Goal: Task Accomplishment & Management: Manage account settings

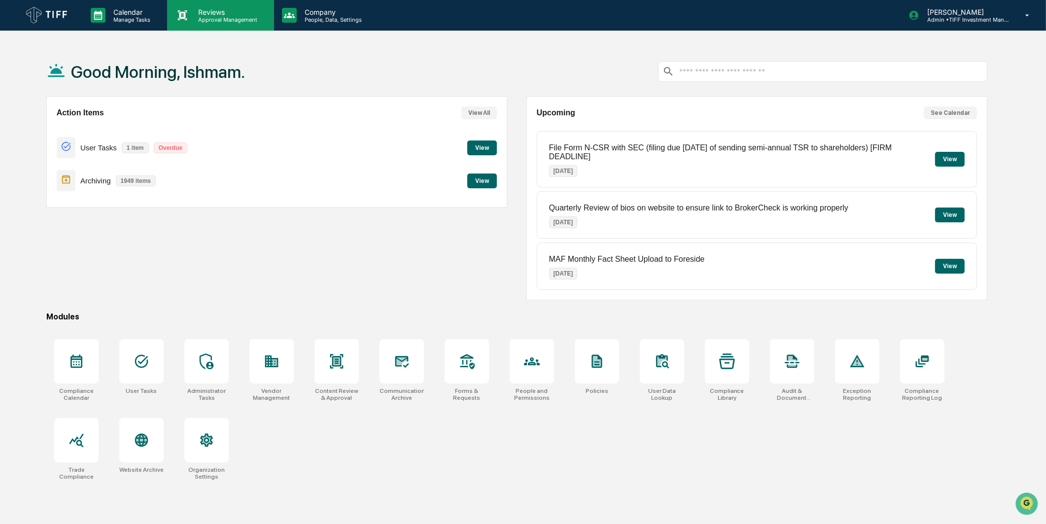
click at [208, 11] on p "Reviews" at bounding box center [226, 12] width 72 height 8
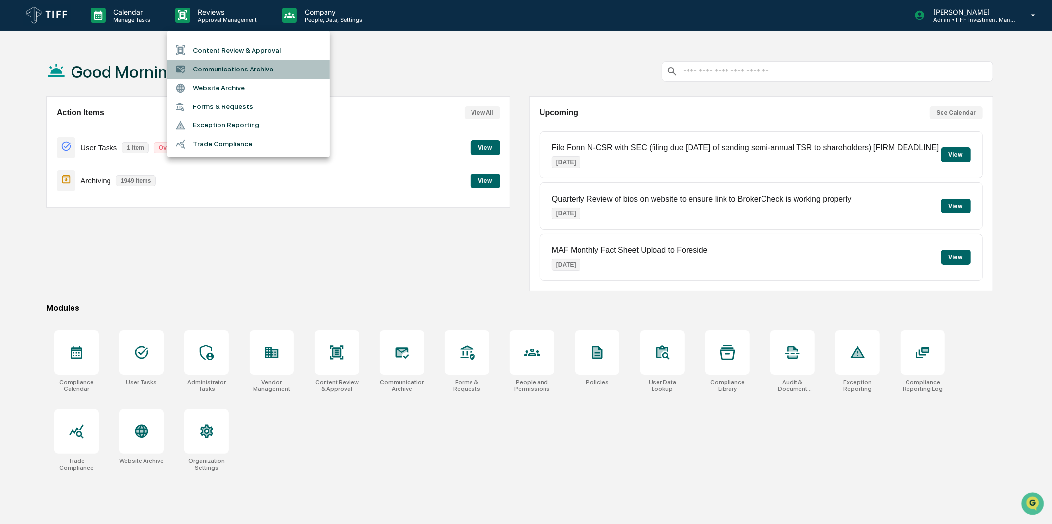
click at [223, 68] on li "Communications Archive" at bounding box center [248, 69] width 163 height 19
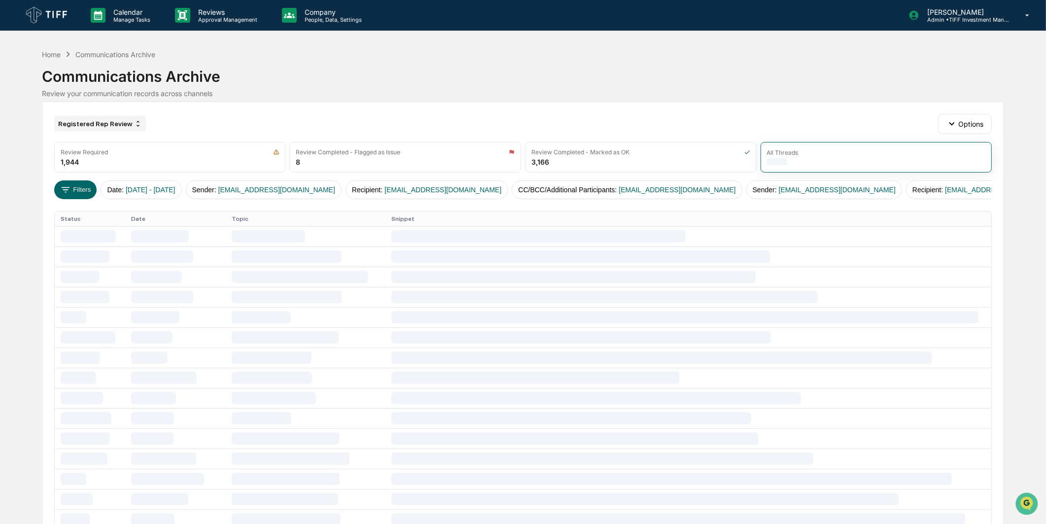
click at [99, 129] on div "Registered Rep Review" at bounding box center [100, 124] width 92 height 16
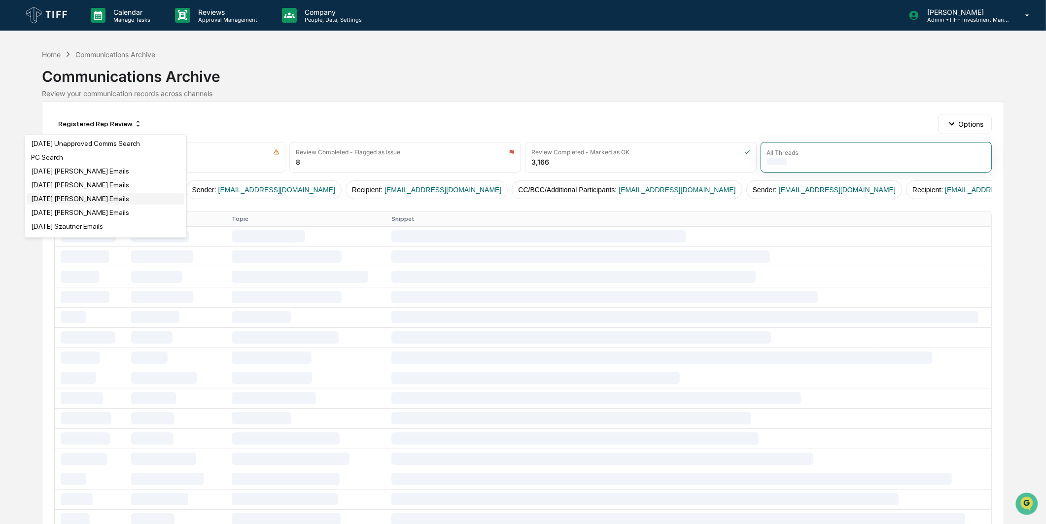
scroll to position [164, 0]
click at [93, 146] on div "[DATE] [PERSON_NAME] Emails" at bounding box center [80, 144] width 98 height 8
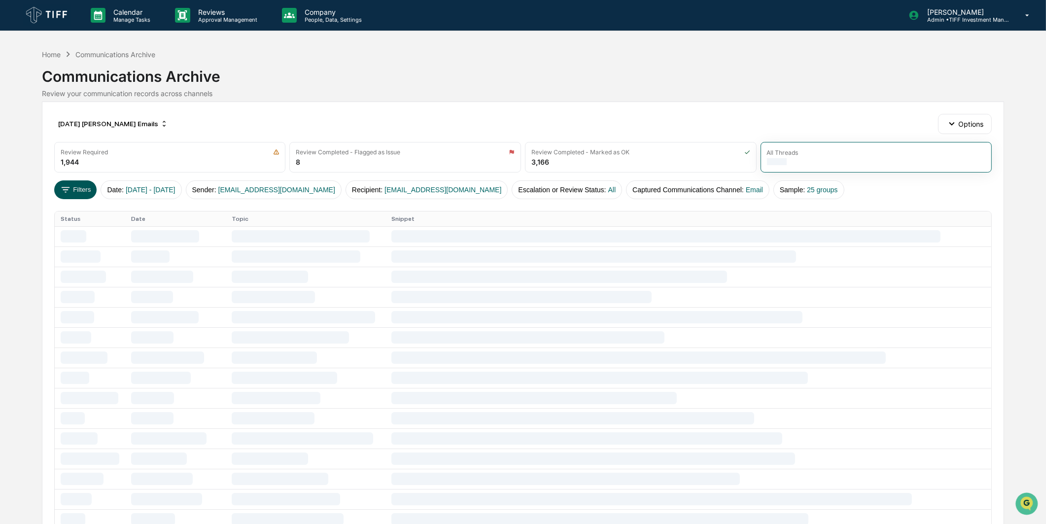
click at [71, 193] on button "Filters" at bounding box center [75, 189] width 43 height 19
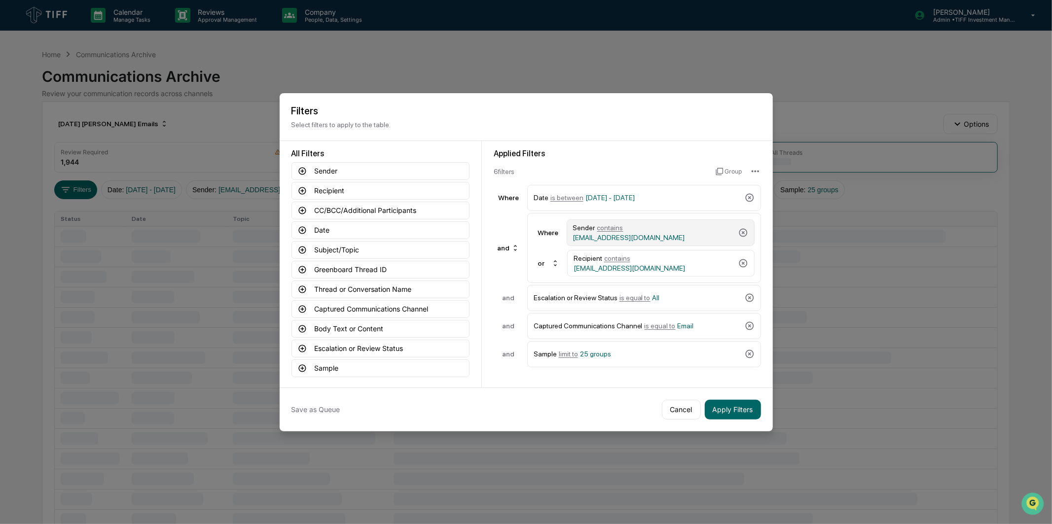
click at [686, 239] on div "Sender contains [EMAIL_ADDRESS][DOMAIN_NAME]" at bounding box center [653, 233] width 161 height 18
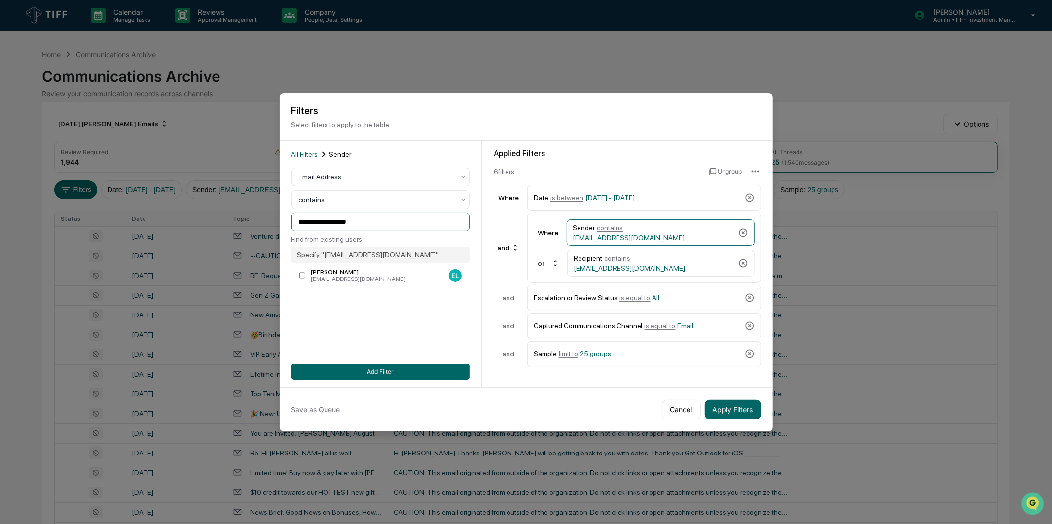
drag, startPoint x: 370, startPoint y: 222, endPoint x: 92, endPoint y: 264, distance: 281.2
click at [92, 264] on body "Calendar Manage Tasks Reviews Approval Management Company People, Data, Setting…" at bounding box center [526, 387] width 1052 height 775
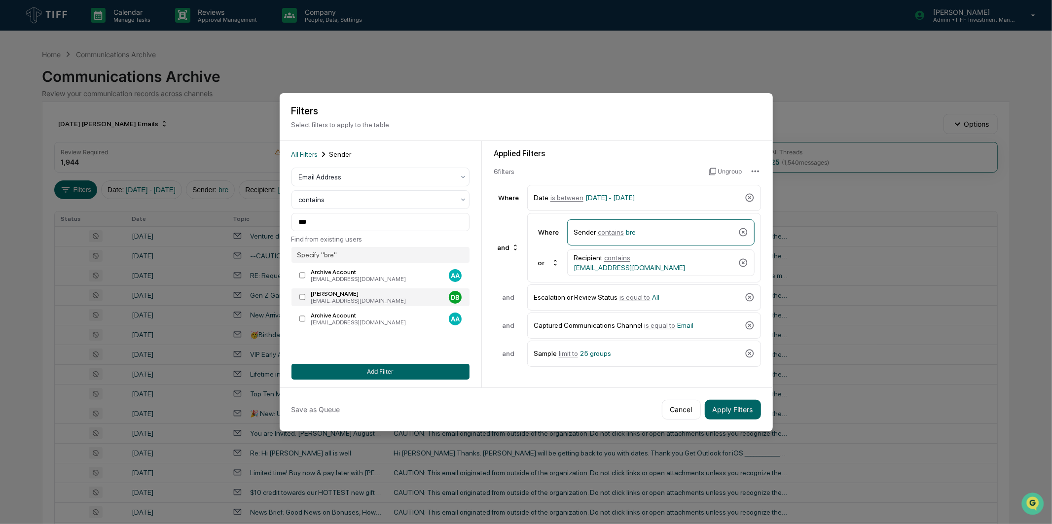
click at [328, 293] on div "David Brenner" at bounding box center [378, 293] width 134 height 7
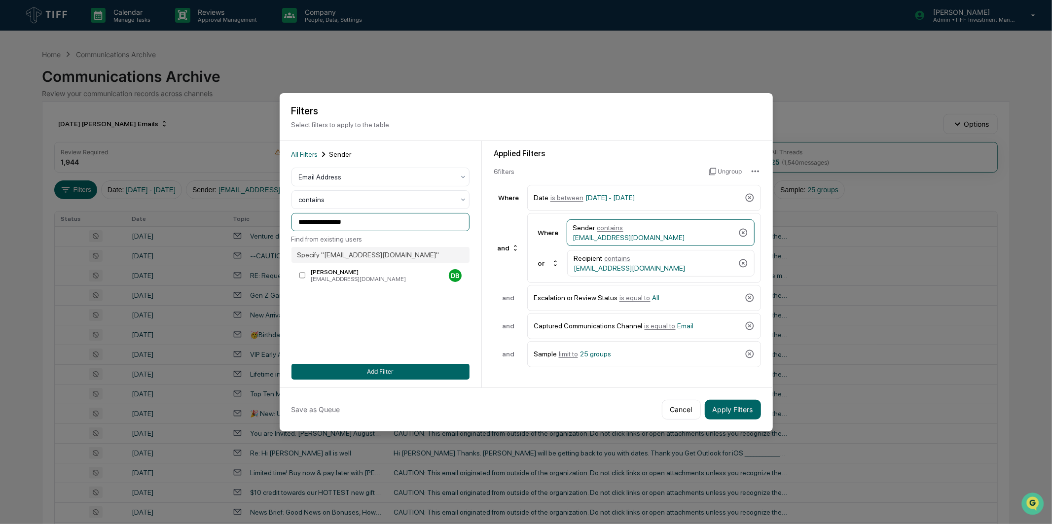
drag, startPoint x: 367, startPoint y: 224, endPoint x: 260, endPoint y: 228, distance: 106.5
click at [260, 228] on body "Calendar Manage Tasks Reviews Approval Management Company People, Data, Setting…" at bounding box center [526, 387] width 1052 height 775
click at [683, 264] on span "[EMAIL_ADDRESS][DOMAIN_NAME]" at bounding box center [629, 268] width 112 height 8
drag, startPoint x: 367, startPoint y: 223, endPoint x: 192, endPoint y: 235, distance: 174.9
click at [192, 235] on body "Calendar Manage Tasks Reviews Approval Management Company People, Data, Setting…" at bounding box center [526, 387] width 1052 height 775
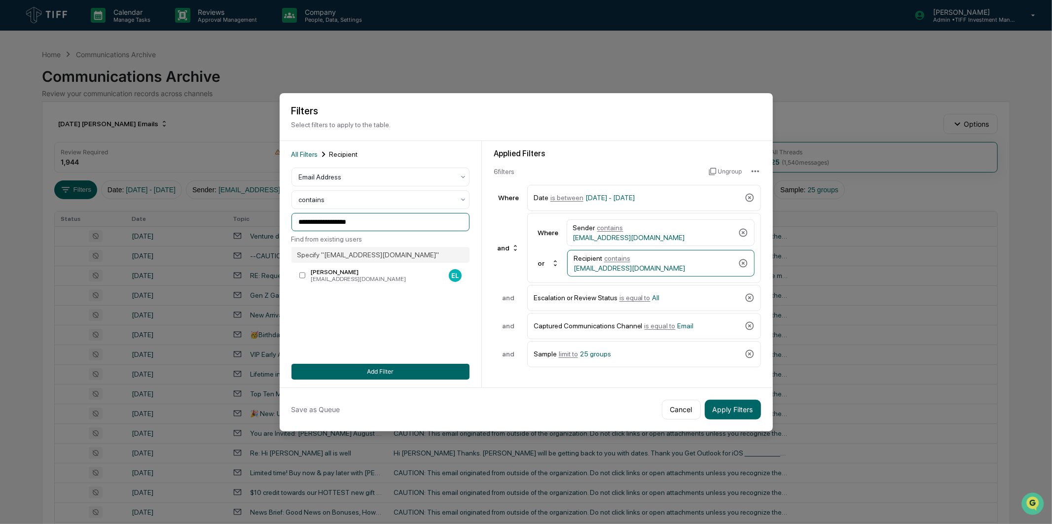
paste input
type input "**********"
click at [481, 146] on div "**********" at bounding box center [381, 264] width 202 height 246
click at [398, 371] on button "Add Filter" at bounding box center [380, 372] width 178 height 16
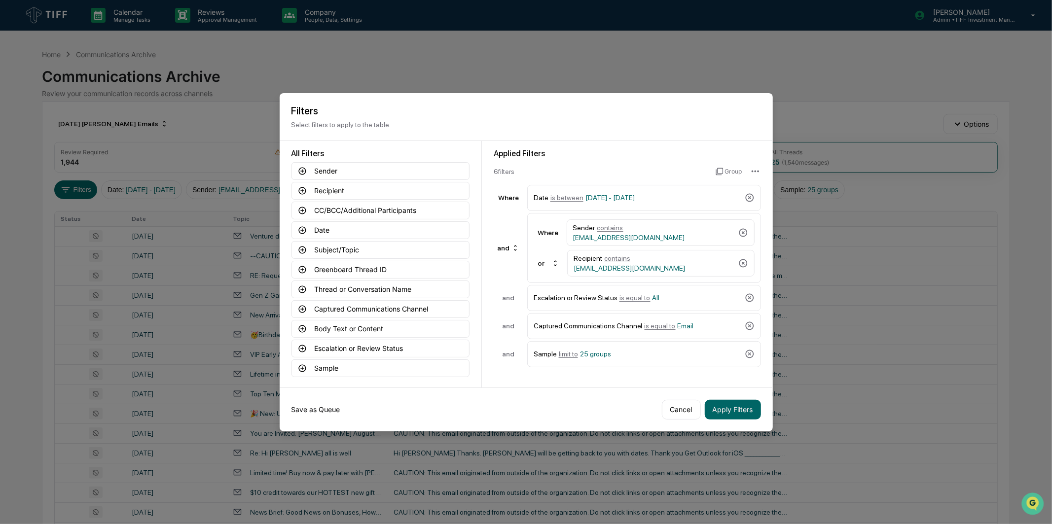
click at [325, 411] on button "Save as Queue" at bounding box center [315, 410] width 49 height 20
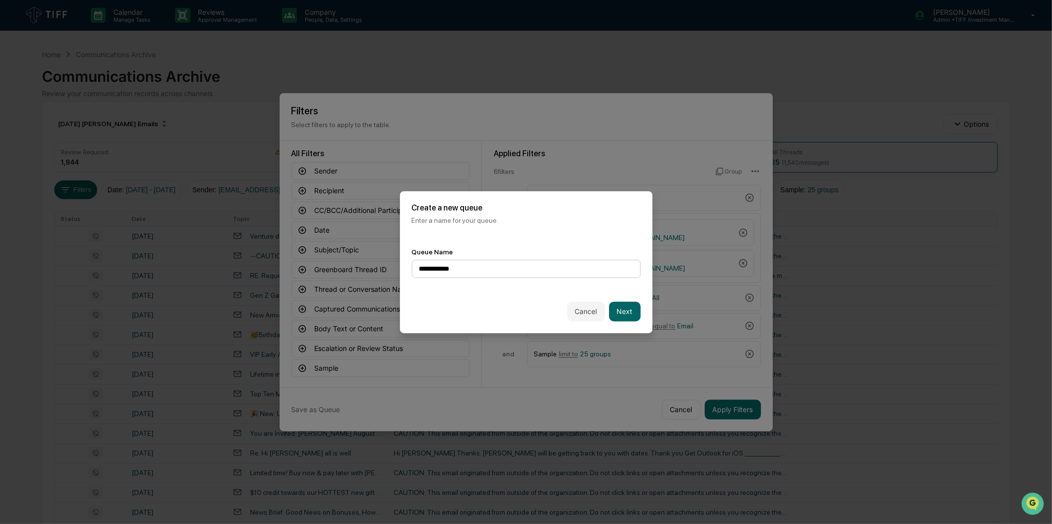
click at [485, 274] on input "**********" at bounding box center [526, 269] width 229 height 18
type input "**********"
click at [628, 308] on button "Next" at bounding box center [625, 312] width 32 height 20
click at [572, 270] on div at bounding box center [522, 269] width 206 height 10
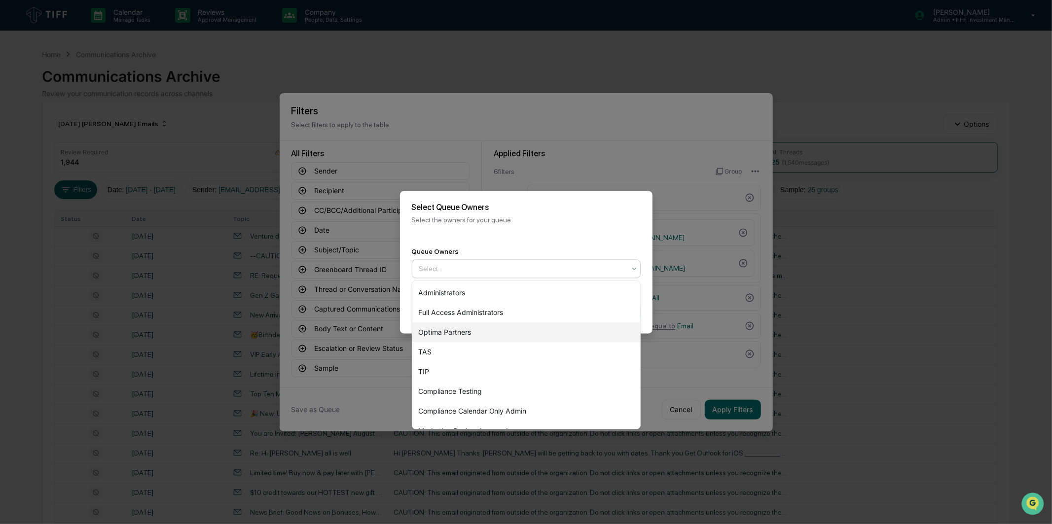
click at [527, 331] on div "Optima Partners" at bounding box center [526, 332] width 228 height 20
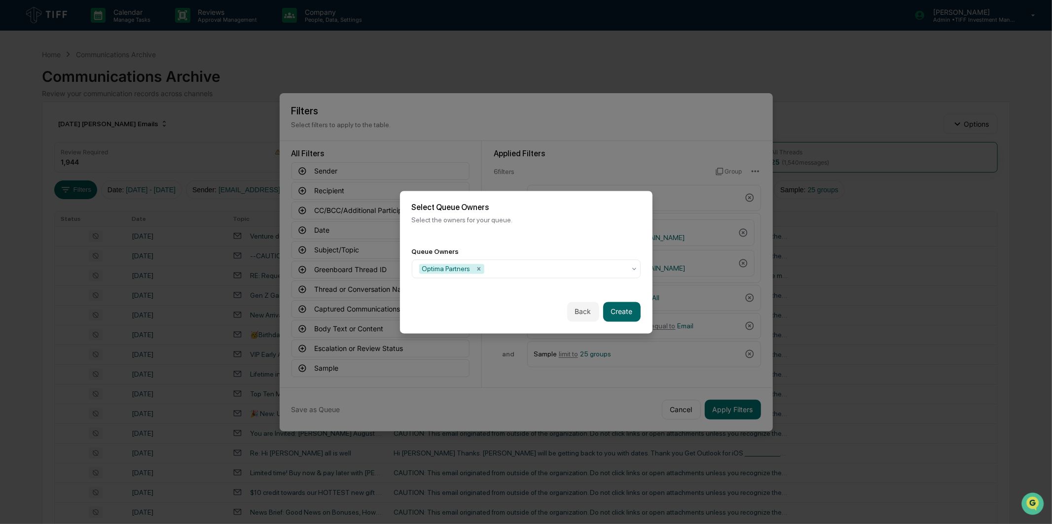
click at [554, 237] on div "Queue Owners Optima Partners" at bounding box center [526, 263] width 252 height 54
click at [634, 313] on button "Create" at bounding box center [621, 312] width 37 height 20
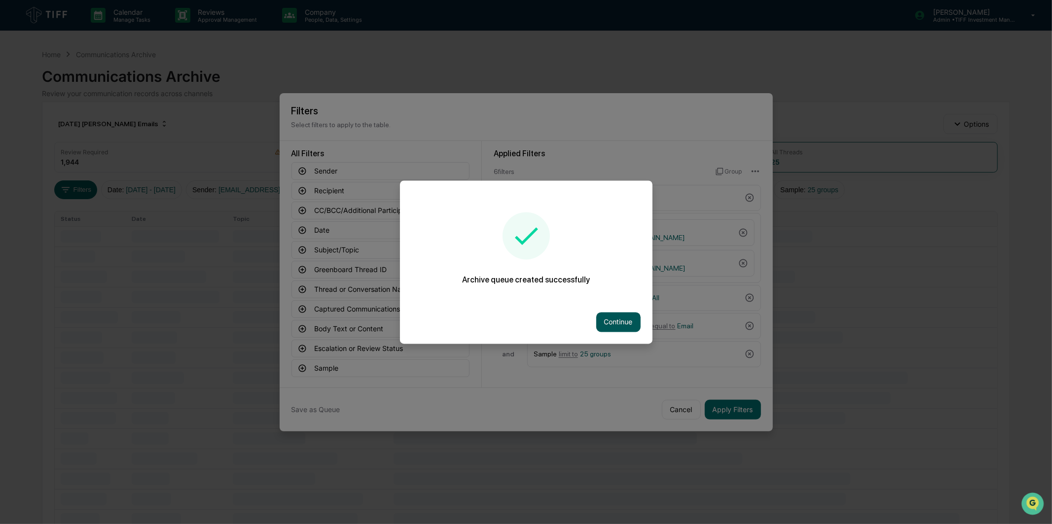
click at [619, 321] on button "Continue" at bounding box center [618, 322] width 44 height 20
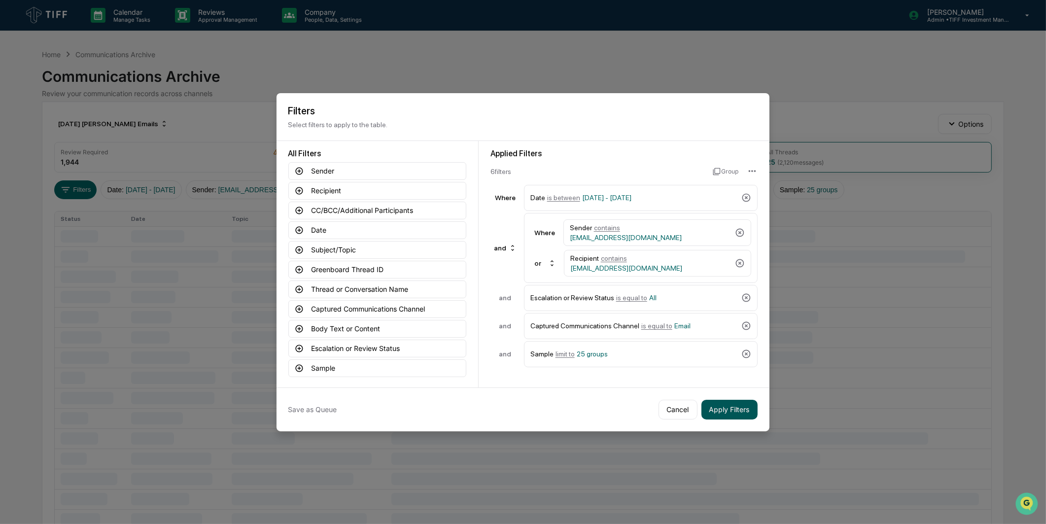
click at [711, 402] on button "Apply Filters" at bounding box center [730, 410] width 56 height 20
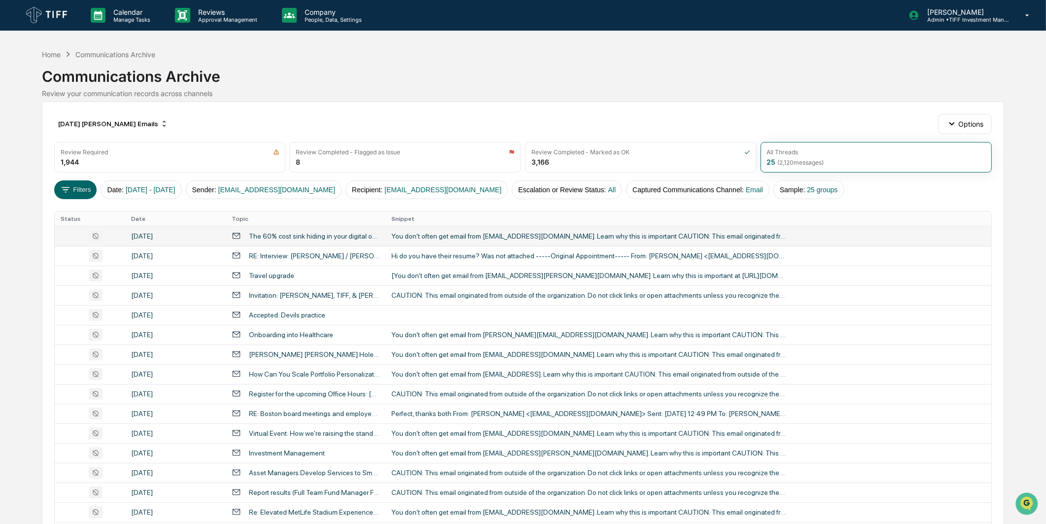
click at [407, 244] on td "You don't often get email from contact@acuitykp.com. Learn why this is importan…" at bounding box center [689, 236] width 606 height 20
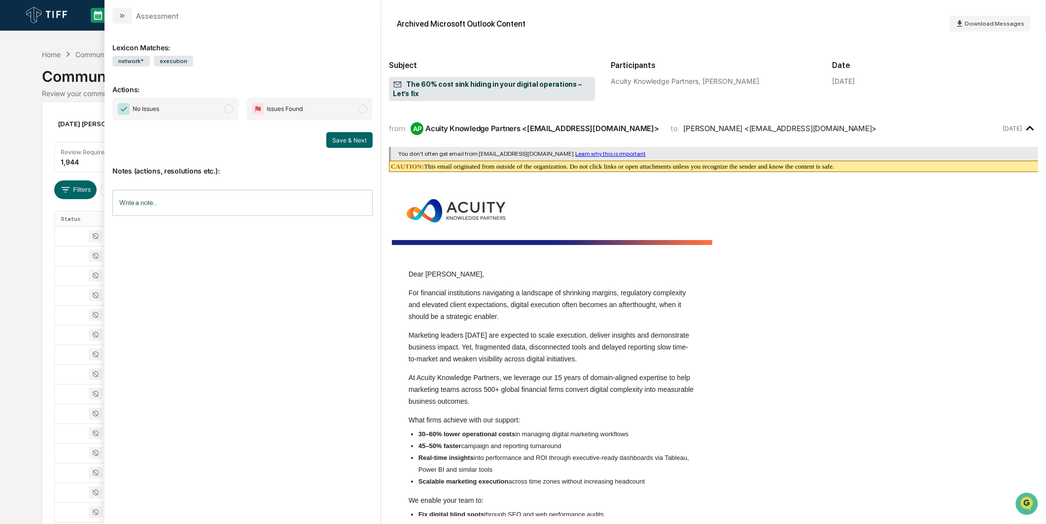
click at [204, 111] on span "No Issues" at bounding box center [175, 109] width 126 height 23
click at [333, 146] on button "Save & Next" at bounding box center [349, 140] width 46 height 16
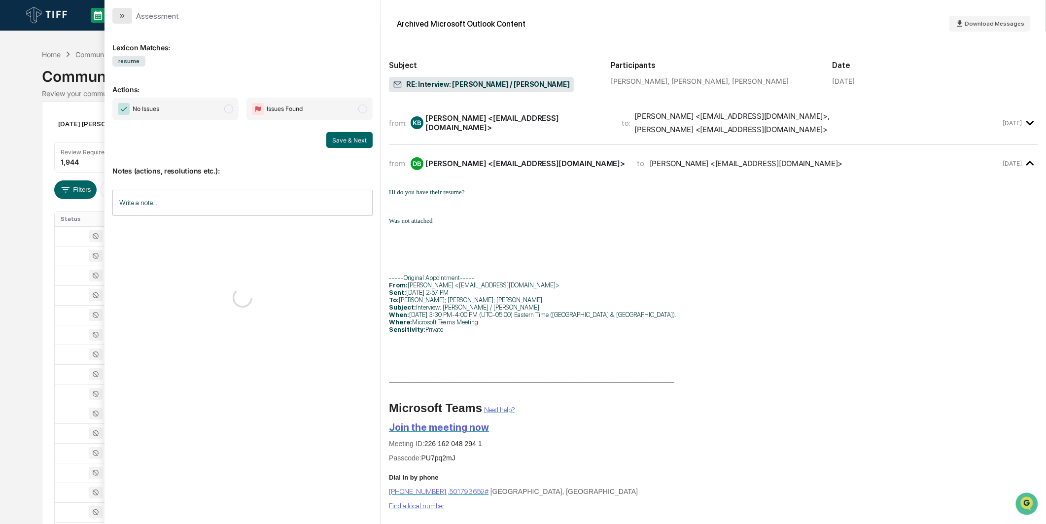
click at [126, 19] on icon "modal" at bounding box center [122, 16] width 8 height 8
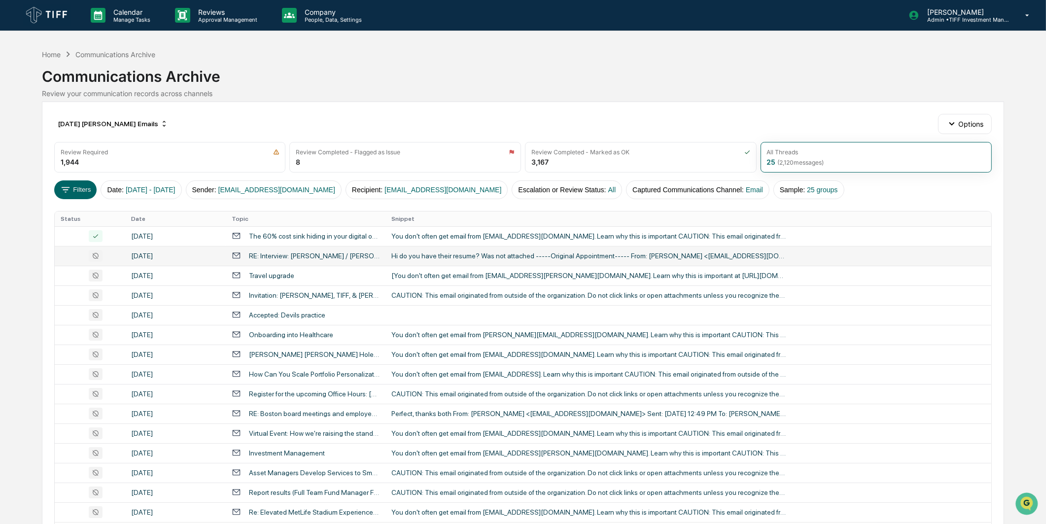
click at [407, 253] on div "Hi do you have their resume? Was not attached -----Original Appointment----- Fr…" at bounding box center [588, 256] width 394 height 8
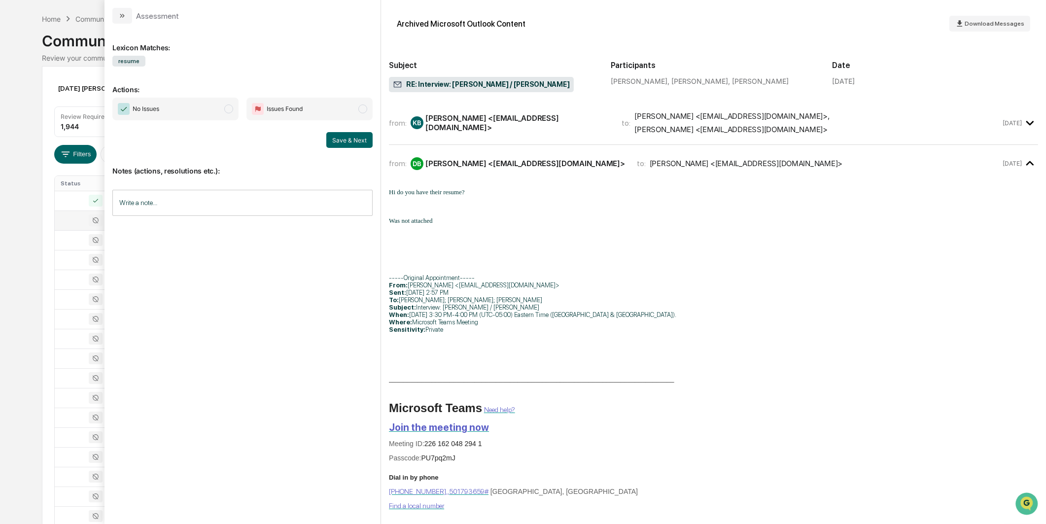
scroll to position [32, 0]
click at [219, 109] on span "No Issues" at bounding box center [175, 109] width 126 height 23
click at [354, 145] on button "Save & Next" at bounding box center [349, 140] width 46 height 16
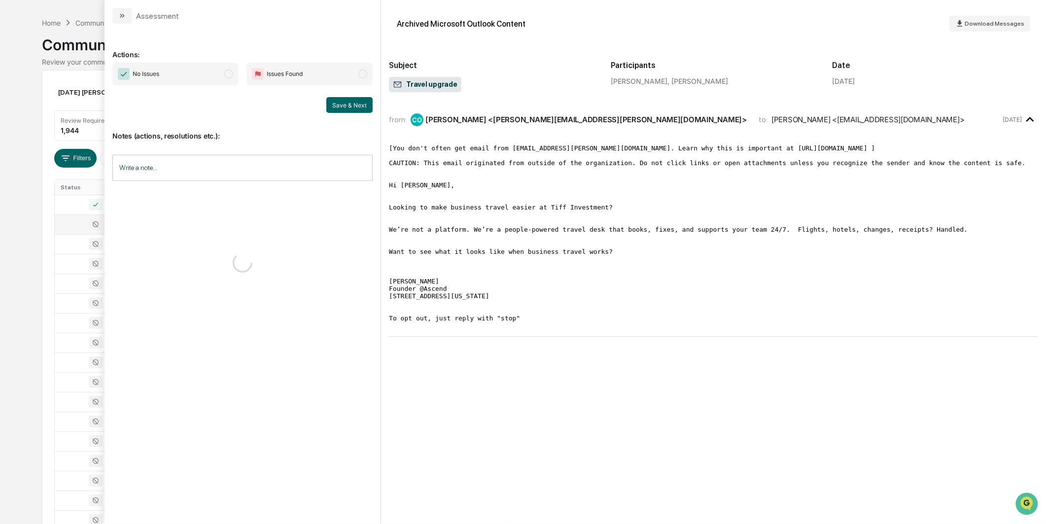
click at [211, 70] on span "No Issues" at bounding box center [175, 74] width 126 height 23
click at [344, 123] on p "Notes (actions, resolutions etc.):" at bounding box center [242, 130] width 260 height 20
click at [352, 89] on div "No Issues Issues Found Save & Next" at bounding box center [242, 88] width 260 height 50
click at [352, 102] on button "Save & Next" at bounding box center [349, 105] width 46 height 16
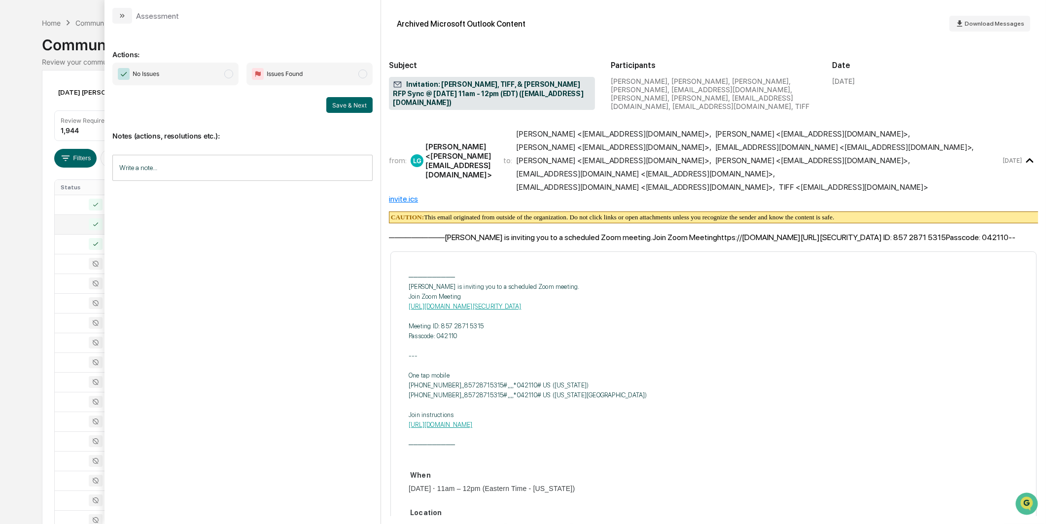
click at [186, 71] on span "No Issues" at bounding box center [175, 74] width 126 height 23
click at [352, 110] on button "Save & Next" at bounding box center [349, 105] width 46 height 16
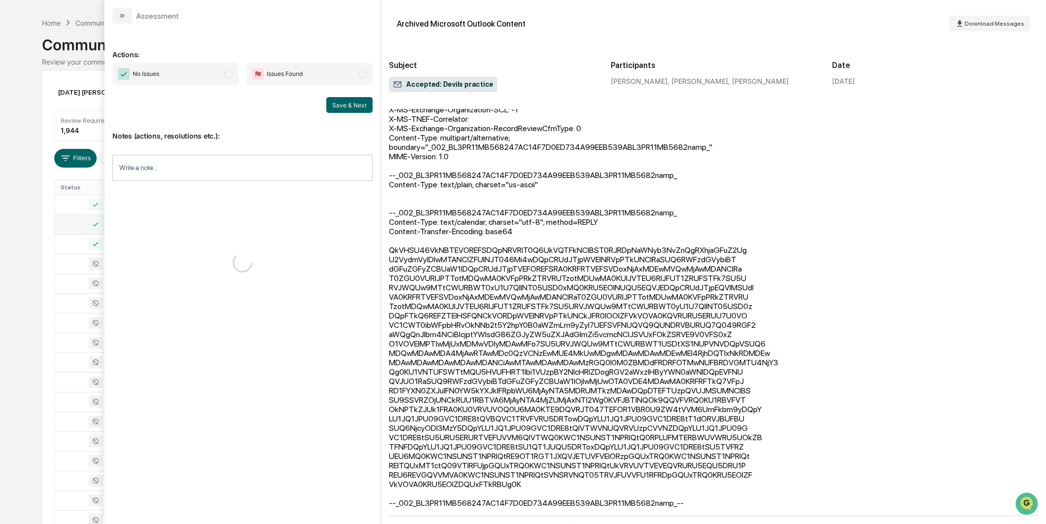
scroll to position [233, 0]
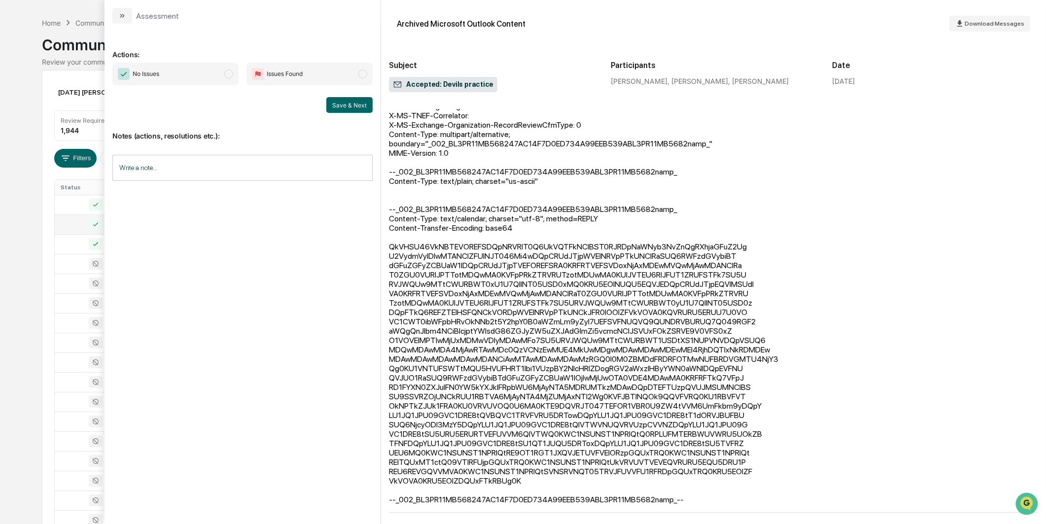
click at [204, 74] on span "No Issues" at bounding box center [175, 74] width 126 height 23
click at [337, 105] on button "Save & Next" at bounding box center [349, 105] width 46 height 16
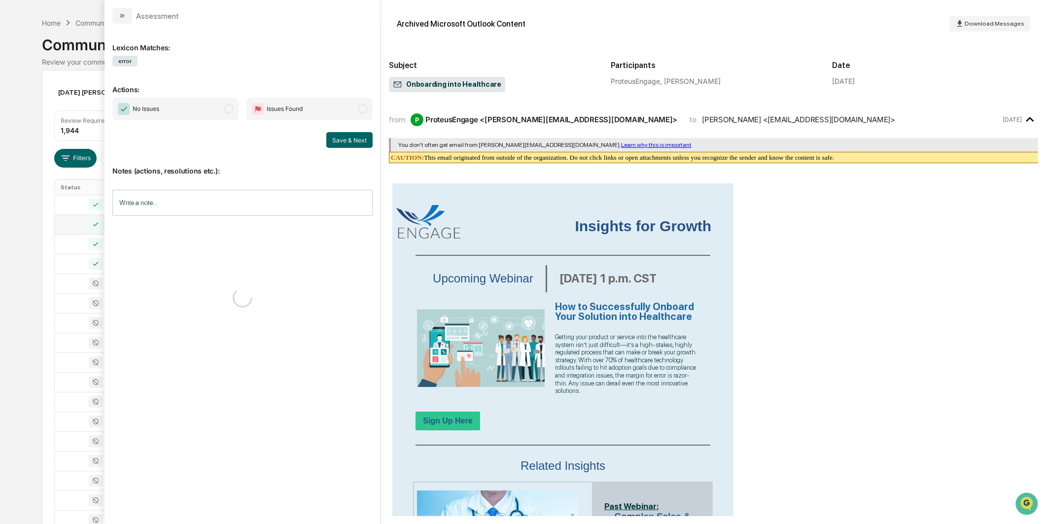
click at [185, 104] on span "No Issues" at bounding box center [175, 109] width 126 height 23
click at [341, 143] on button "Save & Next" at bounding box center [349, 140] width 46 height 16
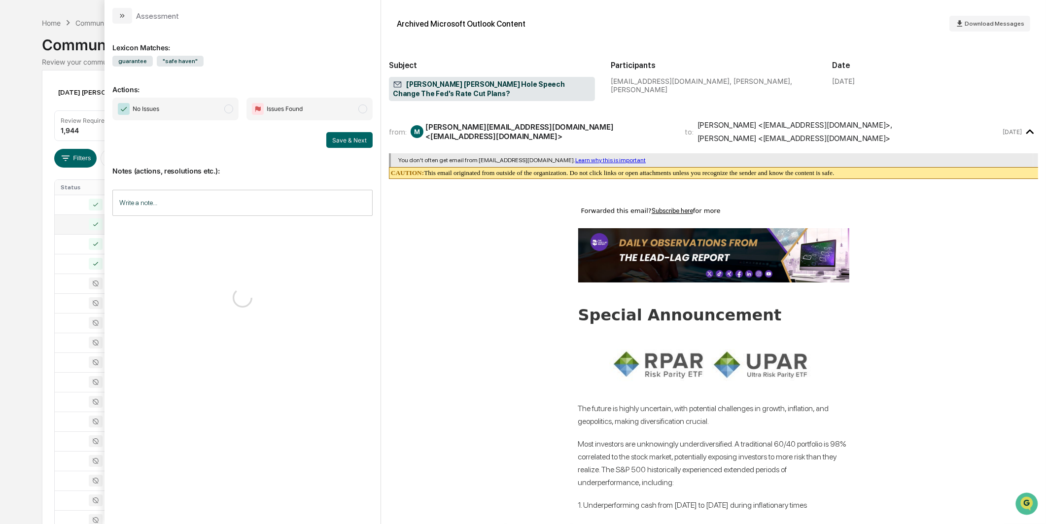
click at [226, 112] on span "modal" at bounding box center [228, 109] width 9 height 9
click at [359, 138] on button "Save & Next" at bounding box center [349, 140] width 46 height 16
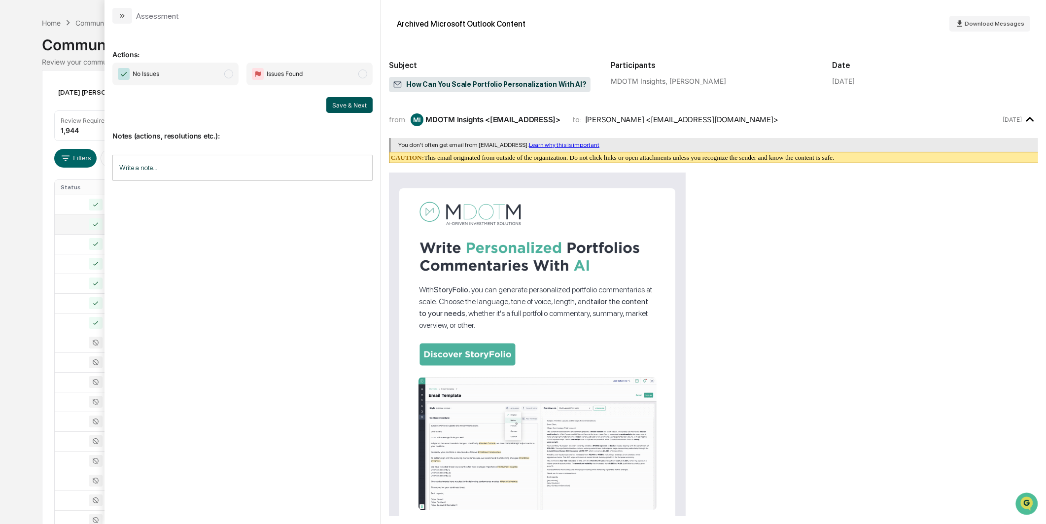
click at [365, 107] on button "Save & Next" at bounding box center [349, 105] width 46 height 16
drag, startPoint x: 235, startPoint y: 75, endPoint x: 250, endPoint y: 72, distance: 15.6
click at [235, 75] on span "No Issues" at bounding box center [175, 74] width 126 height 23
click at [373, 109] on div "Actions: No Issues Issues Found Save & Next Notes (actions, resolutions etc.): …" at bounding box center [243, 274] width 276 height 500
click at [349, 108] on button "Save & Next" at bounding box center [349, 105] width 46 height 16
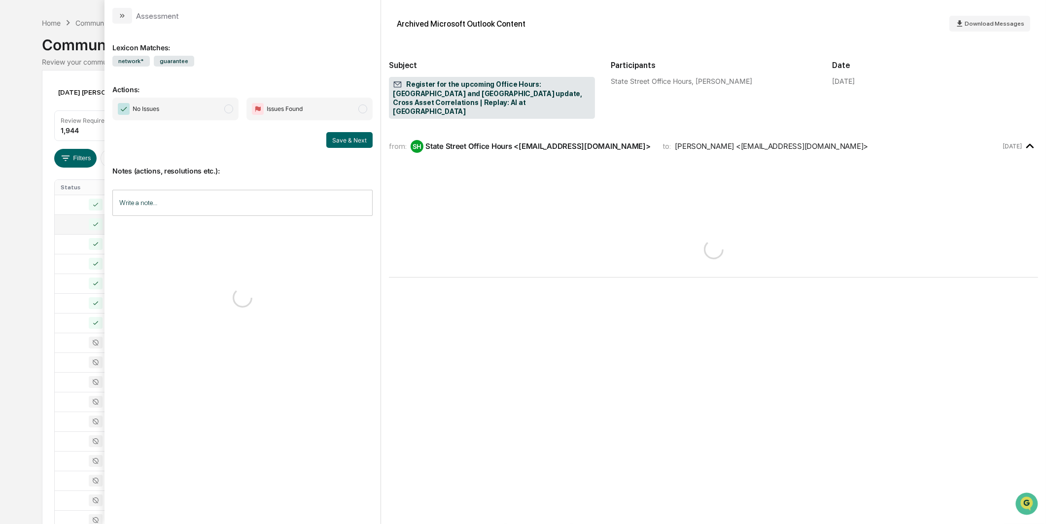
click at [195, 81] on p "Actions:" at bounding box center [242, 83] width 260 height 20
click at [201, 103] on span "No Issues" at bounding box center [175, 109] width 126 height 23
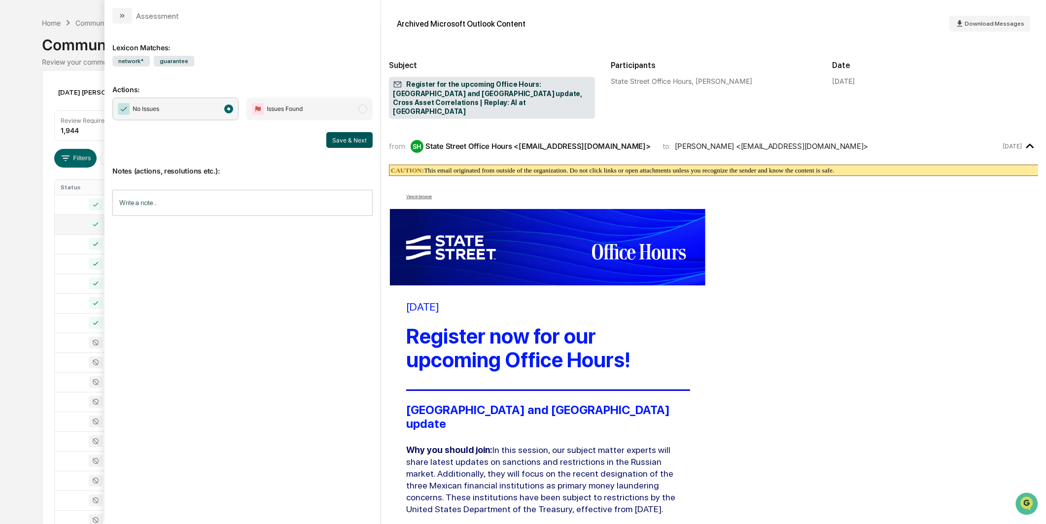
click at [327, 141] on div "Save & Next" at bounding box center [242, 140] width 260 height 16
click at [335, 141] on button "Save & Next" at bounding box center [349, 140] width 46 height 16
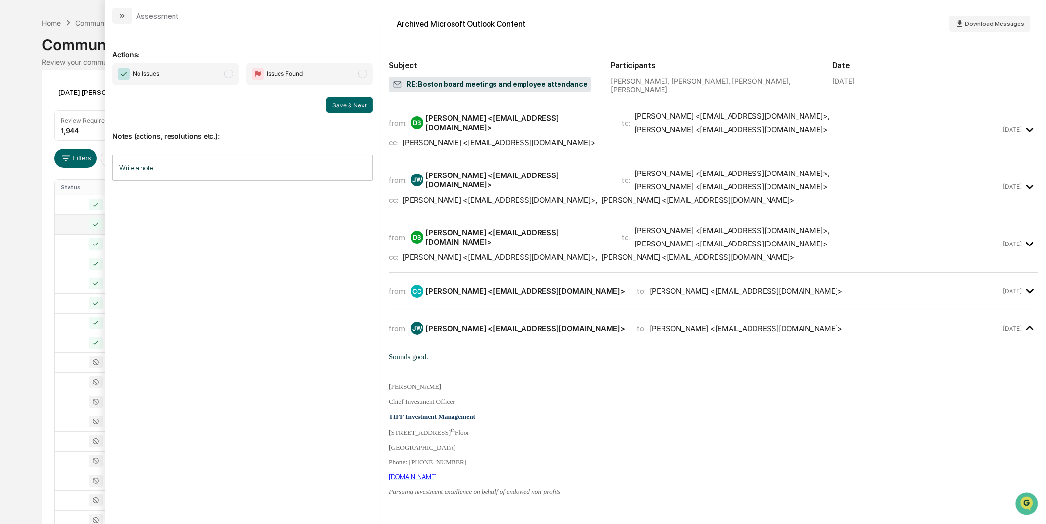
click at [233, 74] on span "No Issues" at bounding box center [175, 74] width 126 height 23
click at [344, 110] on button "Save & Next" at bounding box center [349, 105] width 46 height 16
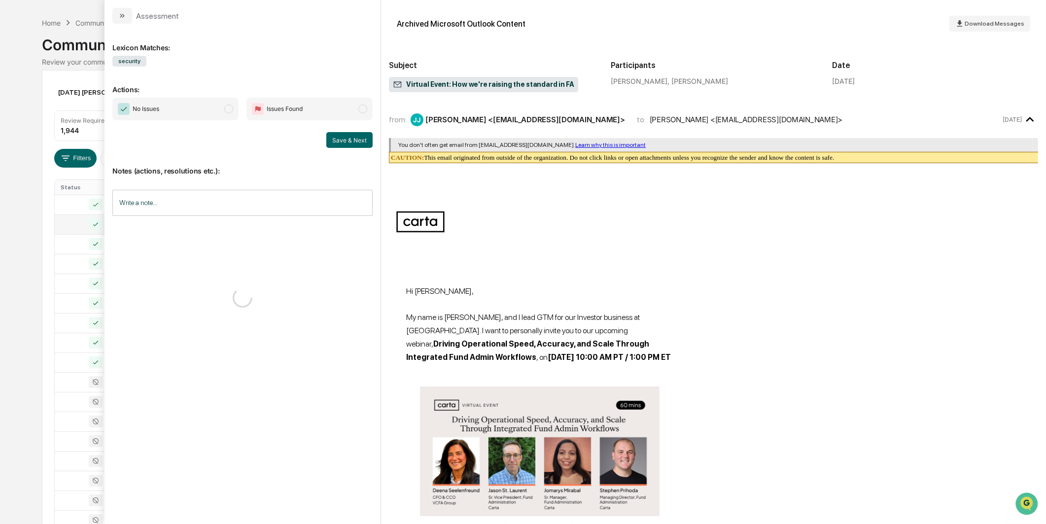
click at [202, 125] on div "No Issues Issues Found Save & Next" at bounding box center [242, 123] width 260 height 50
click at [211, 116] on span "No Issues" at bounding box center [175, 109] width 126 height 23
click at [334, 132] on div "No Issues Issues Found Save & Next" at bounding box center [242, 123] width 260 height 50
click at [328, 137] on button "Save & Next" at bounding box center [349, 140] width 46 height 16
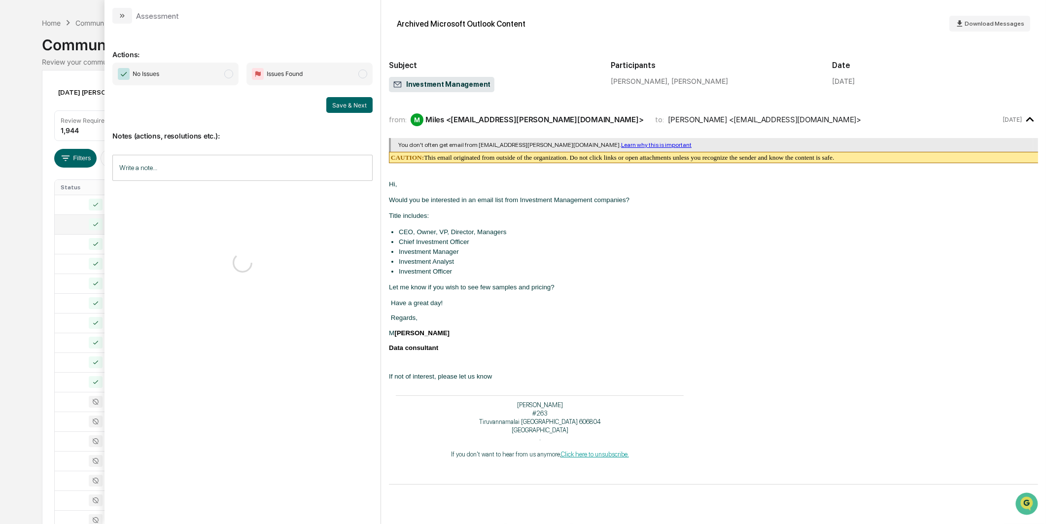
click at [224, 79] on span "No Issues" at bounding box center [175, 74] width 126 height 23
click at [327, 105] on button "Save & Next" at bounding box center [349, 105] width 46 height 16
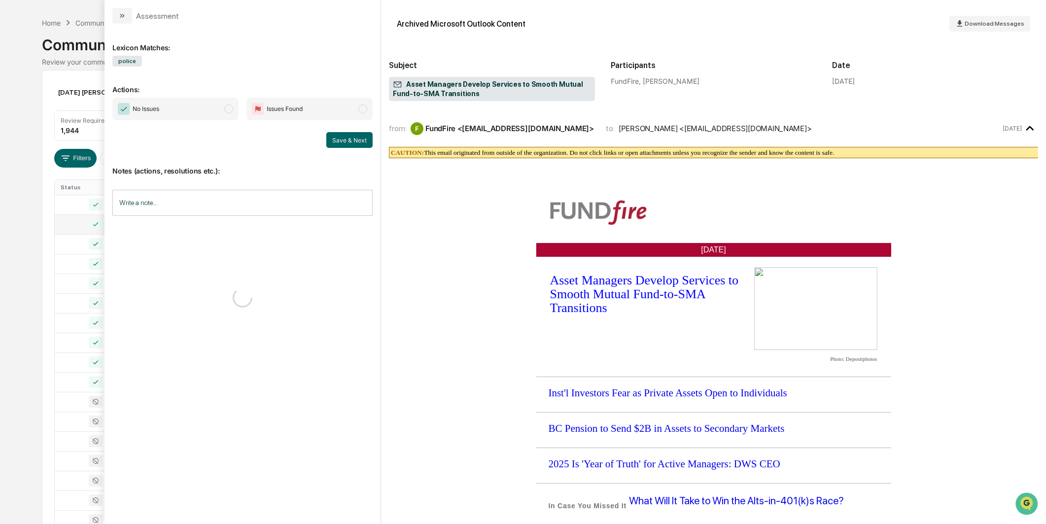
click at [220, 111] on span "No Issues" at bounding box center [175, 109] width 126 height 23
click at [350, 143] on button "Save & Next" at bounding box center [349, 140] width 46 height 16
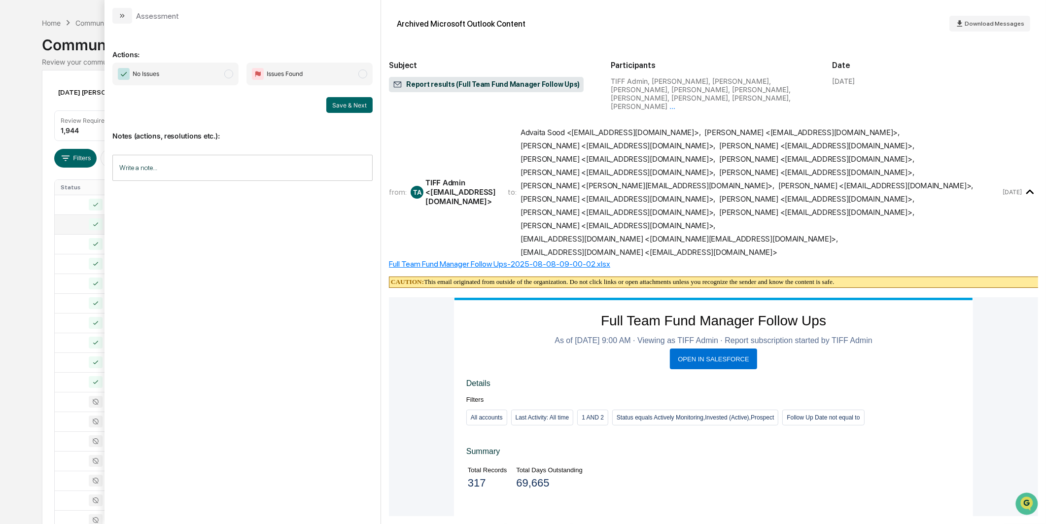
click at [229, 70] on span "modal" at bounding box center [228, 74] width 9 height 9
click at [365, 111] on button "Save & Next" at bounding box center [349, 105] width 46 height 16
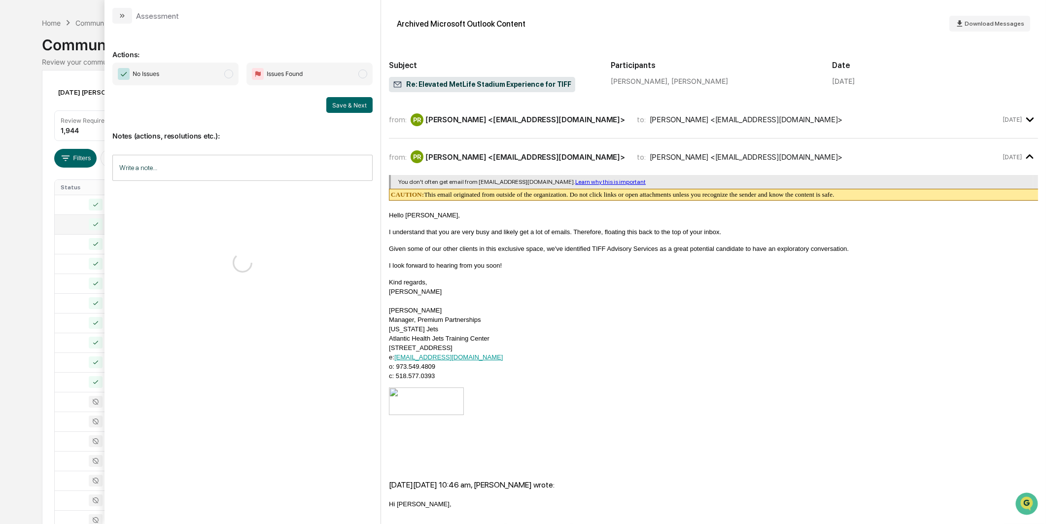
click at [214, 89] on div "No Issues Issues Found Save & Next" at bounding box center [242, 88] width 260 height 50
click at [217, 77] on span "No Issues" at bounding box center [175, 74] width 126 height 23
click at [338, 105] on button "Save & Next" at bounding box center [349, 105] width 46 height 16
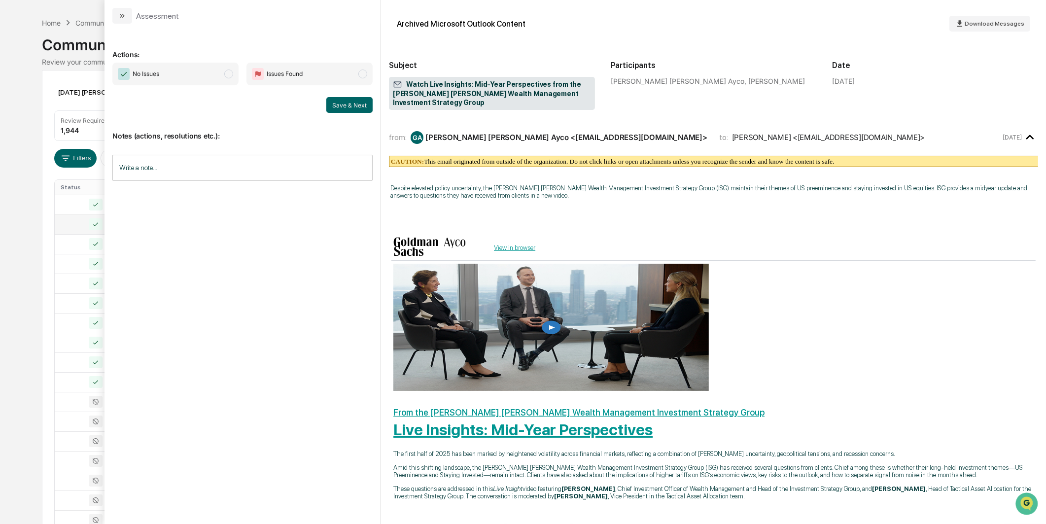
click at [223, 77] on span "No Issues" at bounding box center [175, 74] width 126 height 23
click at [340, 106] on button "Save & Next" at bounding box center [349, 105] width 46 height 16
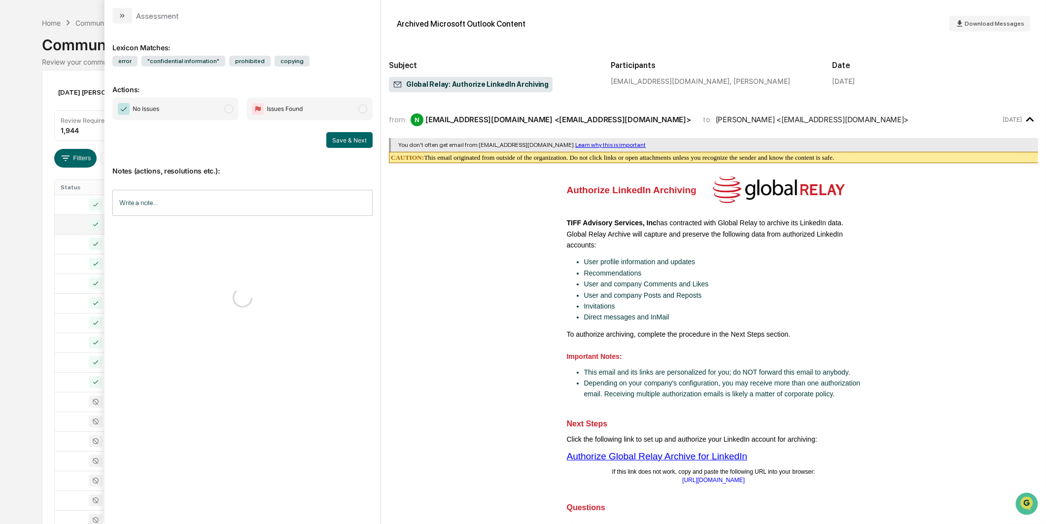
click at [215, 106] on span "No Issues" at bounding box center [175, 109] width 126 height 23
click at [349, 142] on button "Save & Next" at bounding box center [349, 140] width 46 height 16
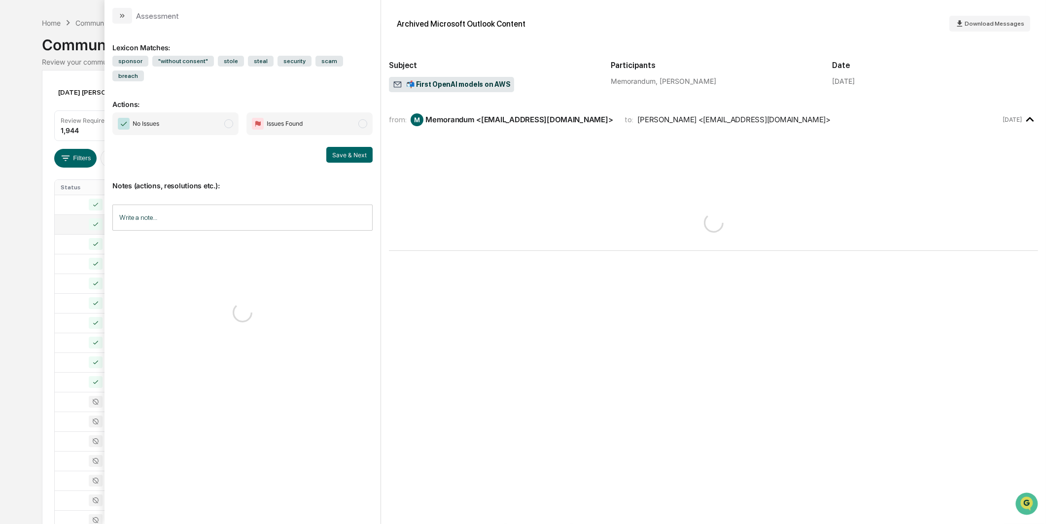
click at [225, 119] on span "modal" at bounding box center [228, 123] width 9 height 9
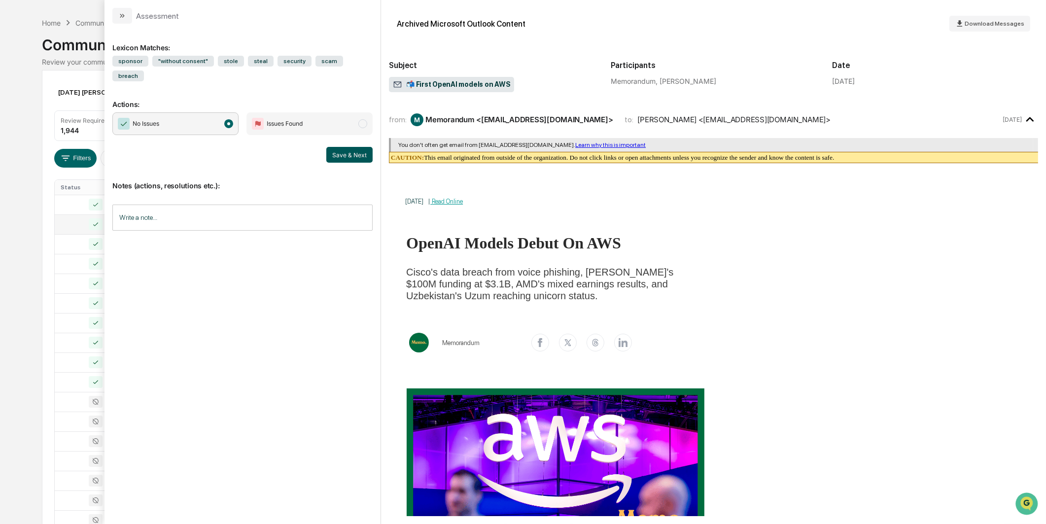
click at [345, 147] on button "Save & Next" at bounding box center [349, 155] width 46 height 16
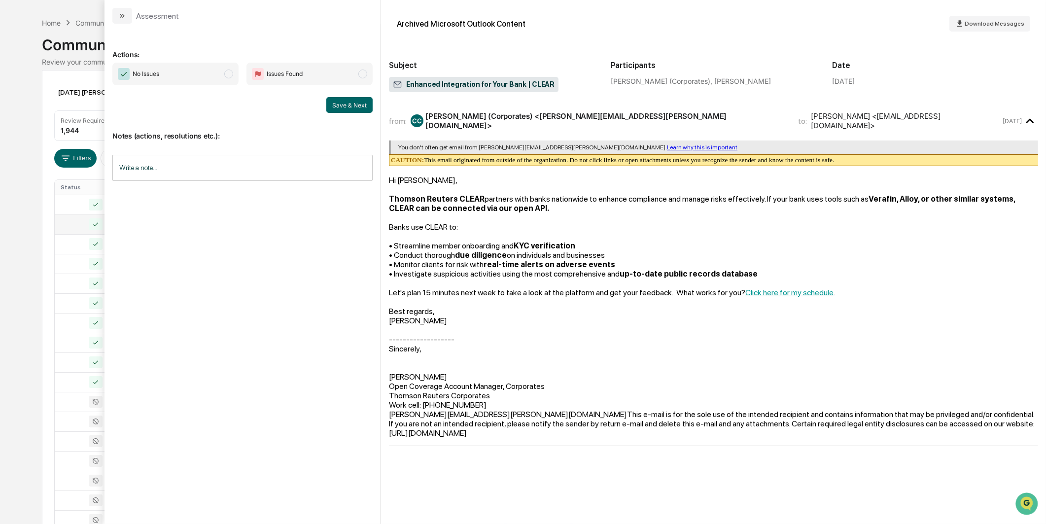
click at [221, 81] on span "No Issues" at bounding box center [175, 74] width 126 height 23
click at [351, 102] on button "Save & Next" at bounding box center [349, 105] width 46 height 16
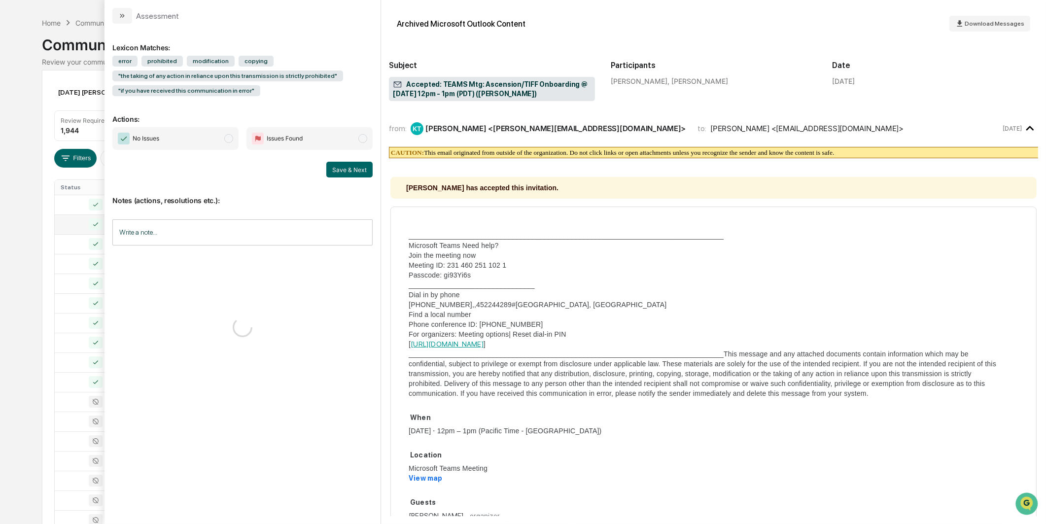
click at [224, 135] on span "No Issues" at bounding box center [175, 138] width 126 height 23
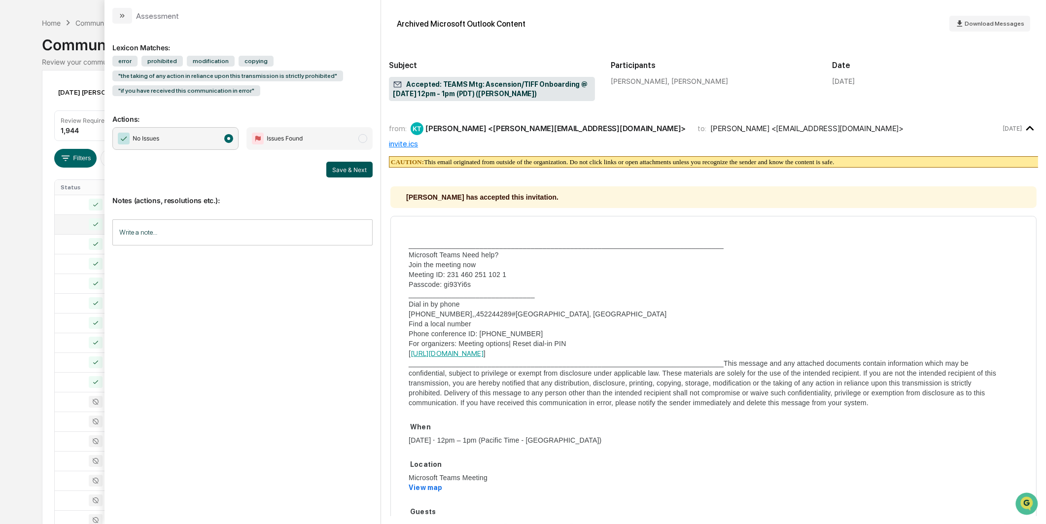
click at [355, 170] on button "Save & Next" at bounding box center [349, 170] width 46 height 16
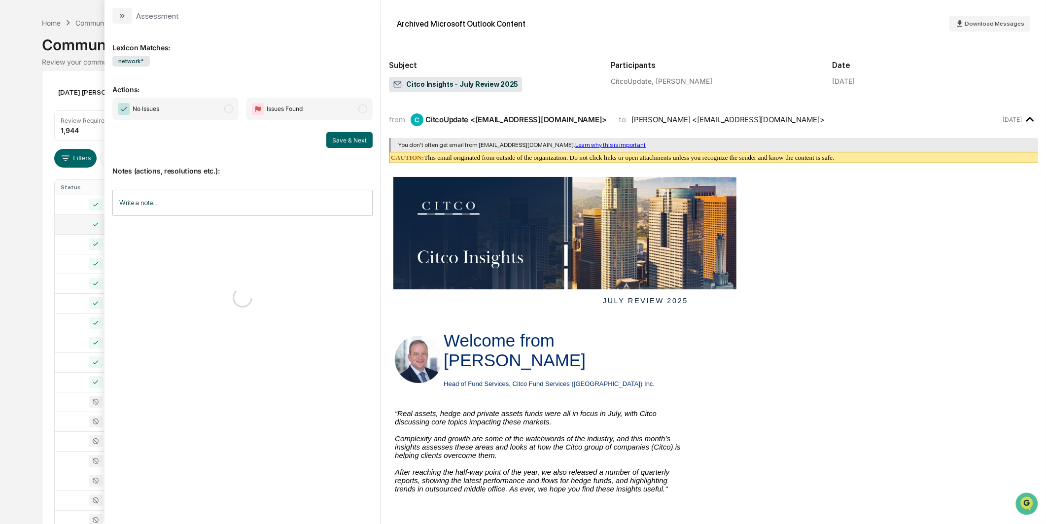
click at [222, 114] on span "No Issues" at bounding box center [175, 109] width 126 height 23
click at [315, 135] on div "Save & Next" at bounding box center [242, 140] width 260 height 16
click at [332, 140] on button "Save & Next" at bounding box center [349, 140] width 46 height 16
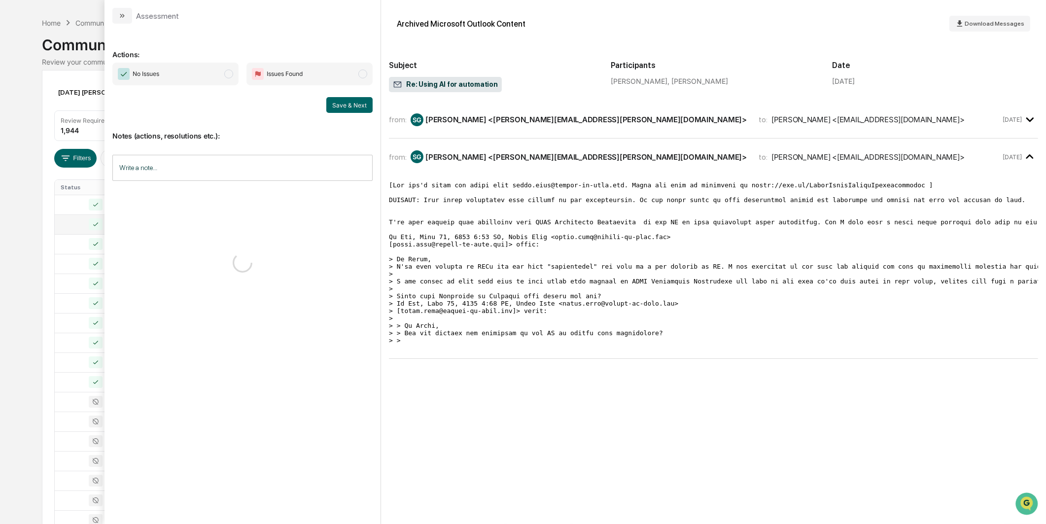
click at [227, 81] on span "No Issues" at bounding box center [175, 74] width 126 height 23
click at [358, 105] on button "Save & Next" at bounding box center [349, 105] width 46 height 16
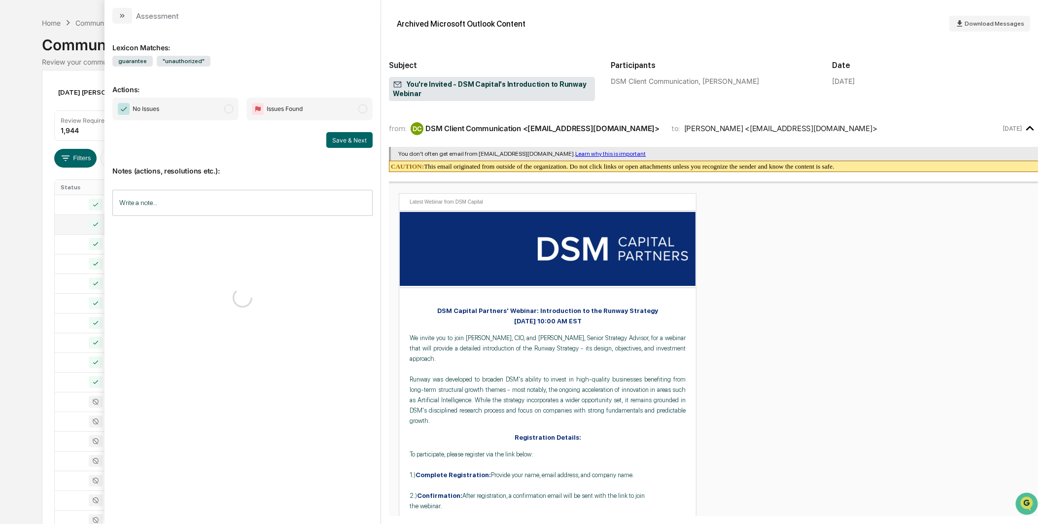
click at [212, 109] on span "No Issues" at bounding box center [175, 109] width 126 height 23
click at [357, 137] on button "Save & Next" at bounding box center [349, 140] width 46 height 16
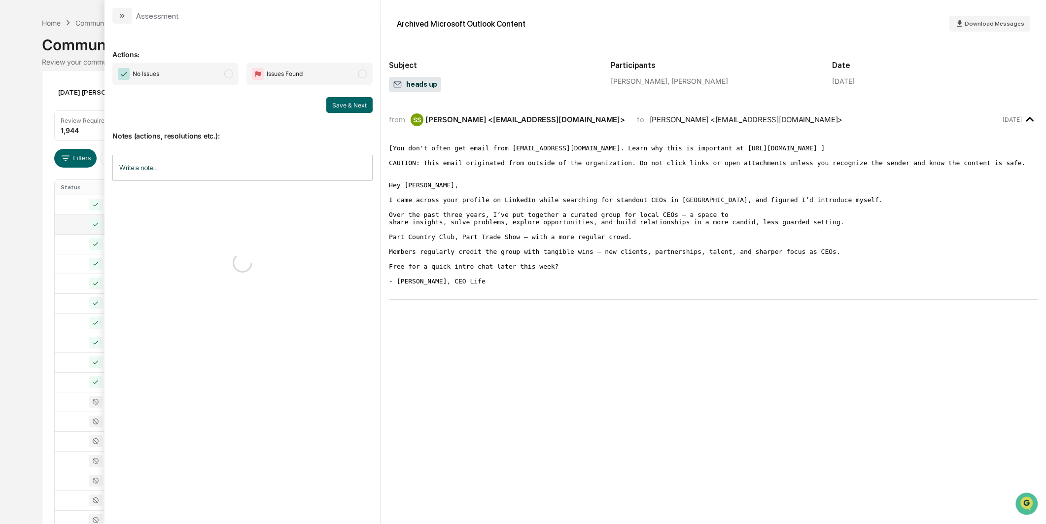
click at [224, 81] on span "No Issues" at bounding box center [175, 74] width 126 height 23
click at [341, 109] on button "Save & Next" at bounding box center [349, 105] width 46 height 16
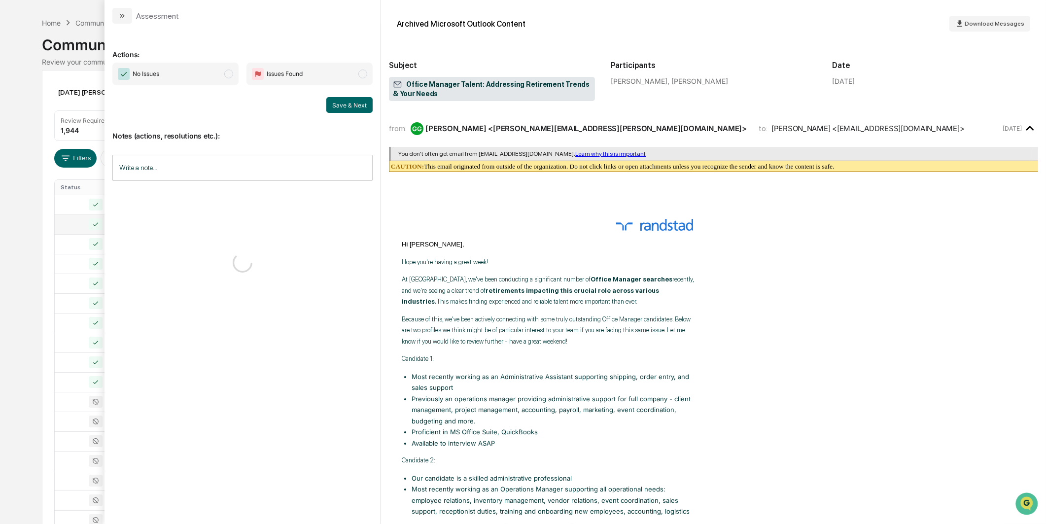
click at [218, 80] on span "No Issues" at bounding box center [175, 74] width 126 height 23
click at [362, 110] on button "Save & Next" at bounding box center [349, 105] width 46 height 16
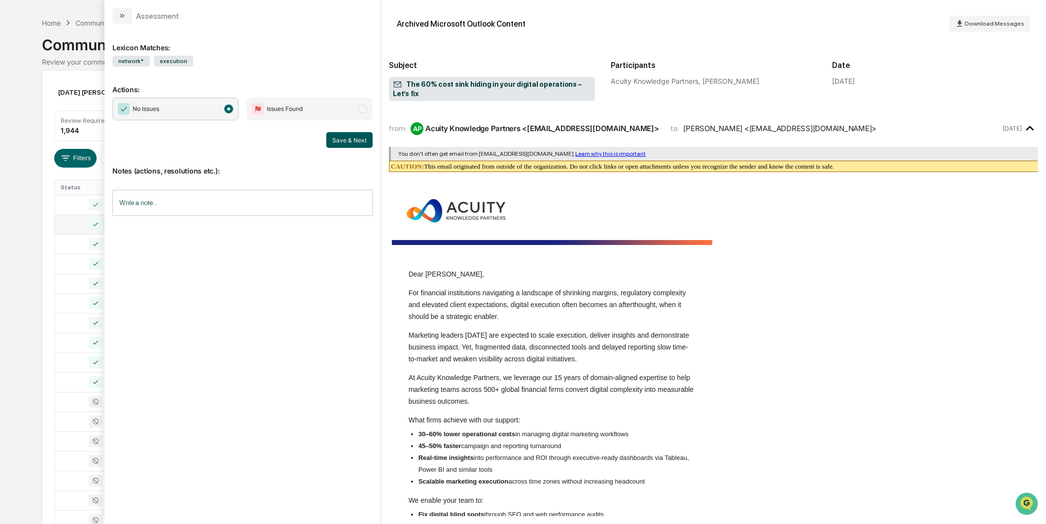
click at [344, 135] on button "Save & Next" at bounding box center [349, 140] width 46 height 16
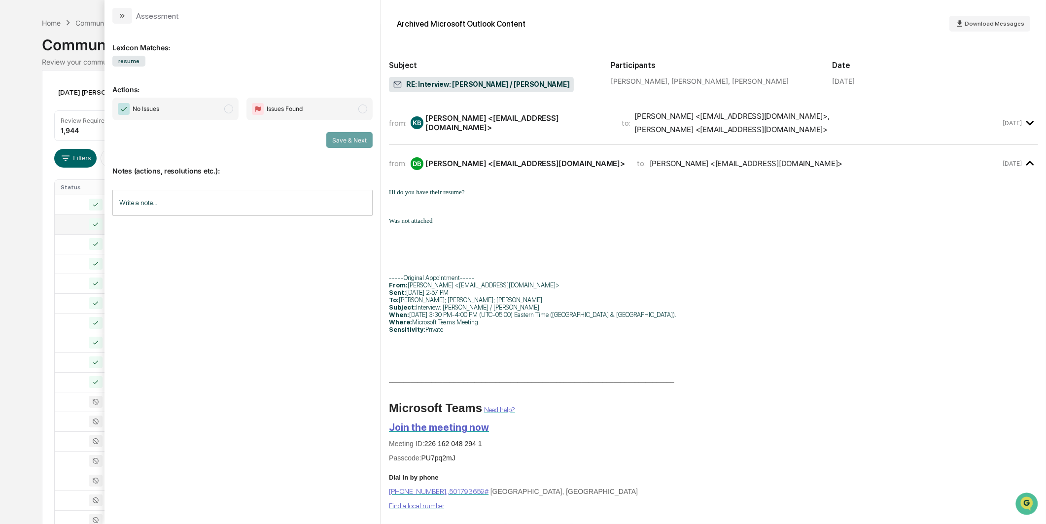
click at [203, 115] on span "No Issues" at bounding box center [175, 109] width 126 height 23
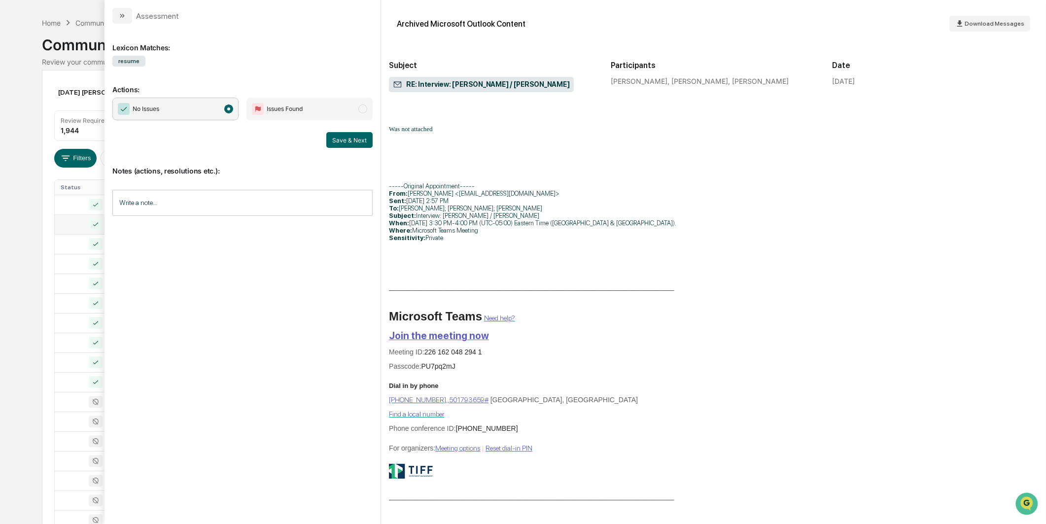
scroll to position [131, 0]
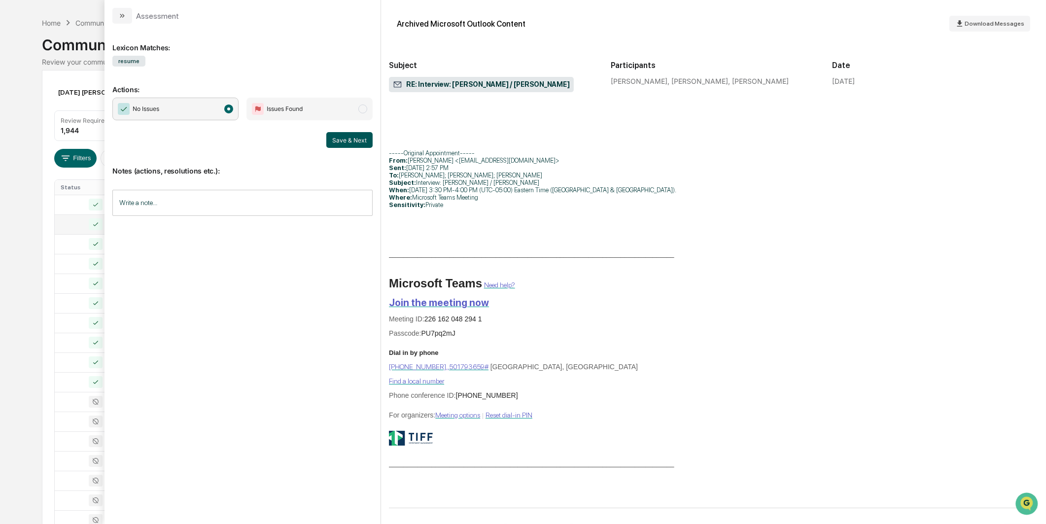
click at [353, 140] on button "Save & Next" at bounding box center [349, 140] width 46 height 16
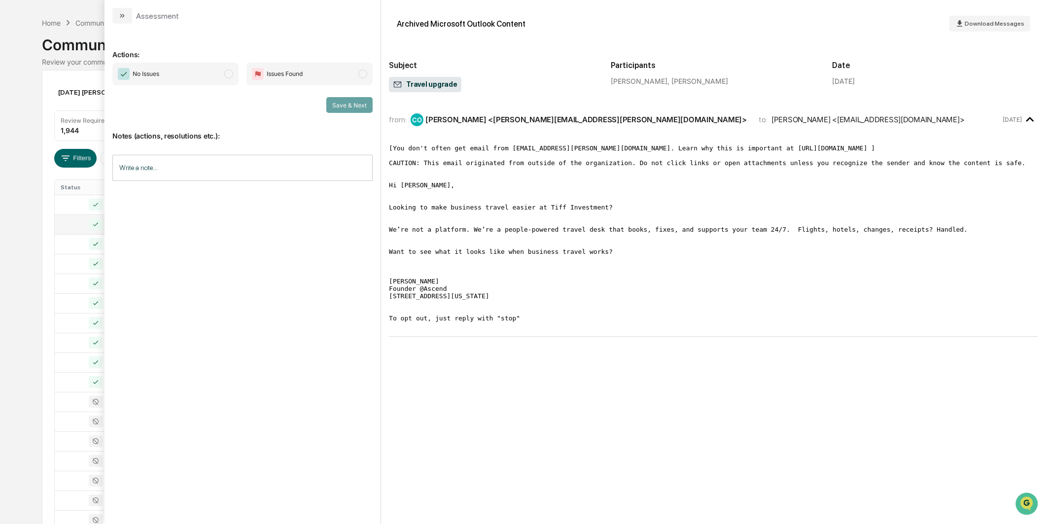
click at [209, 76] on span "No Issues" at bounding box center [175, 74] width 126 height 23
click at [346, 105] on button "Save & Next" at bounding box center [349, 105] width 46 height 16
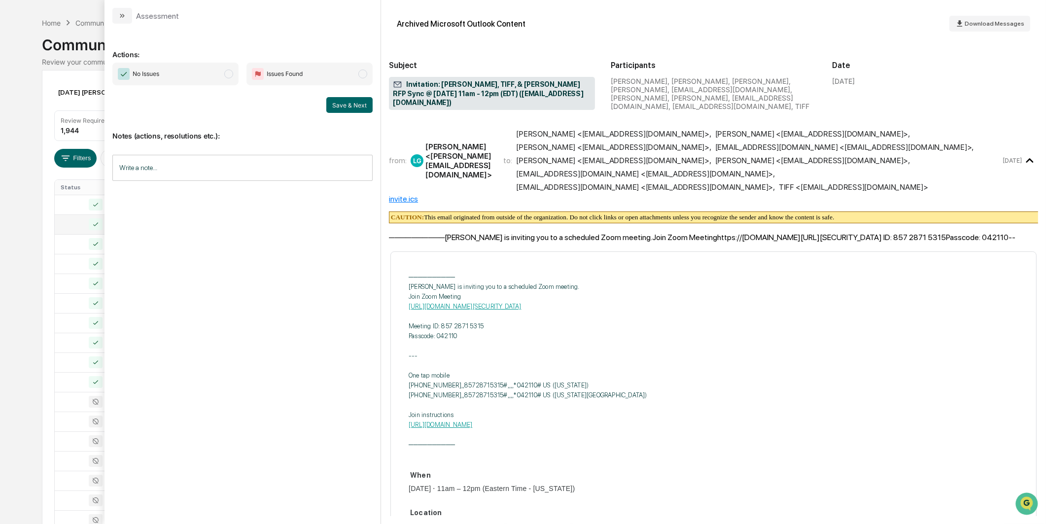
click at [223, 68] on span "No Issues" at bounding box center [175, 74] width 126 height 23
click at [351, 109] on button "Save & Next" at bounding box center [349, 105] width 46 height 16
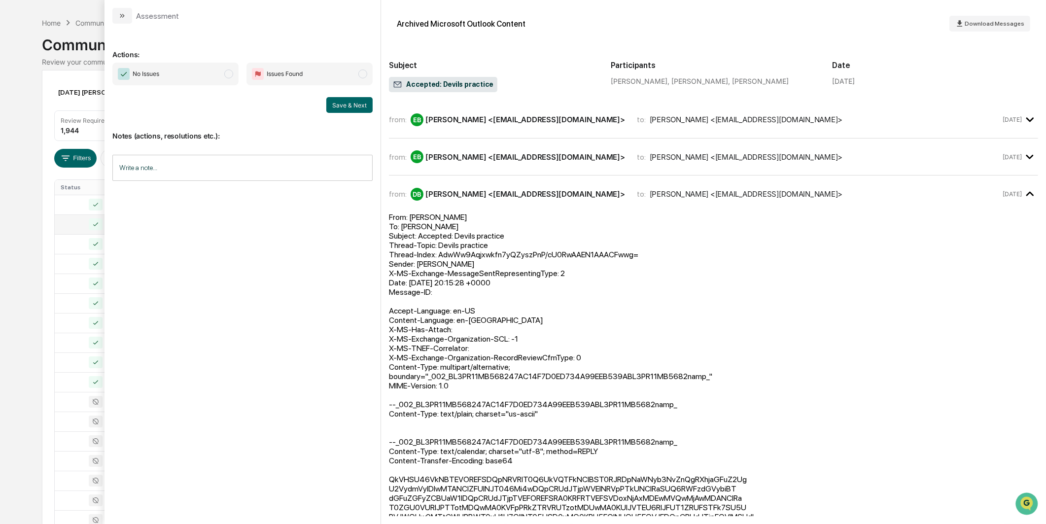
click at [225, 79] on span "No Issues" at bounding box center [175, 74] width 126 height 23
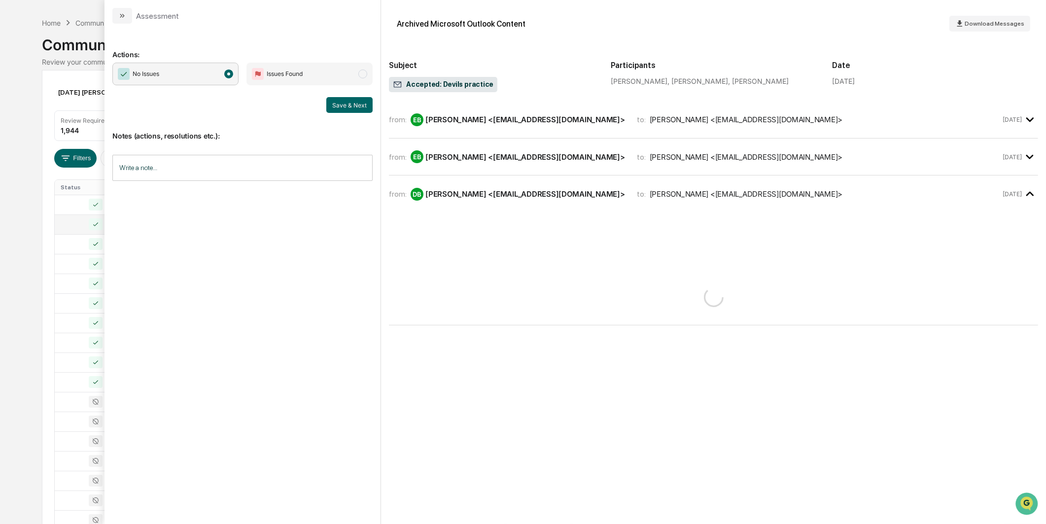
click at [344, 104] on button "Save & Next" at bounding box center [349, 105] width 46 height 16
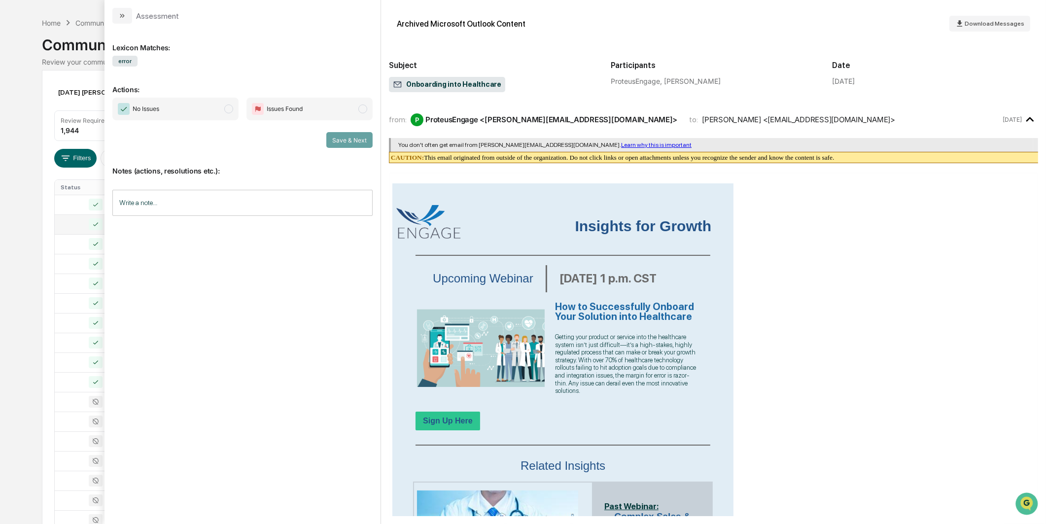
click at [205, 106] on span "No Issues" at bounding box center [175, 109] width 126 height 23
click at [352, 137] on button "Save & Next" at bounding box center [349, 140] width 46 height 16
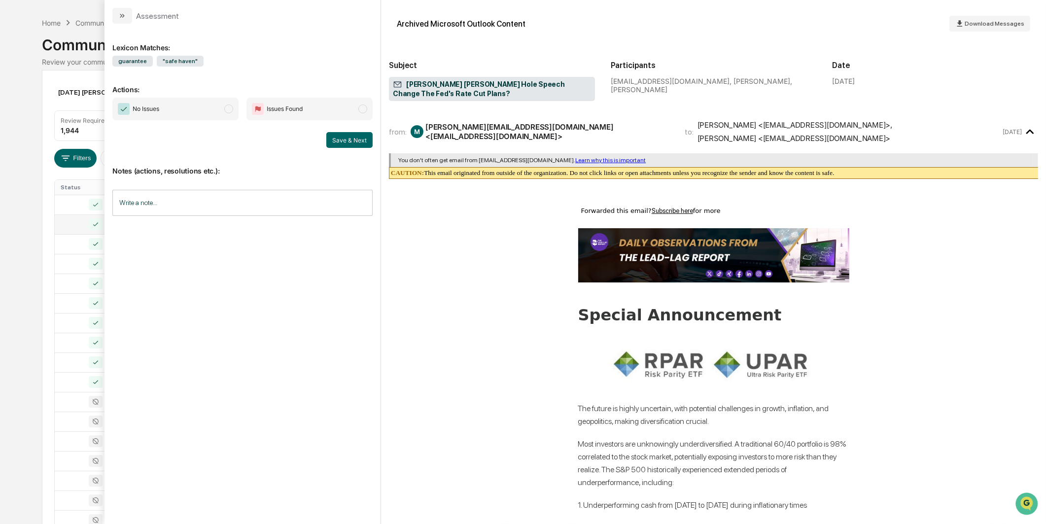
click at [219, 116] on span "No Issues" at bounding box center [175, 109] width 126 height 23
click at [372, 142] on button "Save & Next" at bounding box center [349, 140] width 46 height 16
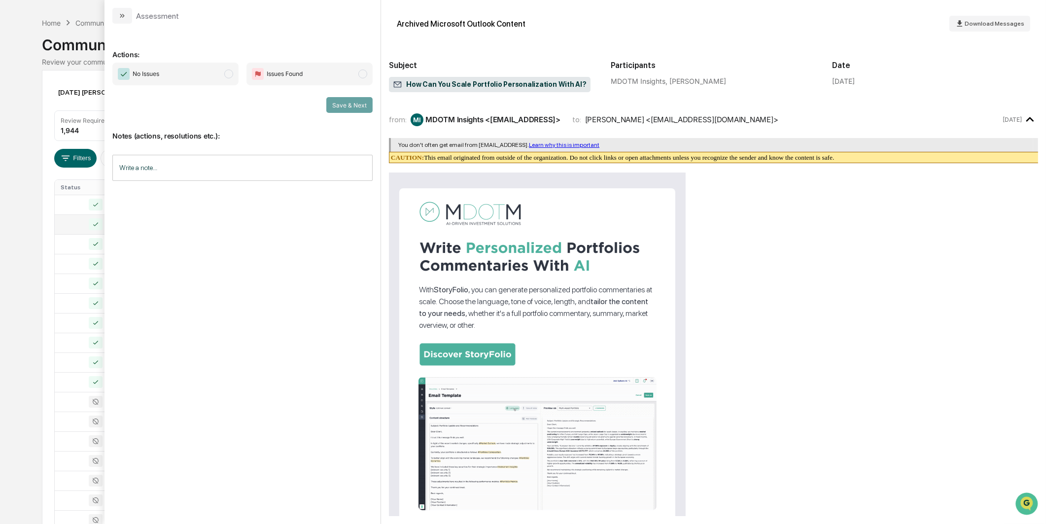
click at [212, 75] on span "No Issues" at bounding box center [175, 74] width 126 height 23
click at [357, 96] on div "No Issues Issues Found Save & Next" at bounding box center [242, 88] width 260 height 50
click at [357, 103] on button "Save & Next" at bounding box center [349, 105] width 46 height 16
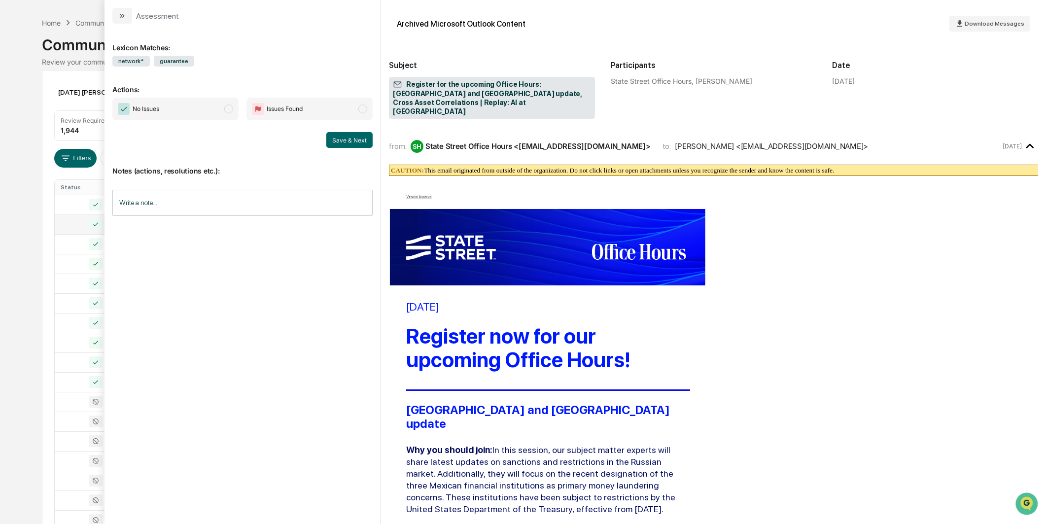
click at [215, 102] on span "No Issues" at bounding box center [175, 109] width 126 height 23
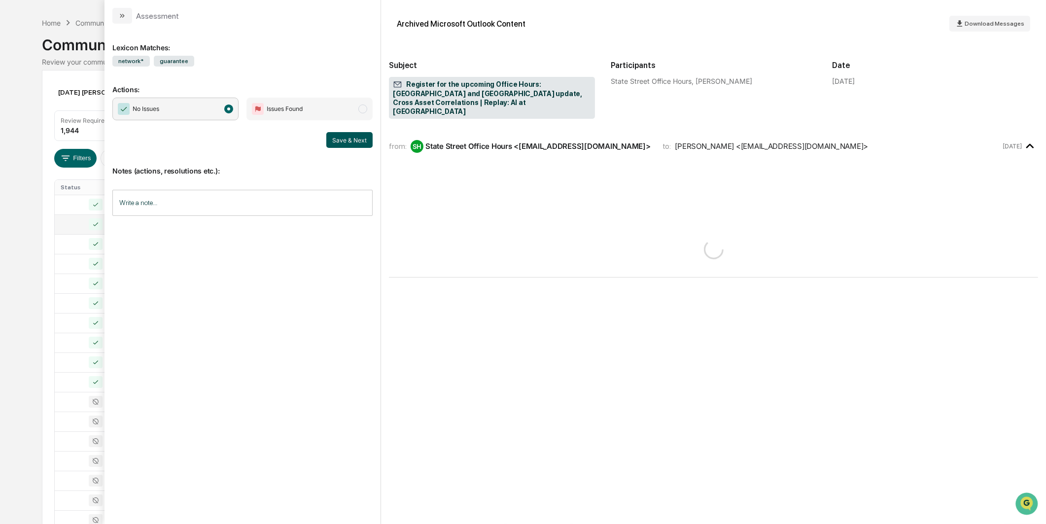
click at [346, 137] on button "Save & Next" at bounding box center [349, 140] width 46 height 16
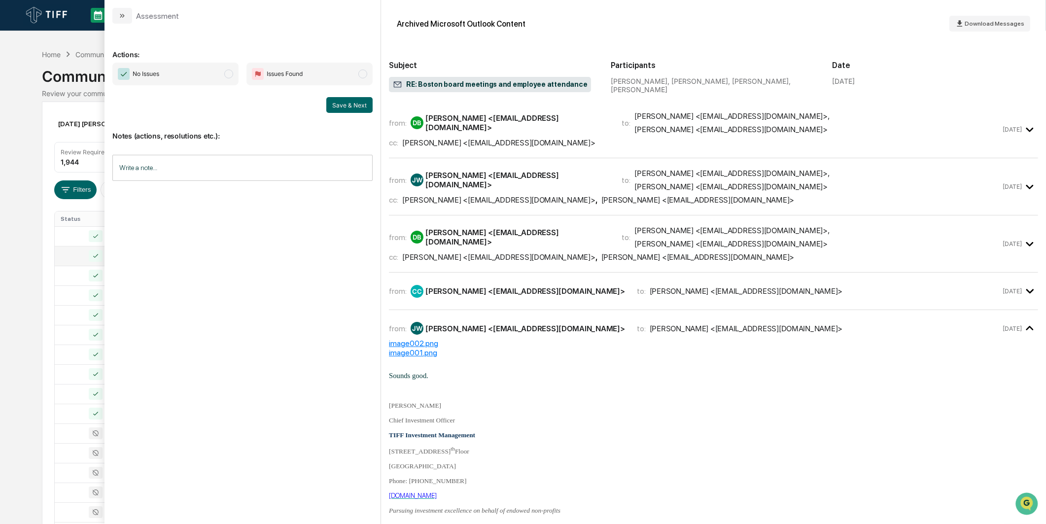
click at [220, 81] on span "No Issues" at bounding box center [175, 74] width 126 height 23
click at [346, 100] on button "Save & Next" at bounding box center [349, 105] width 46 height 16
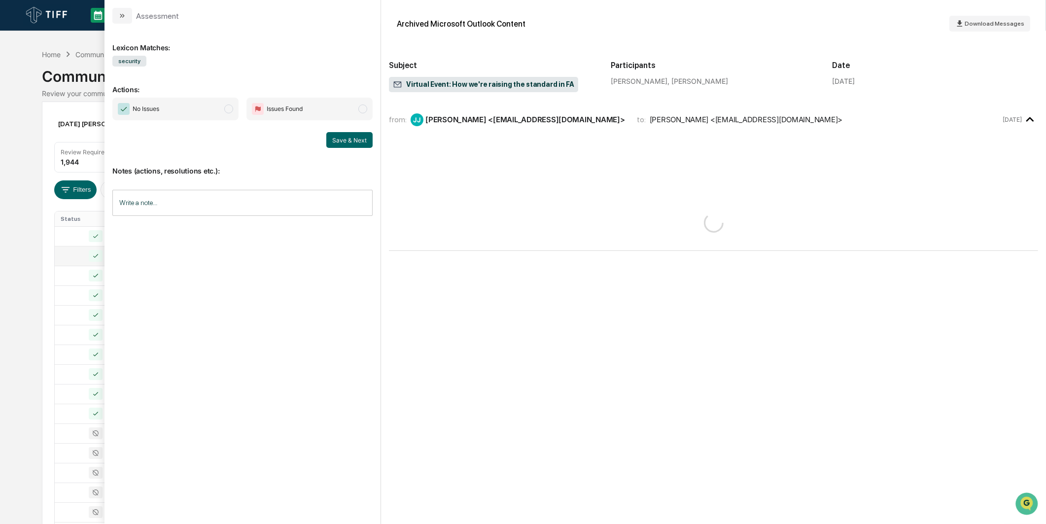
click at [213, 99] on span "No Issues" at bounding box center [175, 109] width 126 height 23
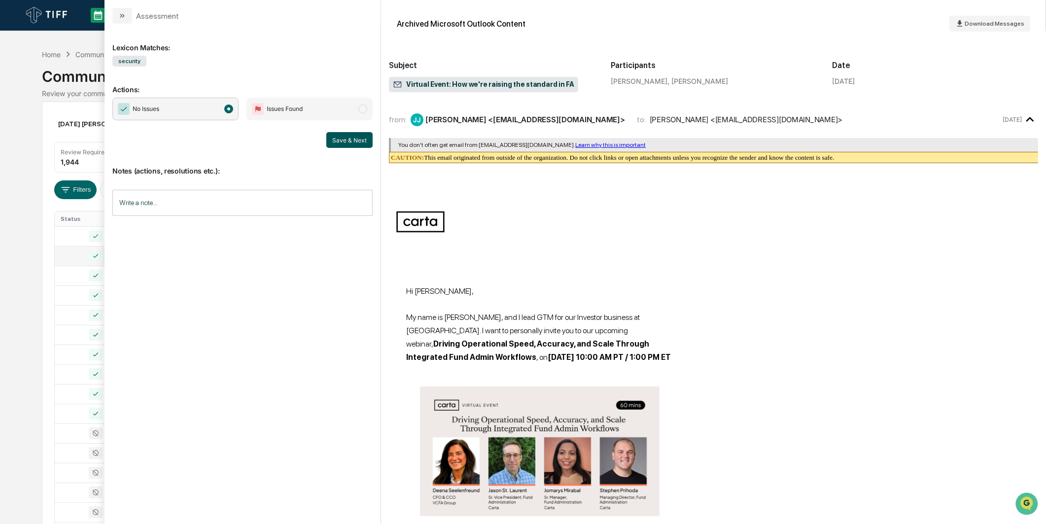
click at [341, 140] on button "Save & Next" at bounding box center [349, 140] width 46 height 16
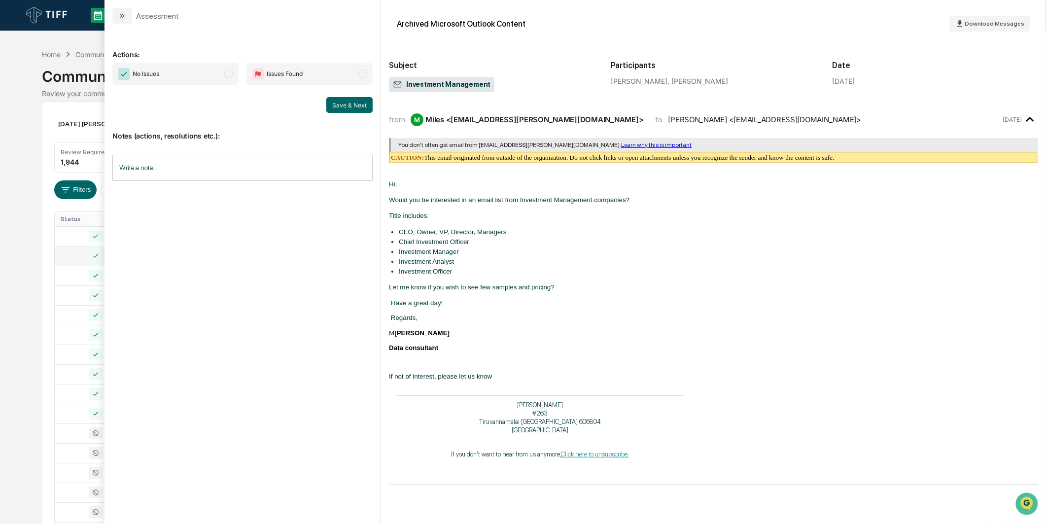
click at [229, 79] on span "No Issues" at bounding box center [175, 74] width 126 height 23
click at [360, 117] on div "Notes (actions, resolutions etc.): Write a note... Write a note..." at bounding box center [242, 153] width 260 height 80
click at [358, 108] on button "Save & Next" at bounding box center [349, 105] width 46 height 16
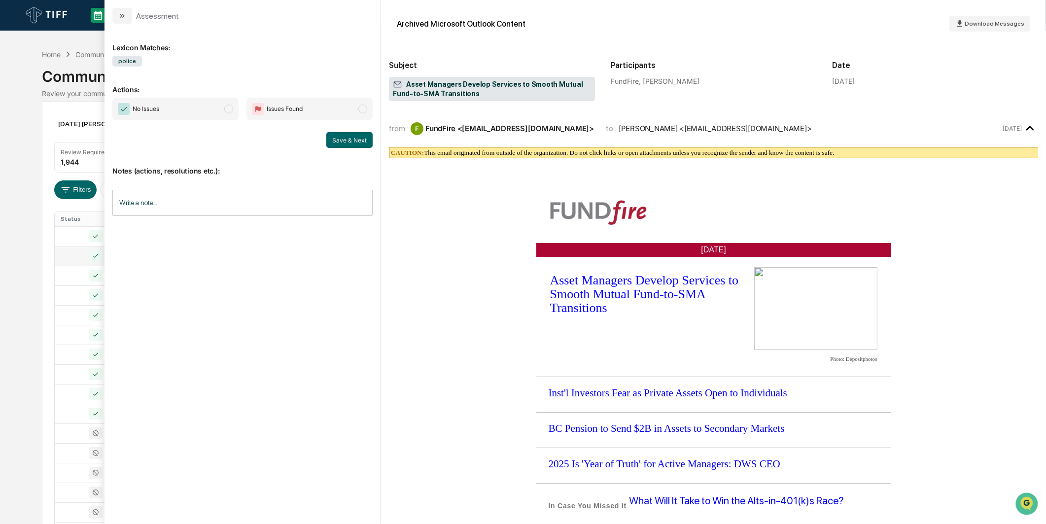
drag, startPoint x: 229, startPoint y: 115, endPoint x: 240, endPoint y: 115, distance: 10.4
click at [229, 115] on span "No Issues" at bounding box center [175, 109] width 126 height 23
click at [332, 142] on button "Save & Next" at bounding box center [349, 140] width 46 height 16
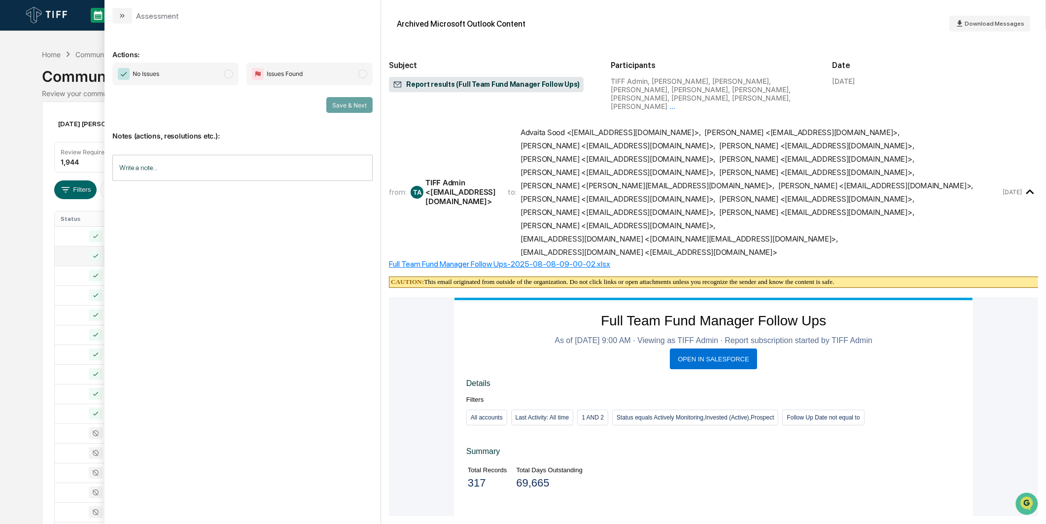
click at [208, 74] on span "No Issues" at bounding box center [175, 74] width 126 height 23
click at [340, 111] on div "Actions: No Issues Issues Found Save & Next Notes (actions, resolutions etc.): …" at bounding box center [242, 269] width 260 height 475
click at [340, 111] on button "Save & Next" at bounding box center [349, 105] width 46 height 16
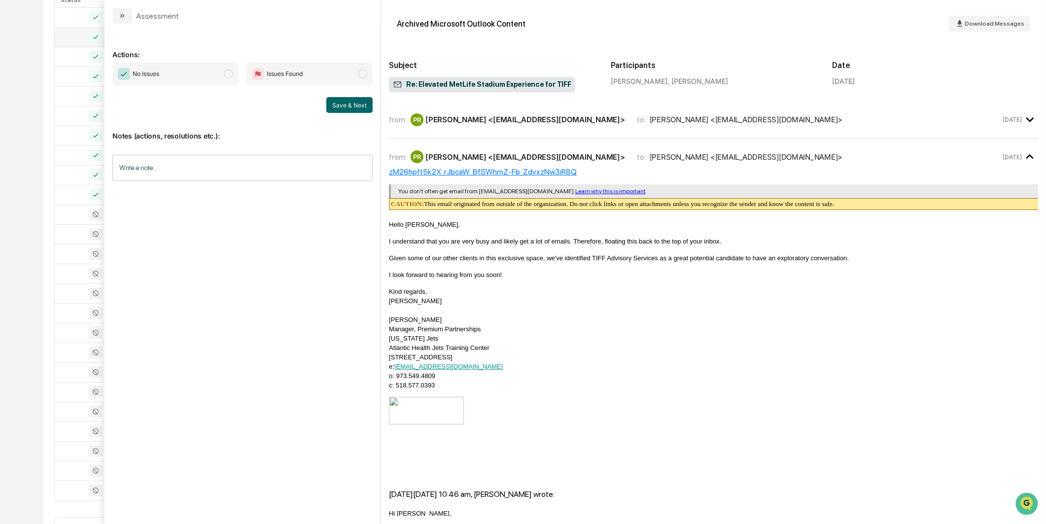
click at [228, 61] on div "Actions: No Issues Issues Found Save & Next Notes (actions, resolutions etc.): …" at bounding box center [242, 269] width 260 height 475
drag, startPoint x: 196, startPoint y: 76, endPoint x: 275, endPoint y: 80, distance: 78.5
click at [196, 76] on span "No Issues" at bounding box center [175, 74] width 126 height 23
click at [361, 105] on button "Save & Next" at bounding box center [349, 105] width 46 height 16
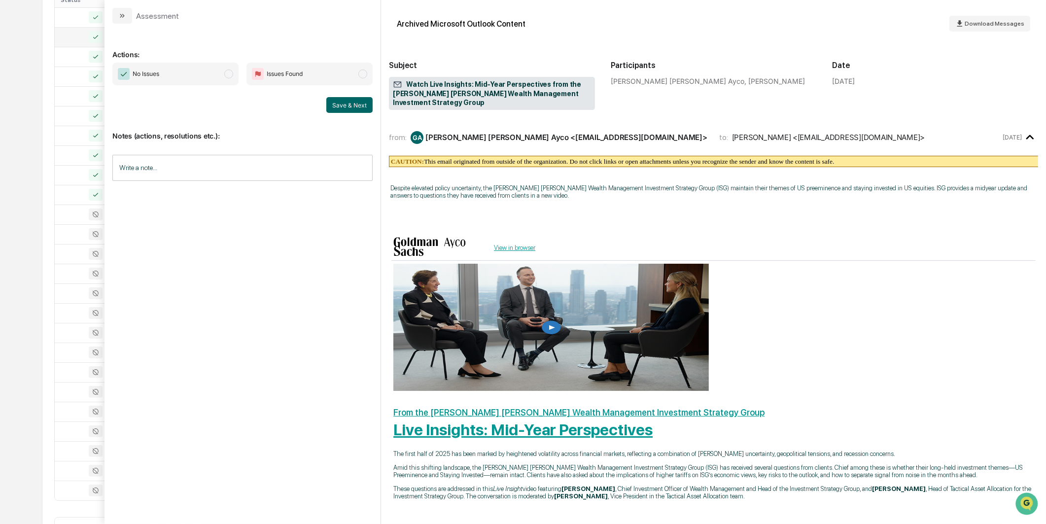
click at [224, 79] on span "No Issues" at bounding box center [175, 74] width 126 height 23
click at [351, 99] on button "Save & Next" at bounding box center [349, 105] width 46 height 16
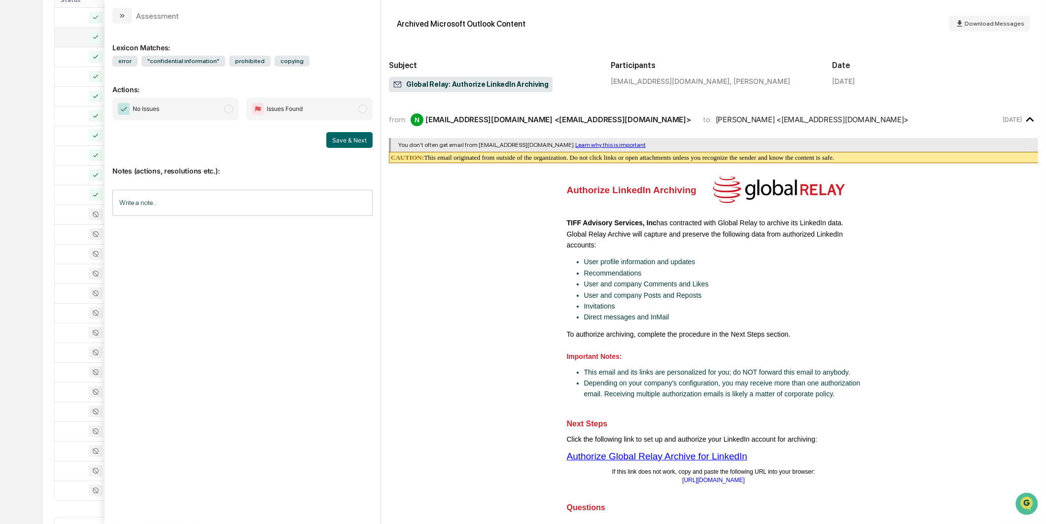
click at [238, 110] on span "No Issues" at bounding box center [175, 109] width 126 height 23
click at [349, 137] on button "Save & Next" at bounding box center [349, 140] width 46 height 16
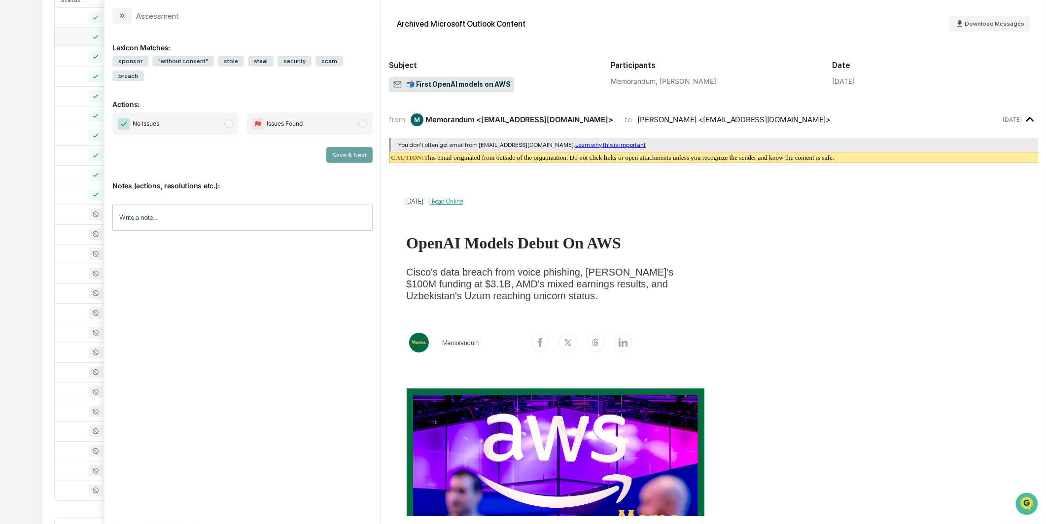
click at [37, 159] on div "Calendar Manage Tasks Reviews Approval Management Company People, Data, Setting…" at bounding box center [523, 168] width 1046 height 775
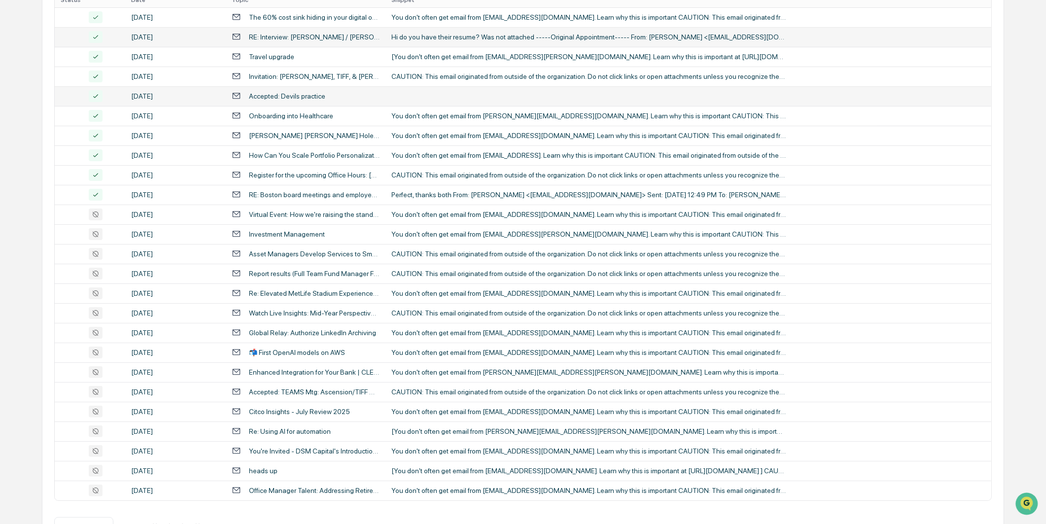
scroll to position [250, 0]
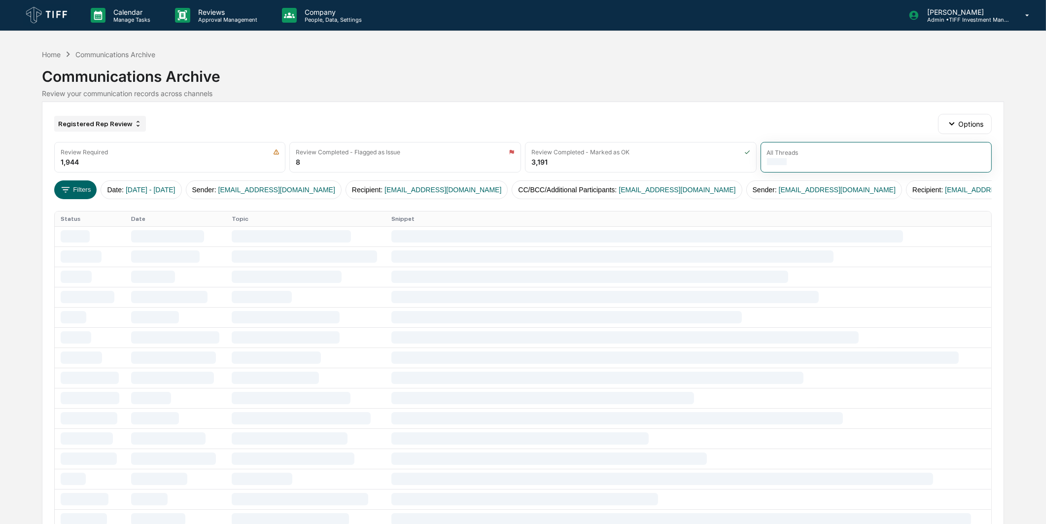
click at [109, 117] on div "Registered Rep Review" at bounding box center [100, 124] width 92 height 16
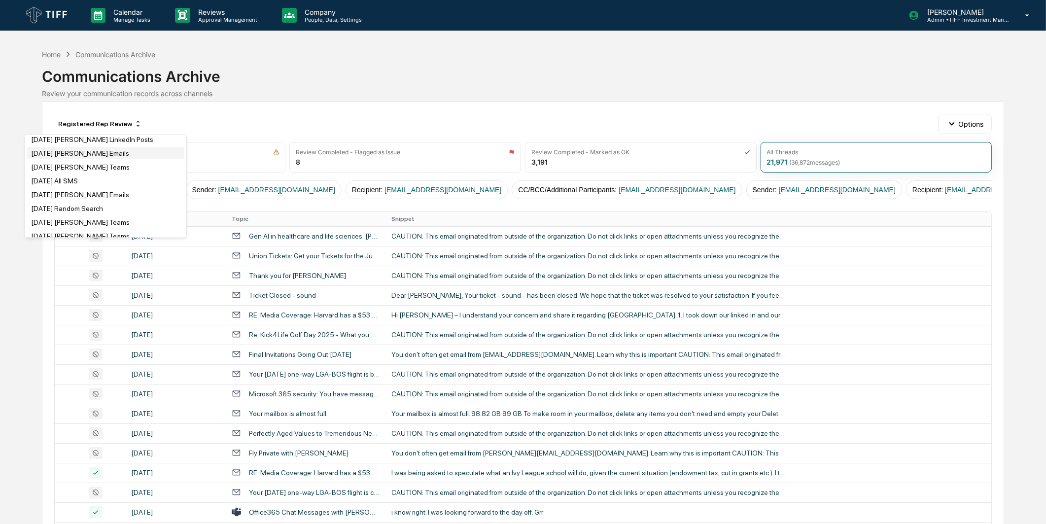
scroll to position [821, 0]
click at [85, 153] on div "[DATE] [PERSON_NAME] Emails" at bounding box center [80, 149] width 98 height 8
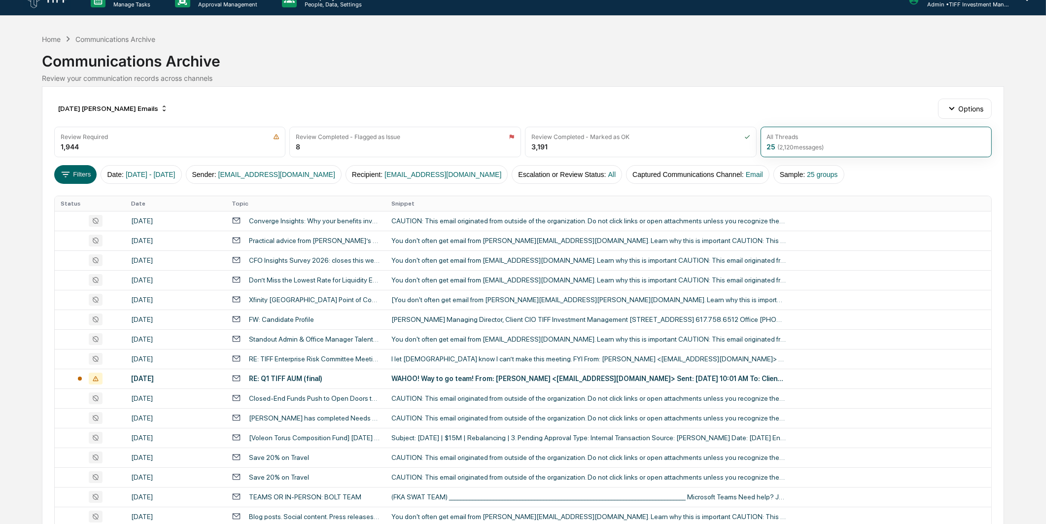
scroll to position [0, 0]
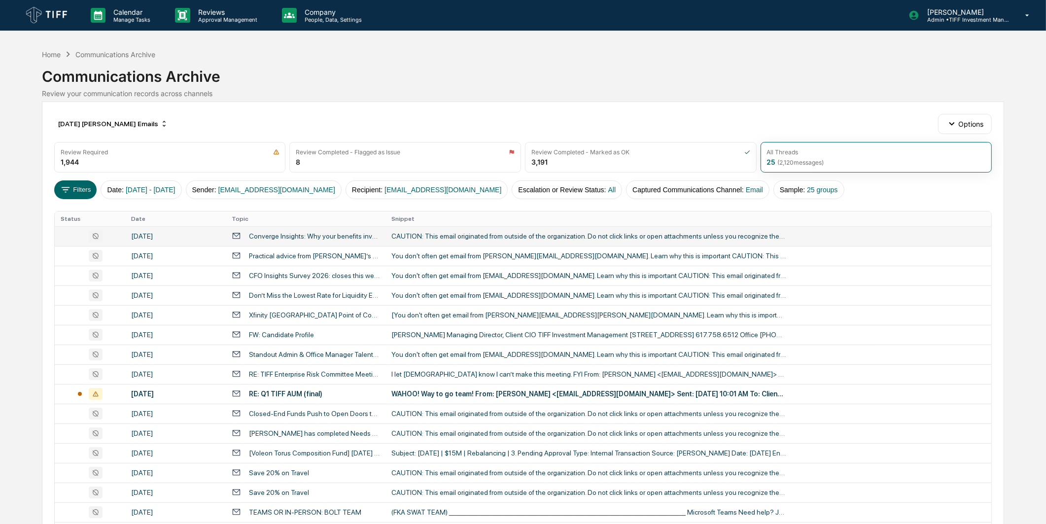
click at [350, 233] on div "Converge Insights: Why your benefits investment isn't delivering results" at bounding box center [314, 236] width 131 height 8
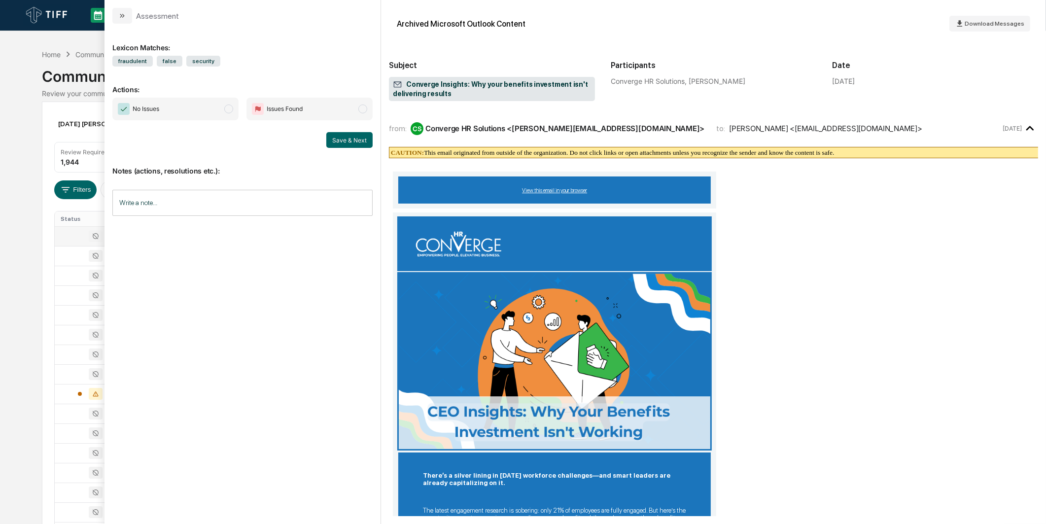
click at [203, 105] on span "No Issues" at bounding box center [175, 109] width 126 height 23
click at [334, 138] on button "Save & Next" at bounding box center [349, 140] width 46 height 16
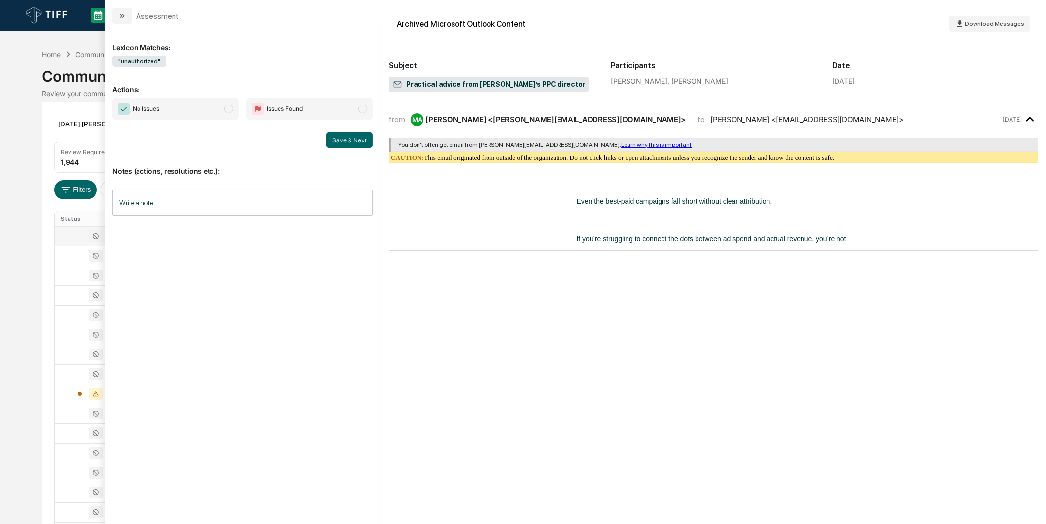
click at [221, 116] on span "No Issues" at bounding box center [175, 109] width 126 height 23
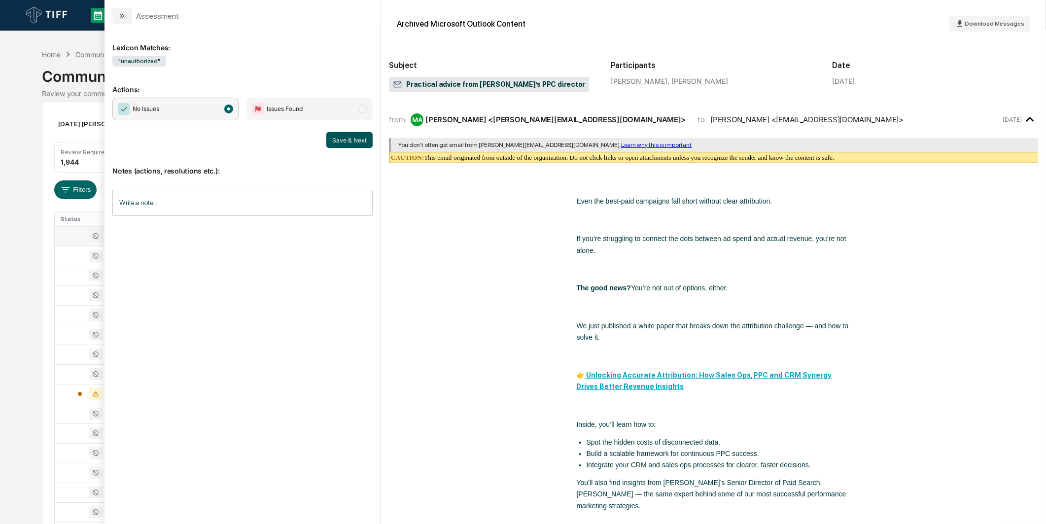
click at [340, 134] on button "Save & Next" at bounding box center [349, 140] width 46 height 16
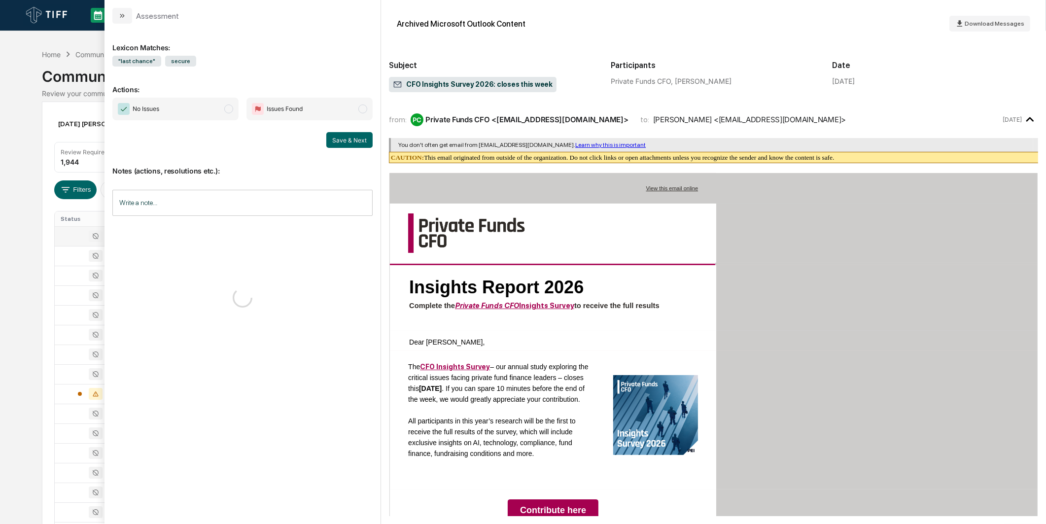
click at [222, 113] on span "No Issues" at bounding box center [175, 109] width 126 height 23
click at [330, 143] on button "Save & Next" at bounding box center [349, 140] width 46 height 16
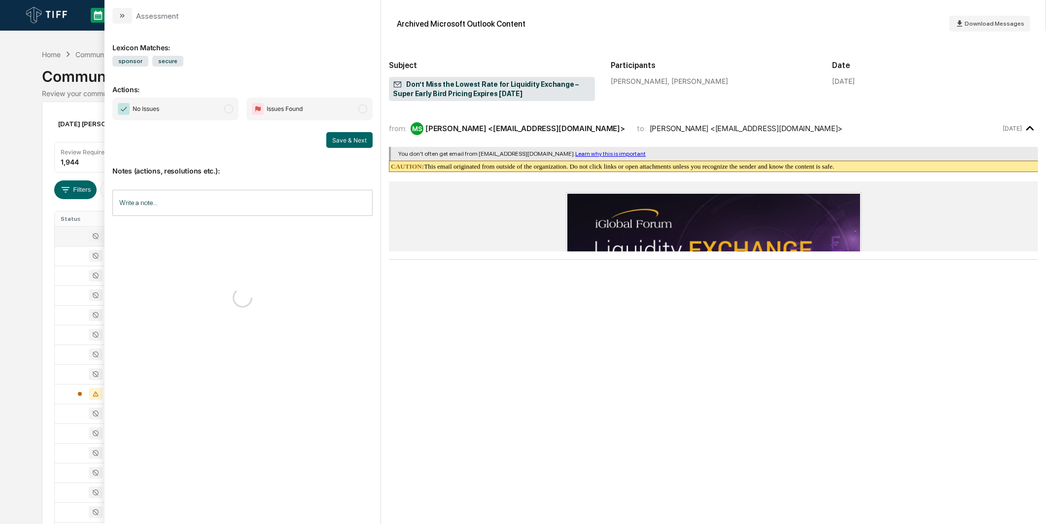
click at [219, 111] on span "No Issues" at bounding box center [175, 109] width 126 height 23
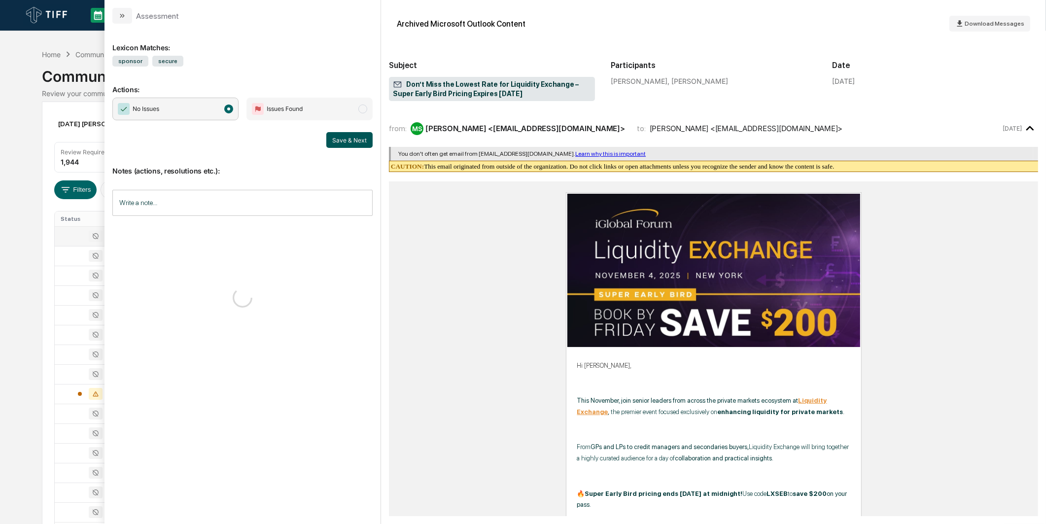
click at [340, 136] on button "Save & Next" at bounding box center [349, 140] width 46 height 16
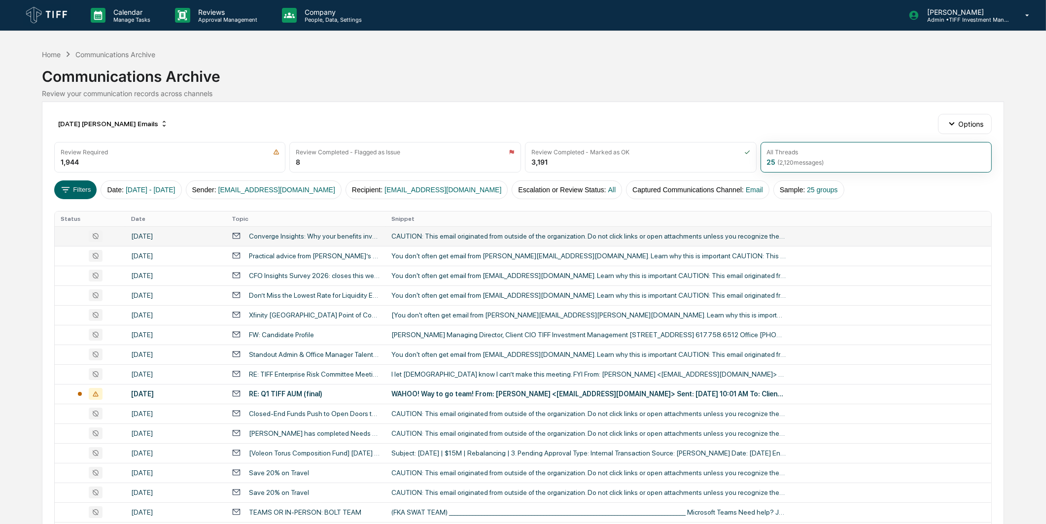
click at [10, 176] on div "Calendar Manage Tasks Reviews Approval Management Company People, Data, Setting…" at bounding box center [523, 387] width 1046 height 775
click at [89, 189] on button "Filters" at bounding box center [75, 189] width 43 height 19
click at [291, 310] on div "Xfinity Mobile Arena Point of Contact" at bounding box center [306, 314] width 148 height 9
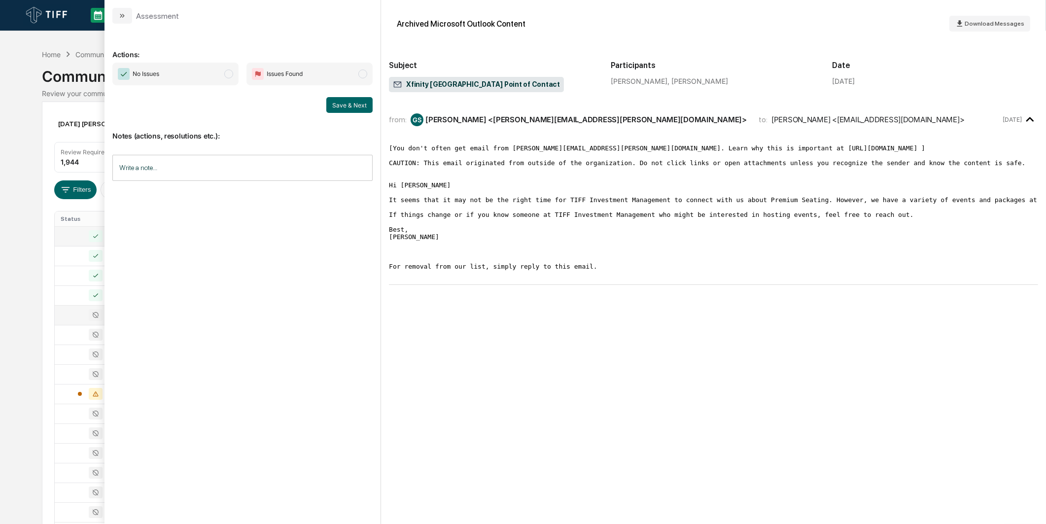
click at [230, 67] on span "No Issues" at bounding box center [175, 74] width 126 height 23
click at [341, 101] on button "Save & Next" at bounding box center [349, 105] width 46 height 16
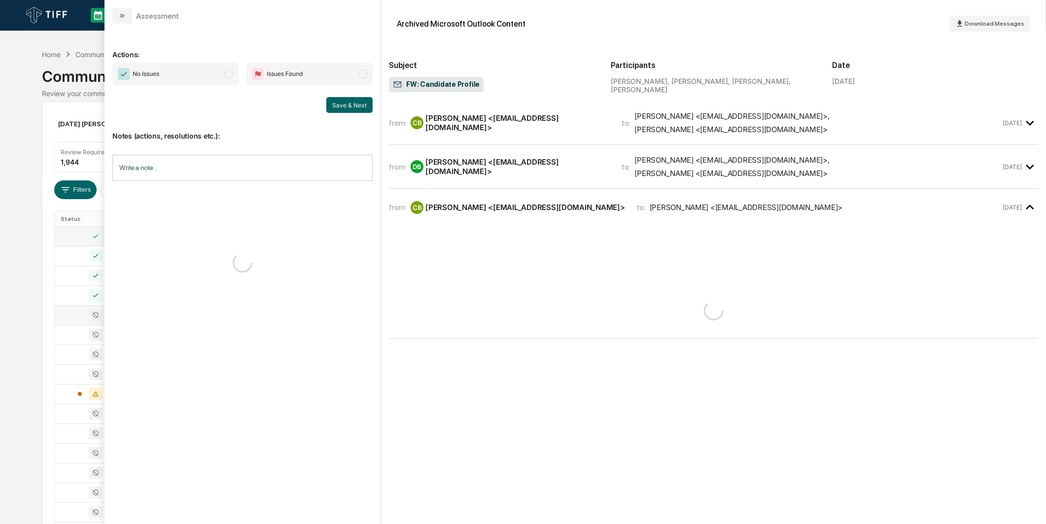
click at [200, 68] on span "No Issues" at bounding box center [175, 74] width 126 height 23
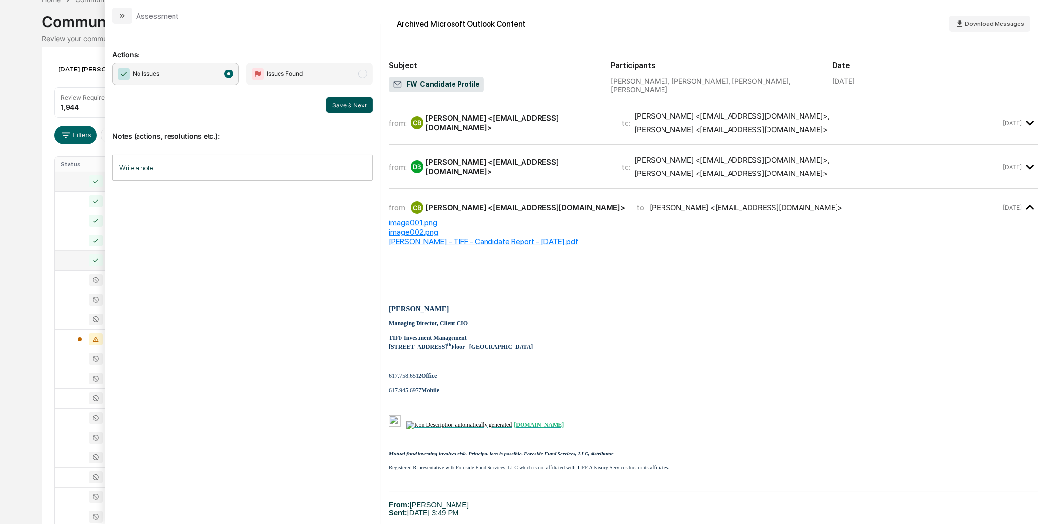
click at [337, 110] on button "Save & Next" at bounding box center [349, 105] width 46 height 16
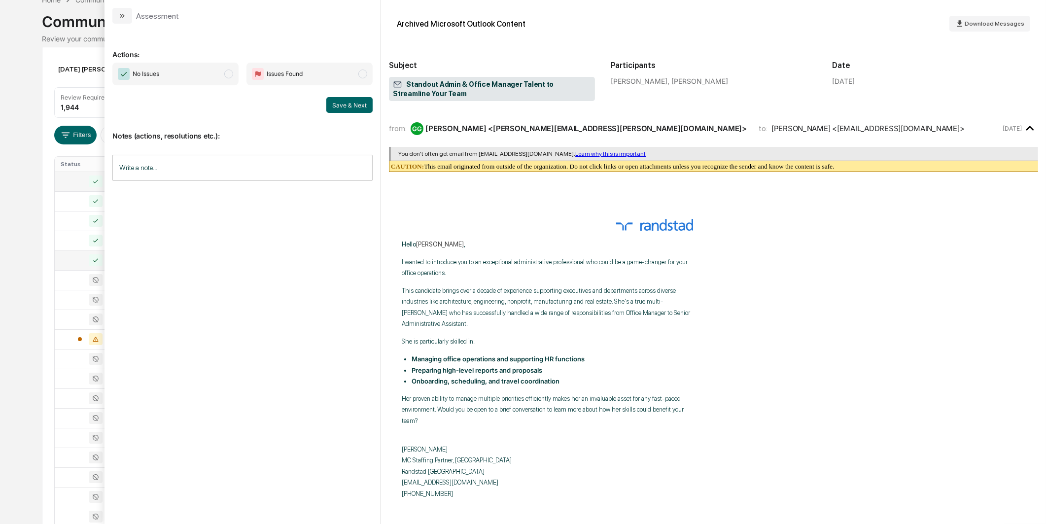
click at [232, 81] on span "No Issues" at bounding box center [175, 74] width 126 height 23
click at [347, 107] on button "Save & Next" at bounding box center [349, 105] width 46 height 16
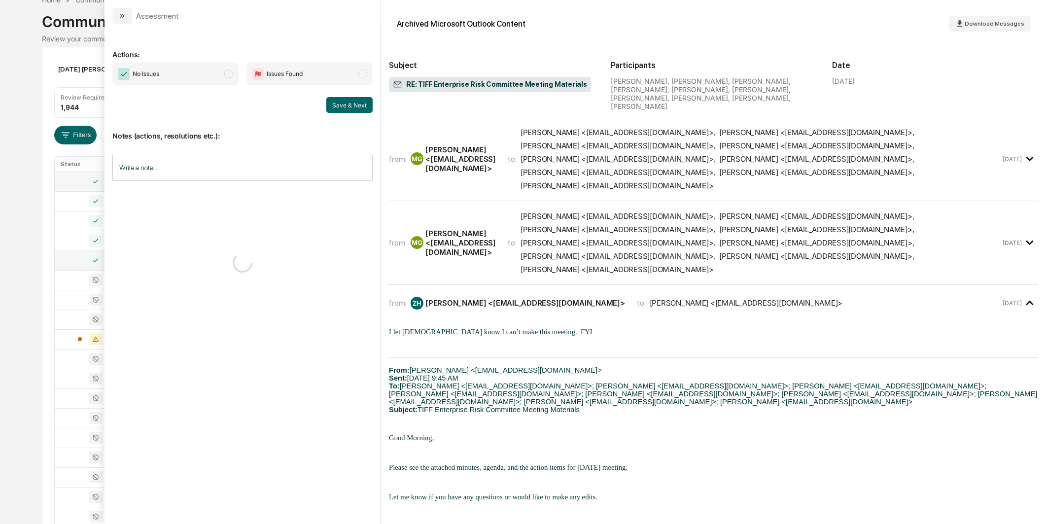
click at [233, 77] on span "No Issues" at bounding box center [175, 74] width 126 height 23
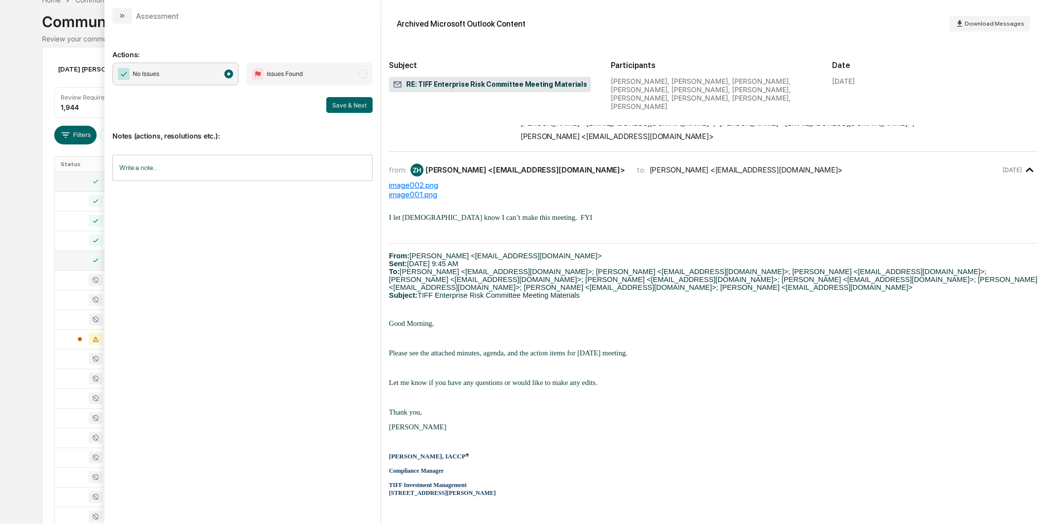
scroll to position [150, 0]
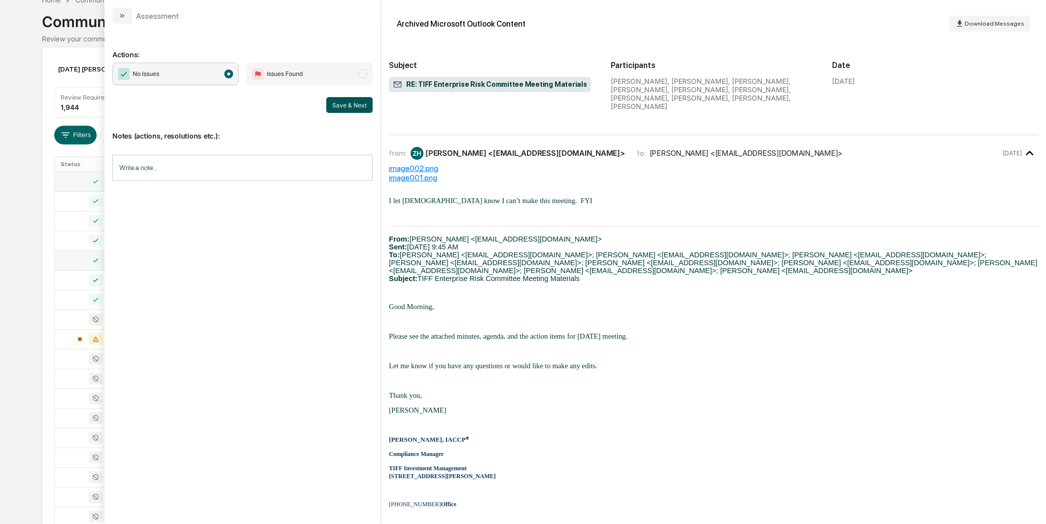
click at [347, 107] on button "Save & Next" at bounding box center [349, 105] width 46 height 16
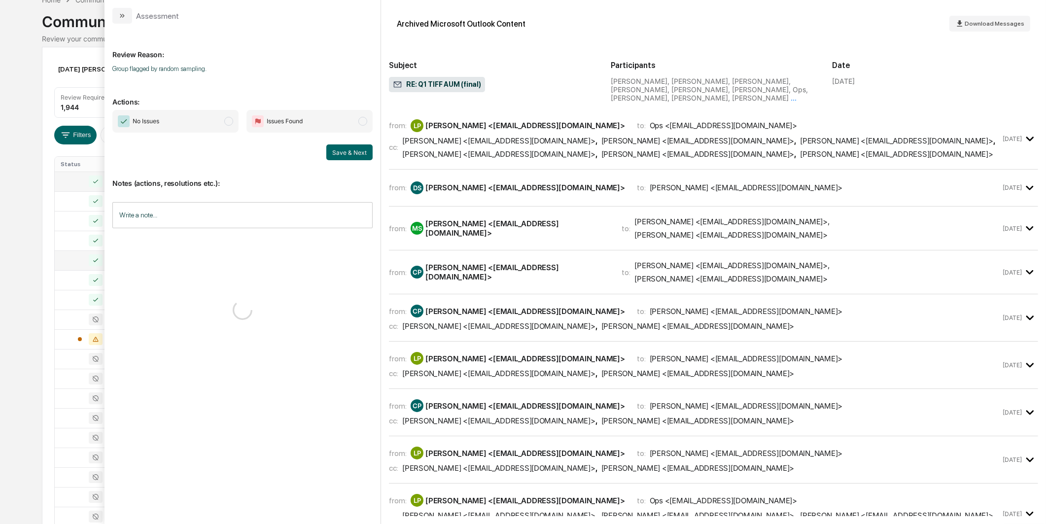
click at [212, 121] on span "No Issues" at bounding box center [175, 121] width 126 height 23
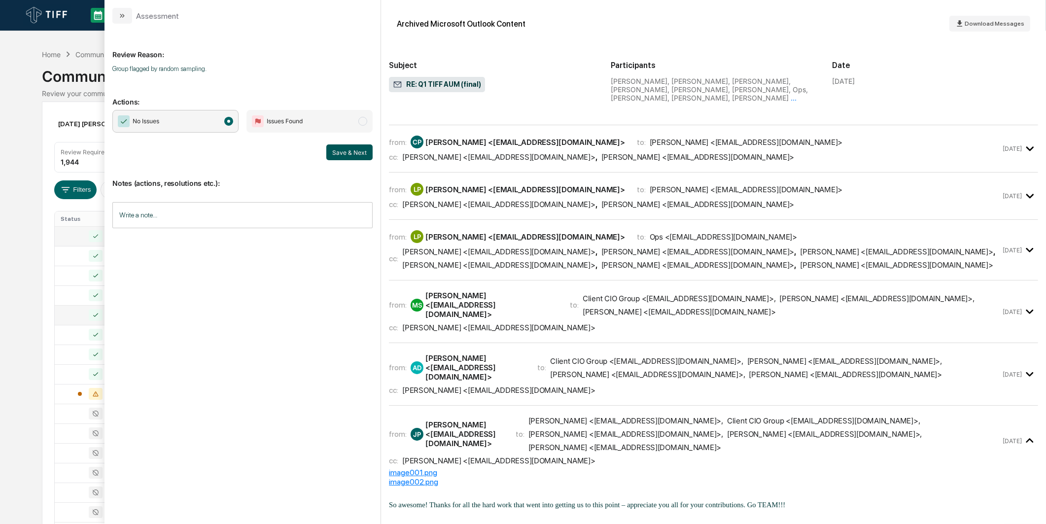
click at [339, 151] on button "Save & Next" at bounding box center [349, 152] width 46 height 16
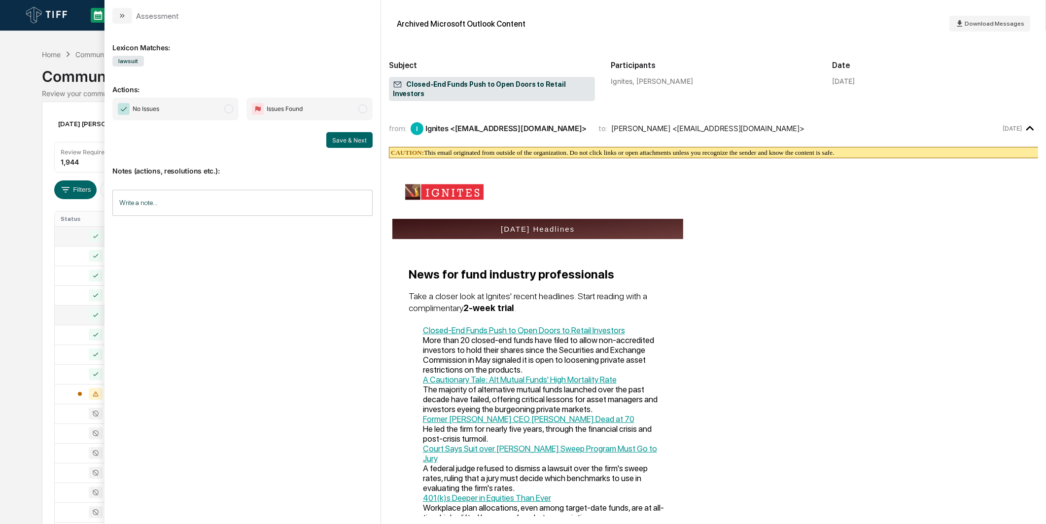
click at [224, 111] on span "modal" at bounding box center [228, 109] width 9 height 9
click at [352, 144] on button "Save & Next" at bounding box center [349, 140] width 46 height 16
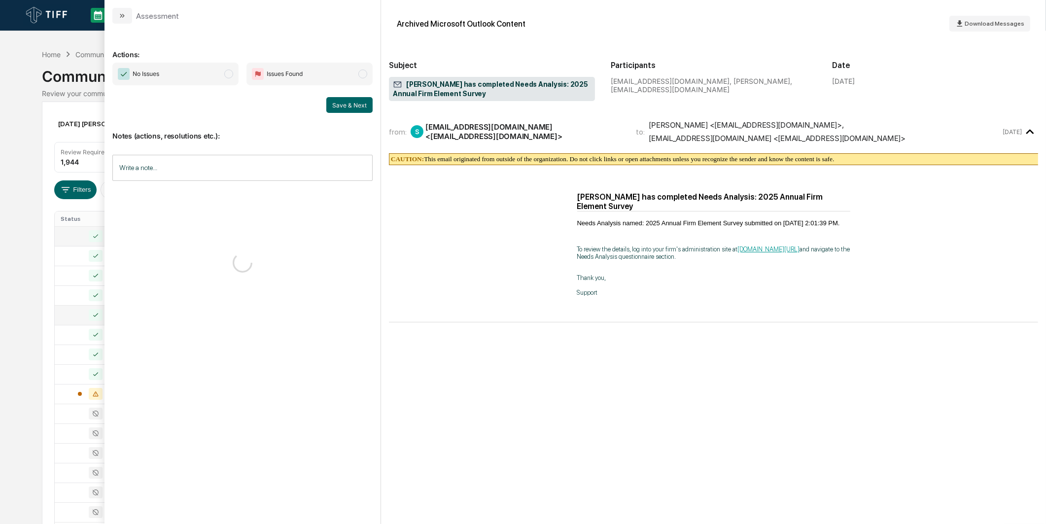
click at [211, 82] on span "No Issues" at bounding box center [175, 74] width 126 height 23
click at [334, 103] on button "Save & Next" at bounding box center [349, 105] width 46 height 16
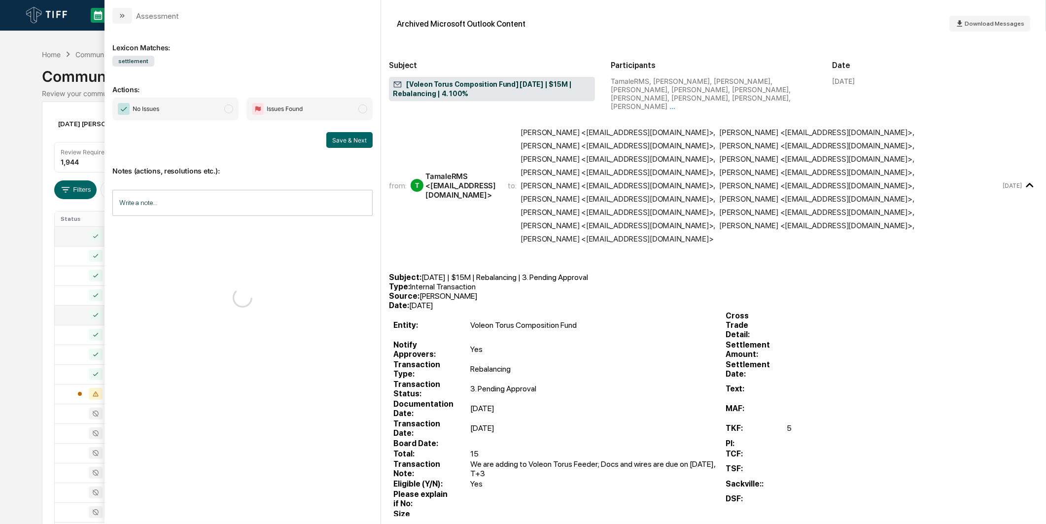
click at [222, 102] on span "No Issues" at bounding box center [175, 109] width 126 height 23
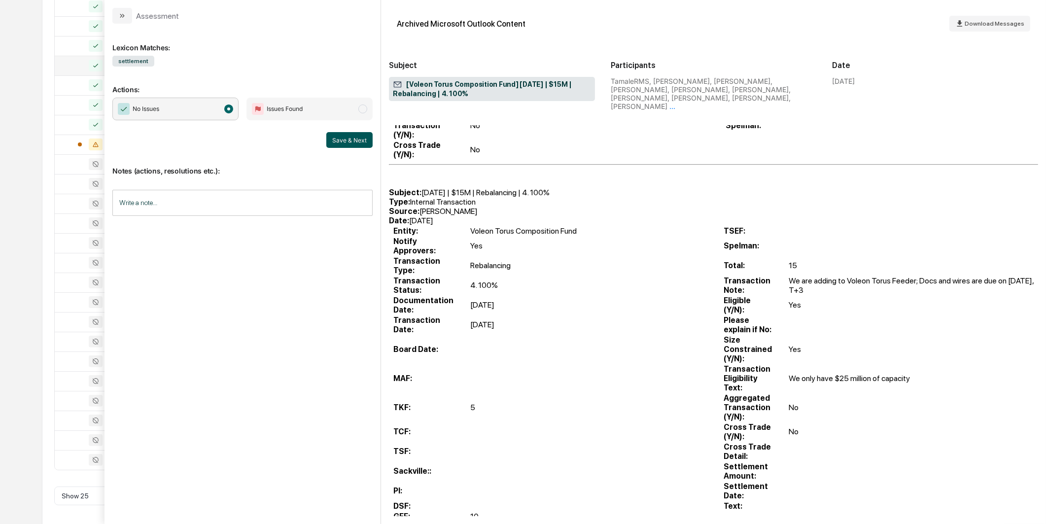
scroll to position [250, 0]
click at [335, 142] on button "Save & Next" at bounding box center [349, 140] width 46 height 16
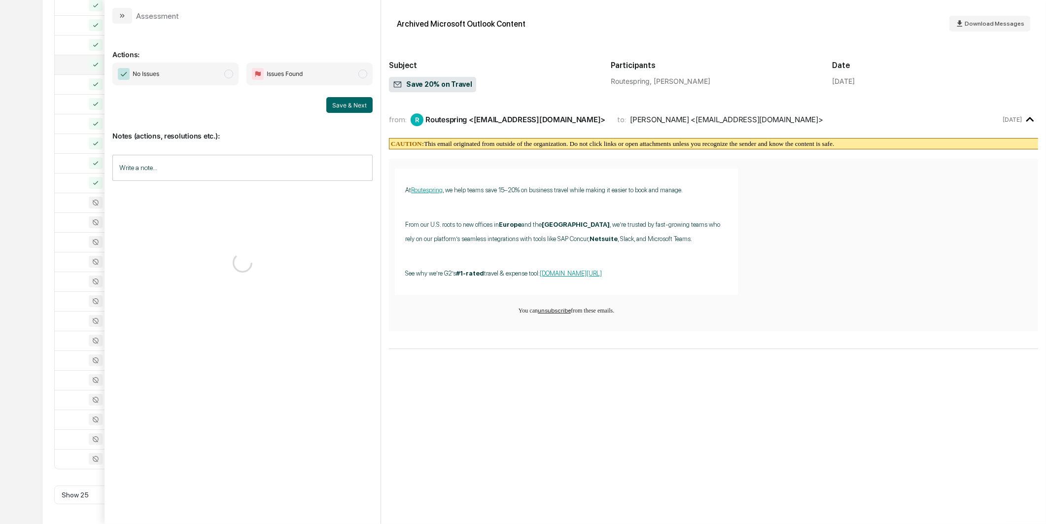
click at [227, 79] on span "No Issues" at bounding box center [175, 74] width 126 height 23
click at [324, 100] on div "Save & Next" at bounding box center [242, 105] width 260 height 16
click at [334, 101] on button "Save & Next" at bounding box center [349, 105] width 46 height 16
click at [233, 79] on span "No Issues" at bounding box center [175, 74] width 126 height 23
click at [342, 96] on div "No Issues Issues Found Save & Next" at bounding box center [242, 88] width 260 height 50
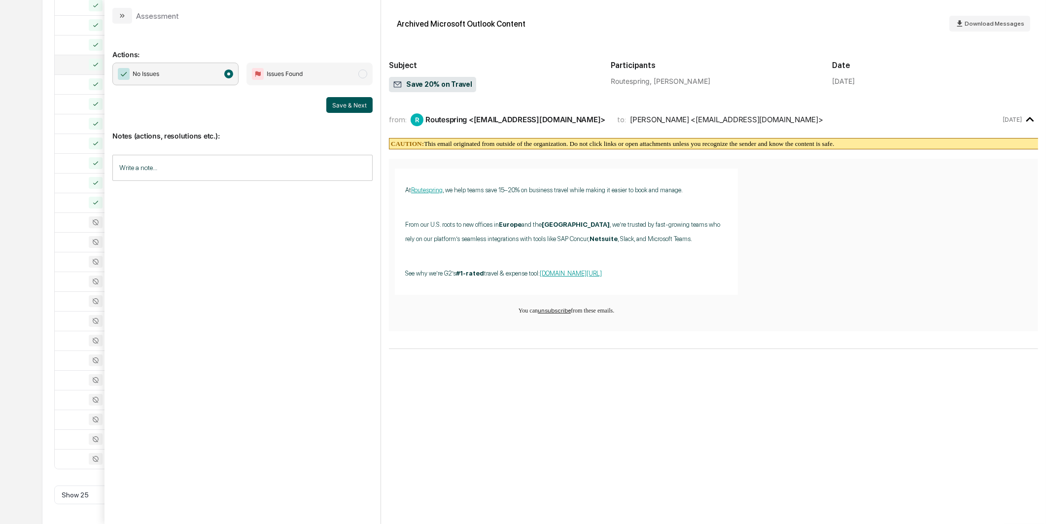
click at [344, 104] on button "Save & Next" at bounding box center [349, 105] width 46 height 16
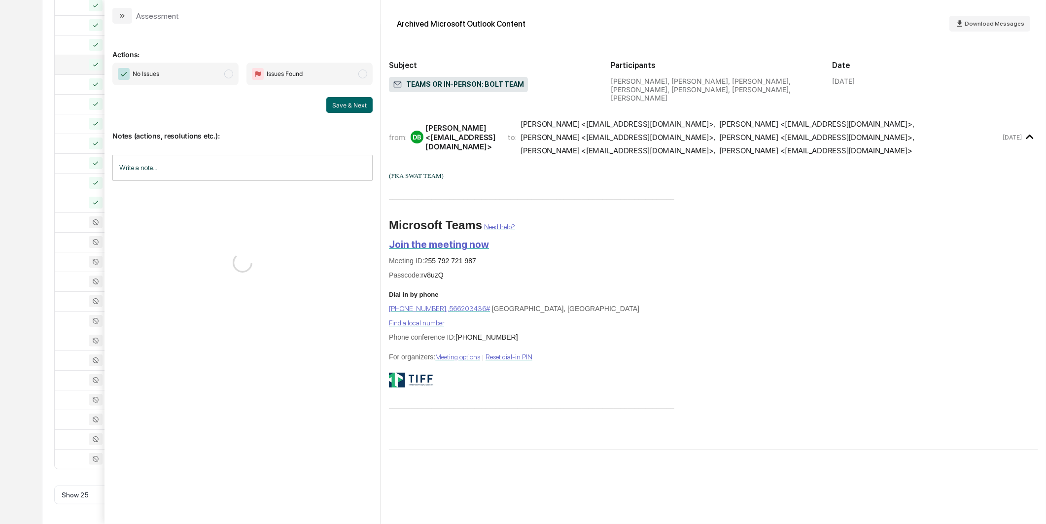
click at [223, 77] on span "No Issues" at bounding box center [175, 74] width 126 height 23
click at [349, 96] on div "No Issues Issues Found Save & Next" at bounding box center [242, 88] width 260 height 50
click at [351, 101] on button "Save & Next" at bounding box center [349, 105] width 46 height 16
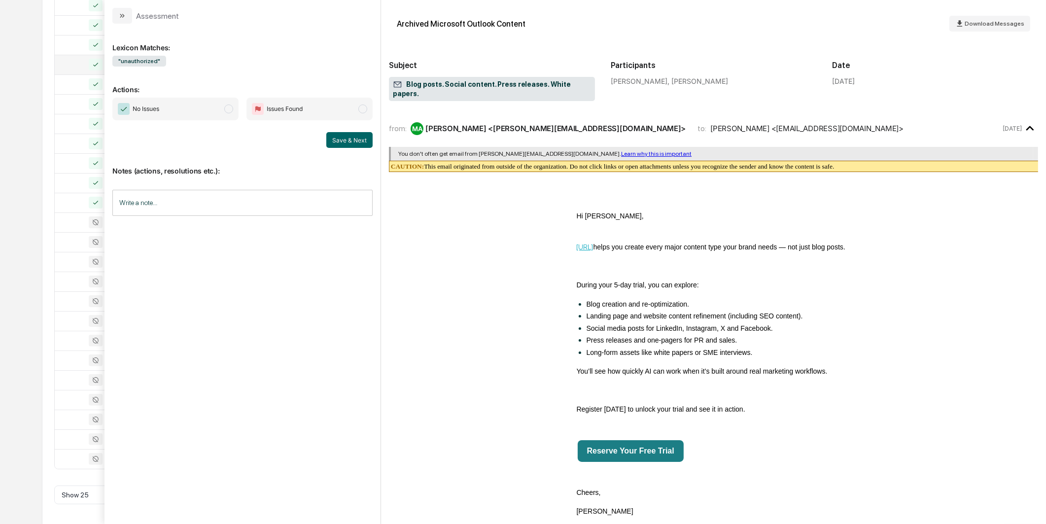
click at [224, 109] on span "modal" at bounding box center [228, 109] width 9 height 9
click at [341, 141] on button "Save & Next" at bounding box center [349, 140] width 46 height 16
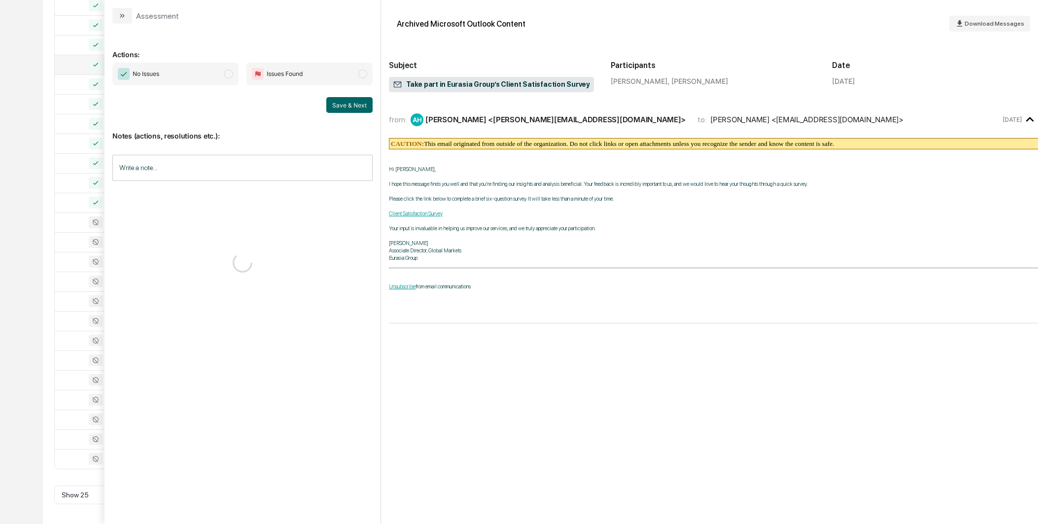
click at [214, 81] on span "No Issues" at bounding box center [175, 74] width 126 height 23
click at [342, 104] on button "Save & Next" at bounding box center [349, 105] width 46 height 16
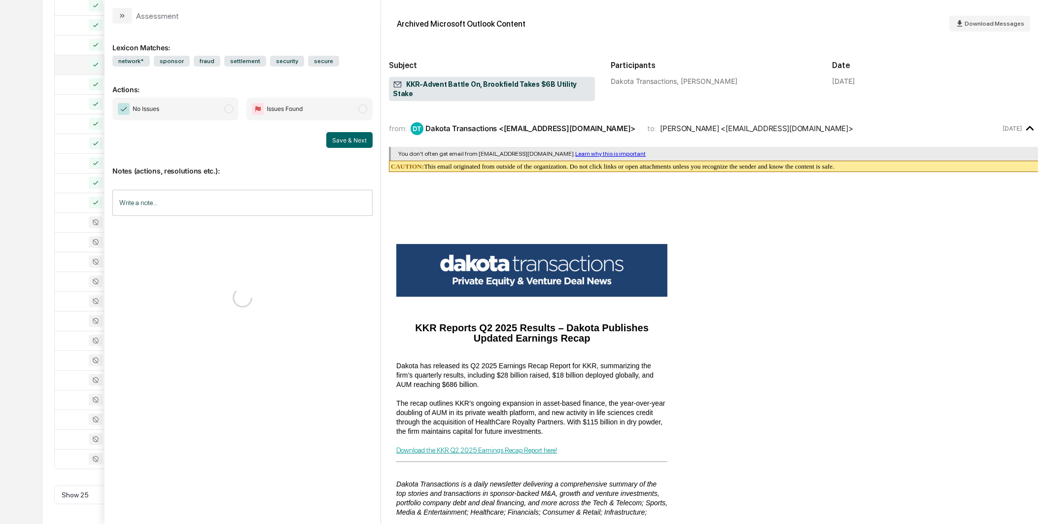
click at [208, 105] on span "No Issues" at bounding box center [175, 109] width 126 height 23
click at [347, 137] on button "Save & Next" at bounding box center [349, 140] width 46 height 16
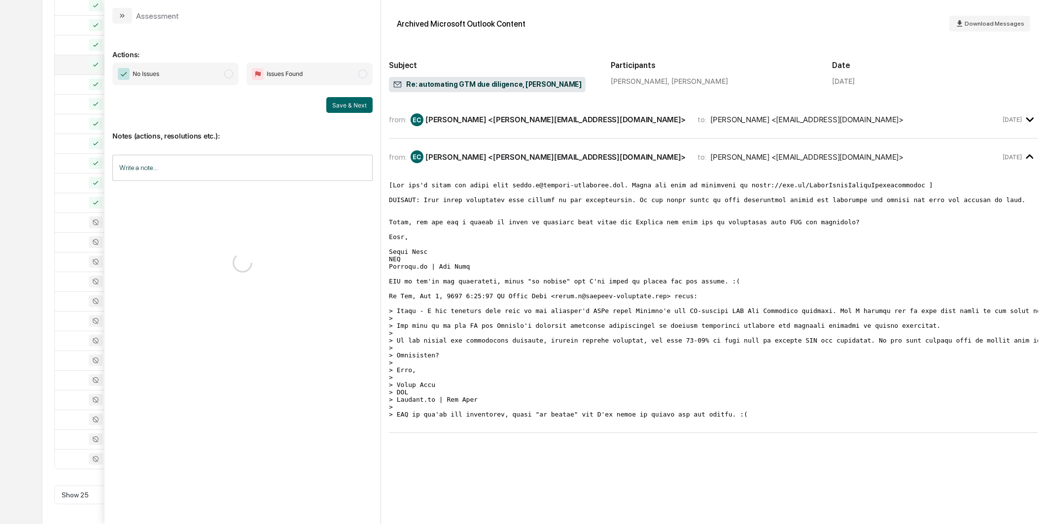
click at [203, 79] on span "No Issues" at bounding box center [175, 74] width 126 height 23
click at [342, 108] on button "Save & Next" at bounding box center [349, 105] width 46 height 16
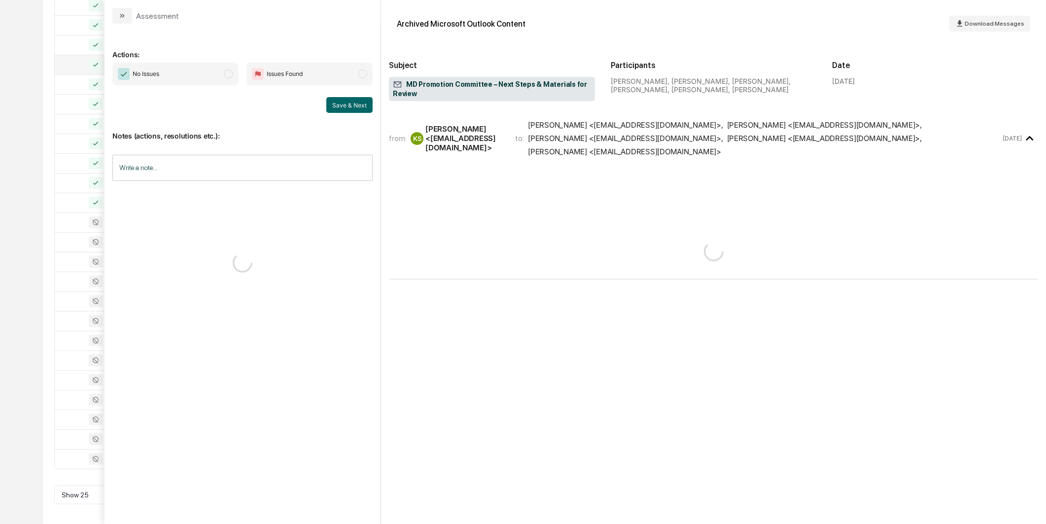
click at [224, 79] on span "No Issues" at bounding box center [175, 74] width 126 height 23
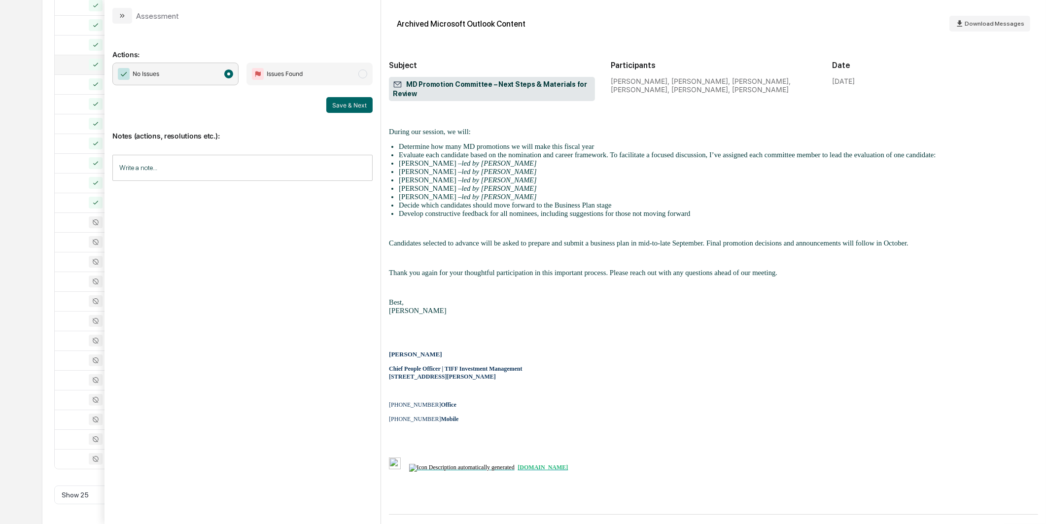
scroll to position [362, 0]
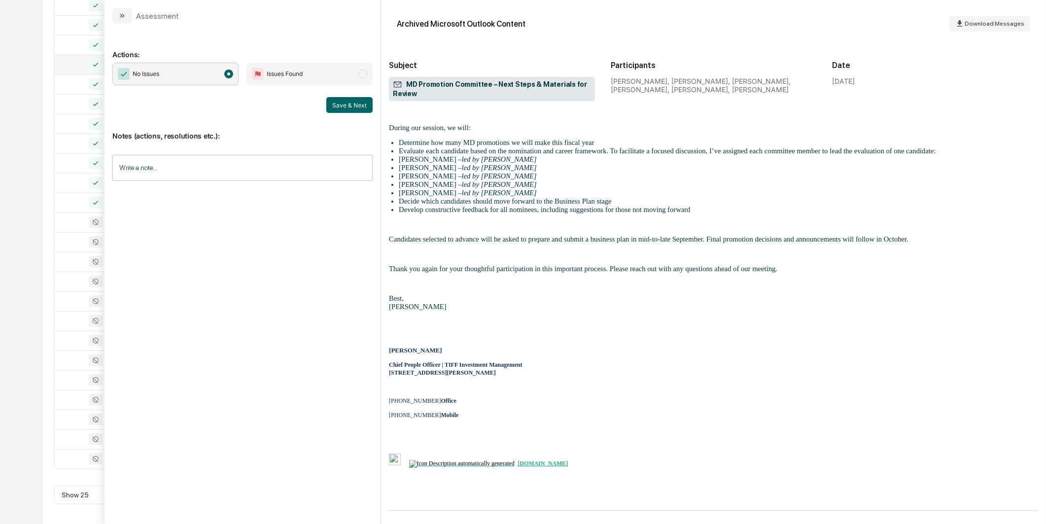
click at [332, 96] on div "No Issues Issues Found Save & Next" at bounding box center [242, 88] width 260 height 50
click at [334, 104] on button "Save & Next" at bounding box center [349, 105] width 46 height 16
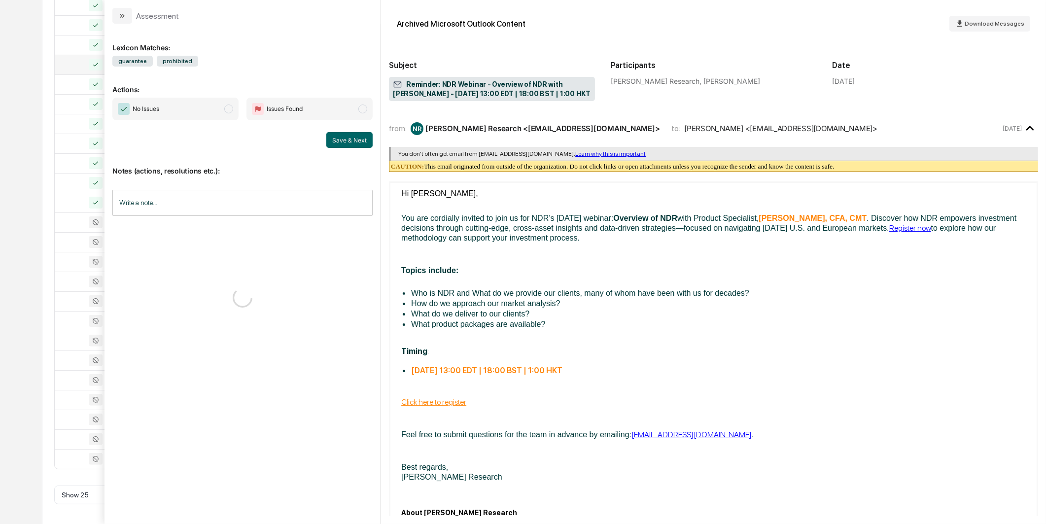
click at [212, 102] on span "No Issues" at bounding box center [175, 109] width 126 height 23
click at [347, 134] on button "Save & Next" at bounding box center [349, 140] width 46 height 16
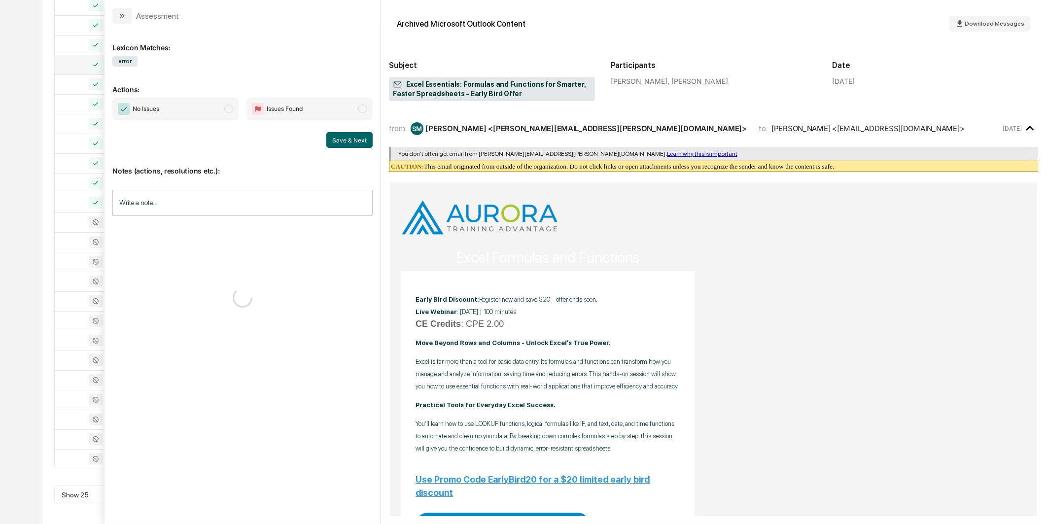
click at [222, 108] on span "No Issues" at bounding box center [175, 109] width 126 height 23
click at [351, 140] on button "Save & Next" at bounding box center [349, 140] width 46 height 16
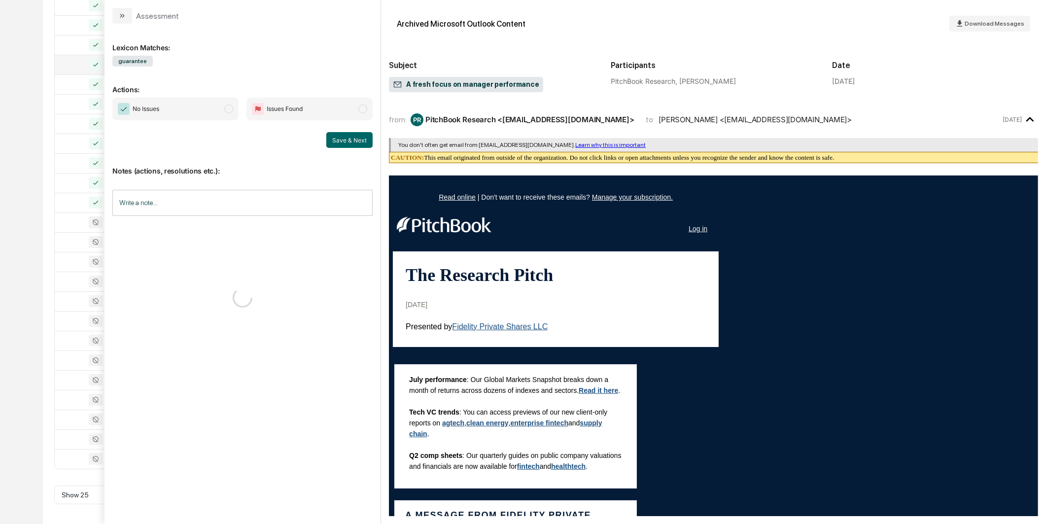
click at [218, 107] on span "No Issues" at bounding box center [175, 109] width 126 height 23
click at [357, 140] on button "Save & Next" at bounding box center [349, 140] width 46 height 16
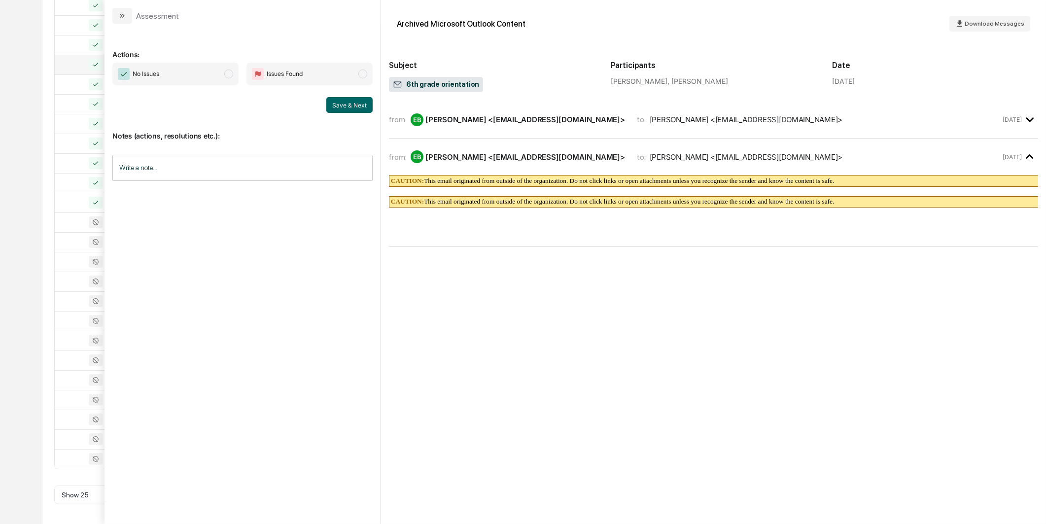
click at [220, 80] on span "No Issues" at bounding box center [175, 74] width 126 height 23
click at [342, 107] on button "Save & Next" at bounding box center [349, 105] width 46 height 16
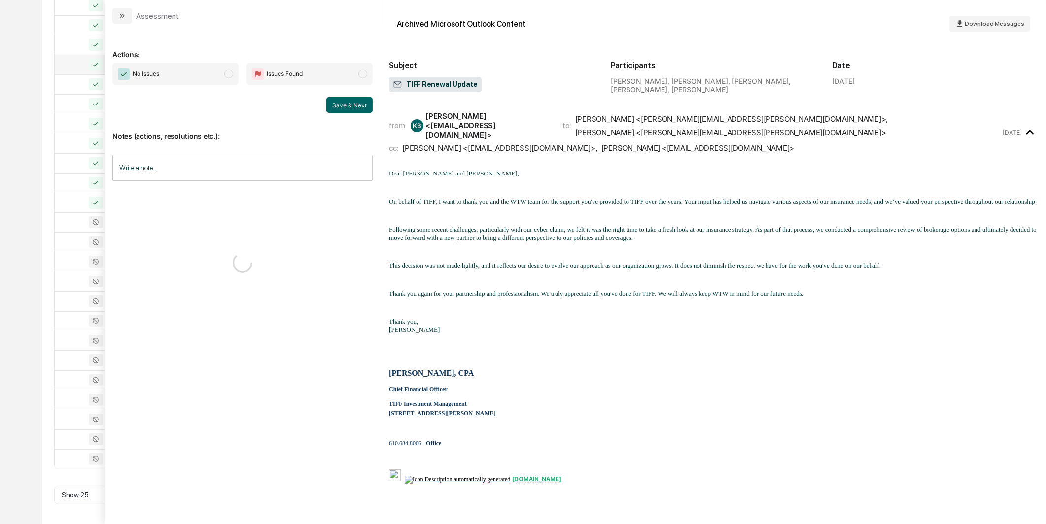
click at [224, 83] on span "No Issues" at bounding box center [175, 74] width 126 height 23
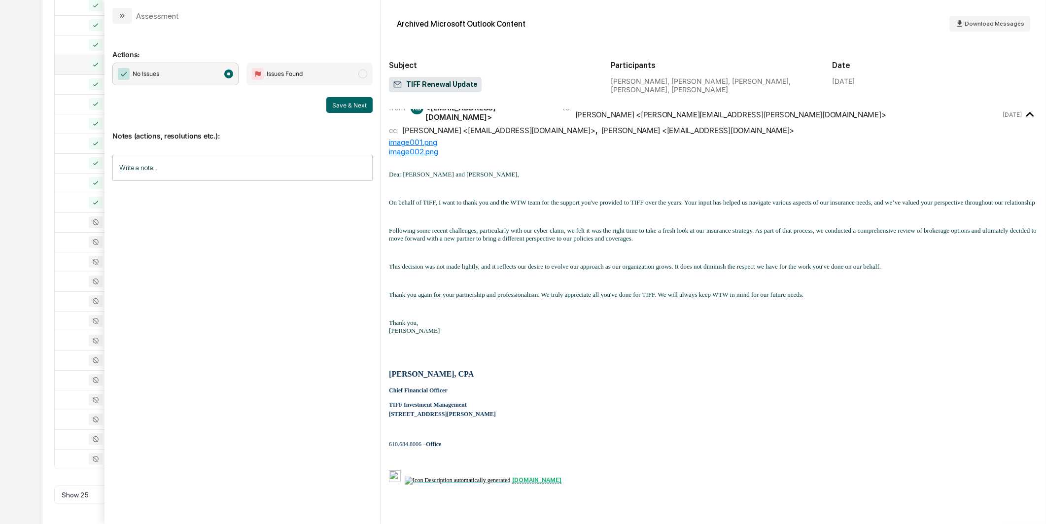
scroll to position [28, 0]
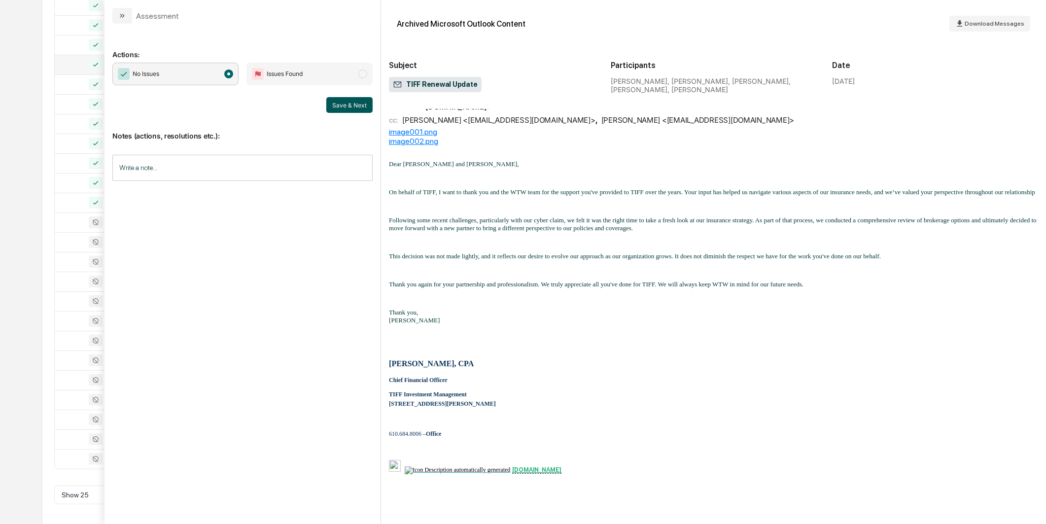
click at [332, 102] on button "Save & Next" at bounding box center [349, 105] width 46 height 16
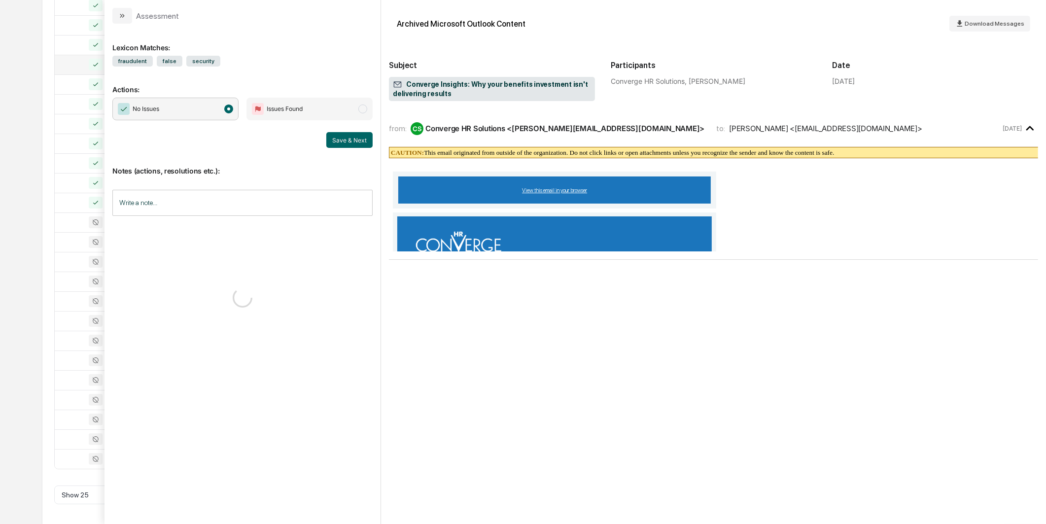
click at [20, 209] on div "Calendar Manage Tasks Reviews Approval Management Company People, Data, Setting…" at bounding box center [523, 137] width 1046 height 775
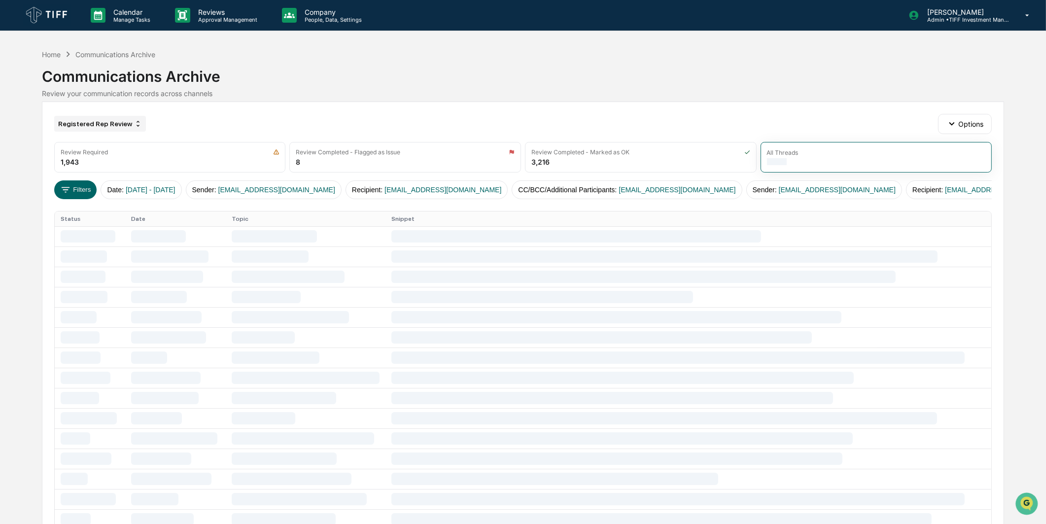
click at [96, 124] on div "Registered Rep Review" at bounding box center [100, 124] width 92 height 16
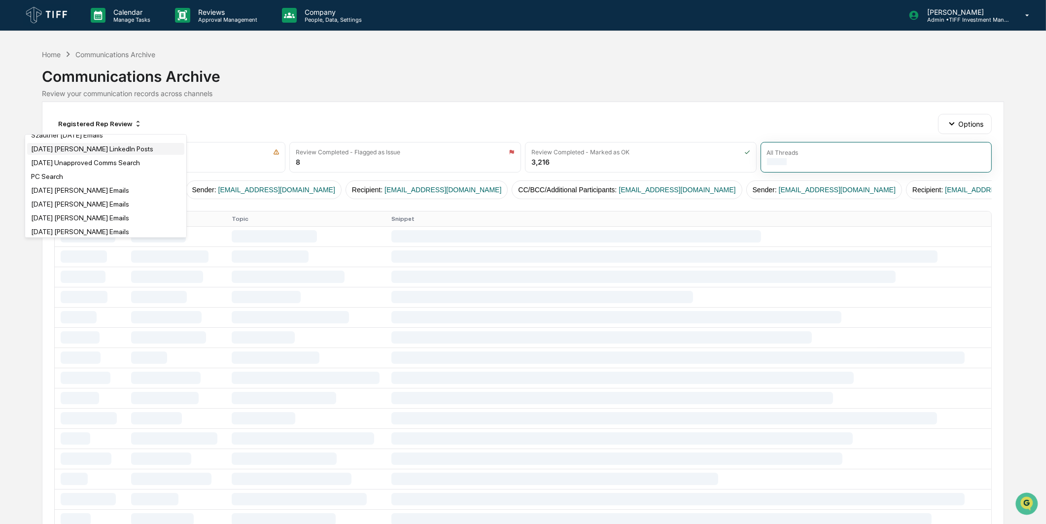
scroll to position [109, 0]
click at [79, 200] on div "[DATE] [PERSON_NAME] Emails" at bounding box center [80, 199] width 98 height 8
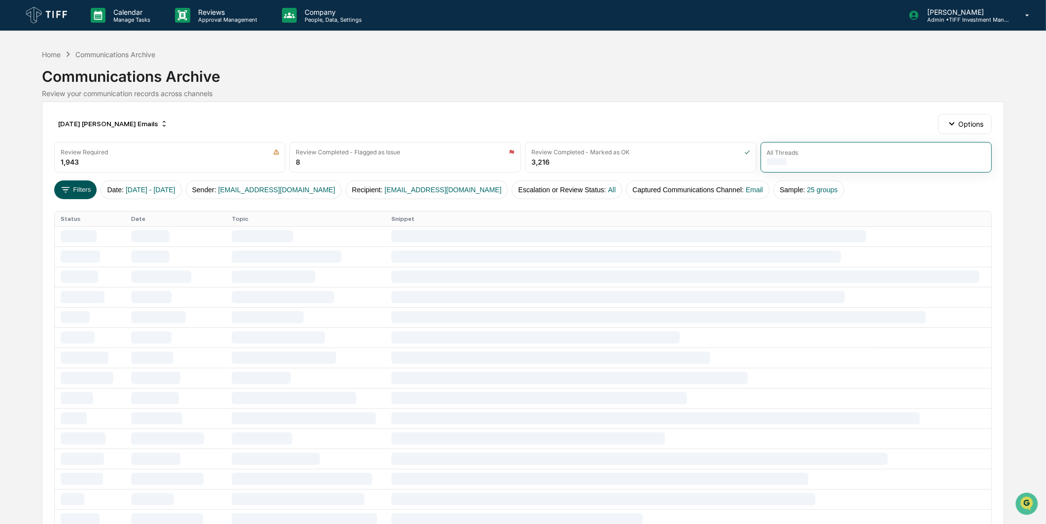
click at [80, 191] on button "Filters" at bounding box center [75, 189] width 43 height 19
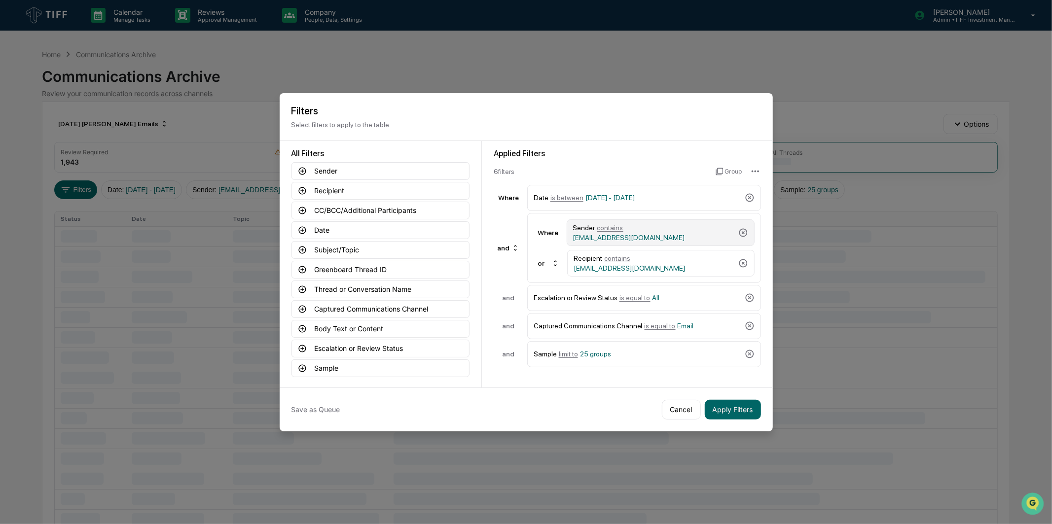
click at [672, 242] on div "Sender contains [EMAIL_ADDRESS][DOMAIN_NAME]" at bounding box center [660, 232] width 188 height 27
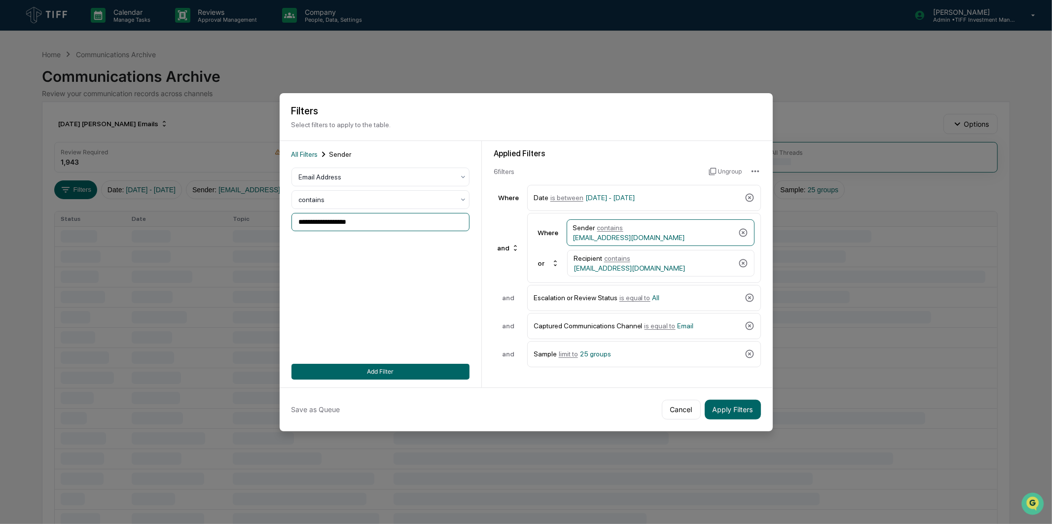
drag, startPoint x: 365, startPoint y: 223, endPoint x: 138, endPoint y: 250, distance: 228.9
click at [138, 250] on body "**********" at bounding box center [526, 394] width 1052 height 788
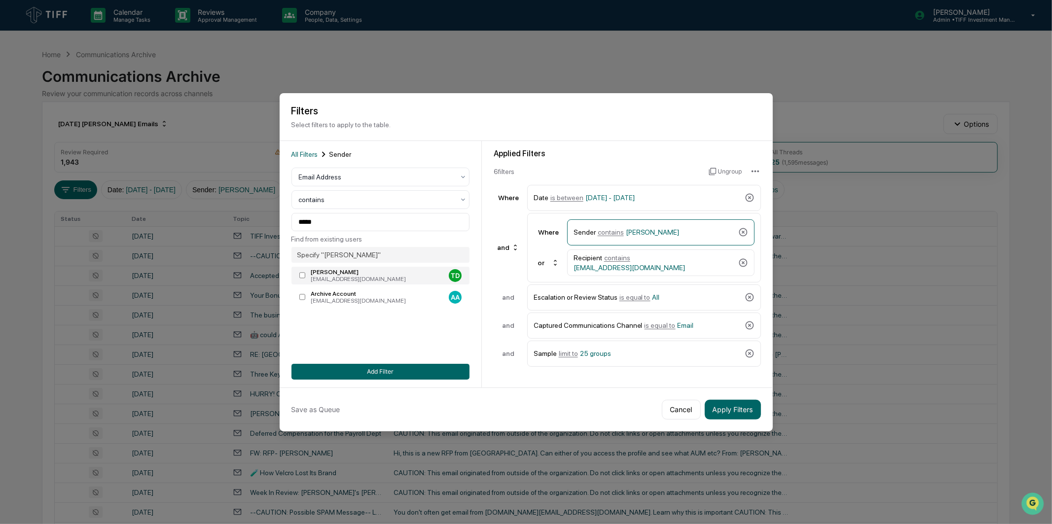
click at [344, 275] on div "[PERSON_NAME]" at bounding box center [378, 272] width 134 height 7
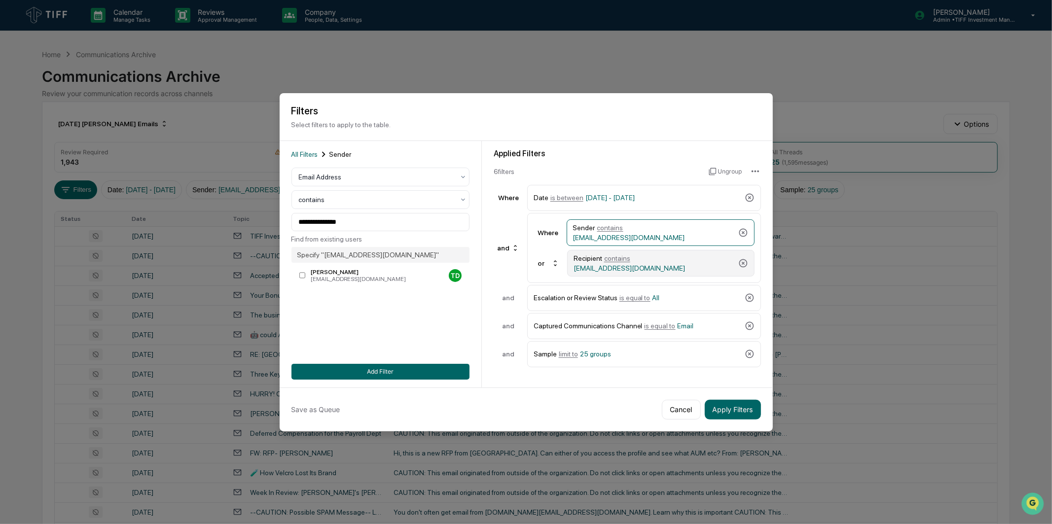
click at [672, 264] on span "[EMAIL_ADDRESS][DOMAIN_NAME]" at bounding box center [629, 268] width 112 height 8
drag, startPoint x: 369, startPoint y: 224, endPoint x: 107, endPoint y: 244, distance: 262.0
click at [107, 244] on body "Calendar Manage Tasks Reviews Approval Management Company People, Data, Setting…" at bounding box center [526, 387] width 1052 height 775
click at [326, 273] on div "[PERSON_NAME]" at bounding box center [378, 272] width 134 height 7
type input "**********"
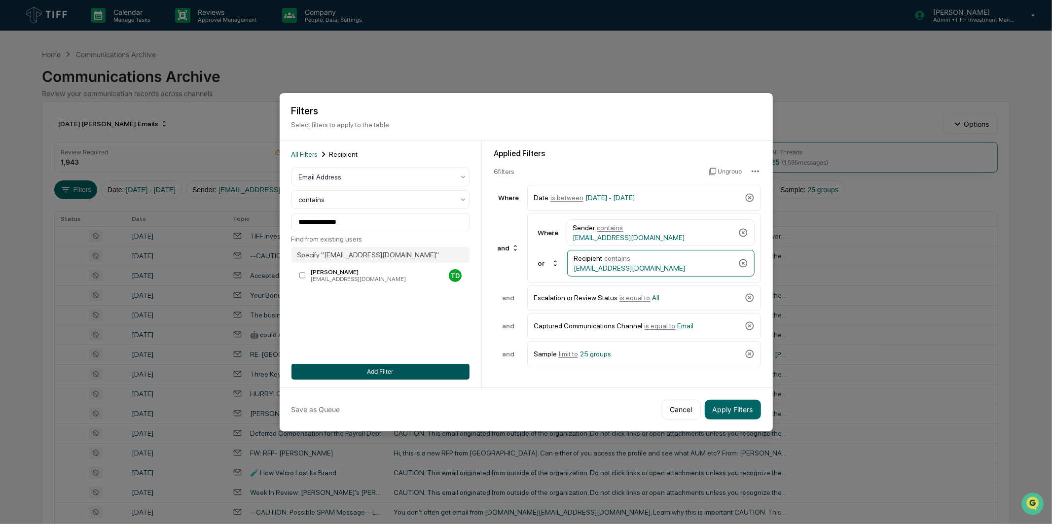
click at [389, 372] on button "Add Filter" at bounding box center [380, 372] width 178 height 16
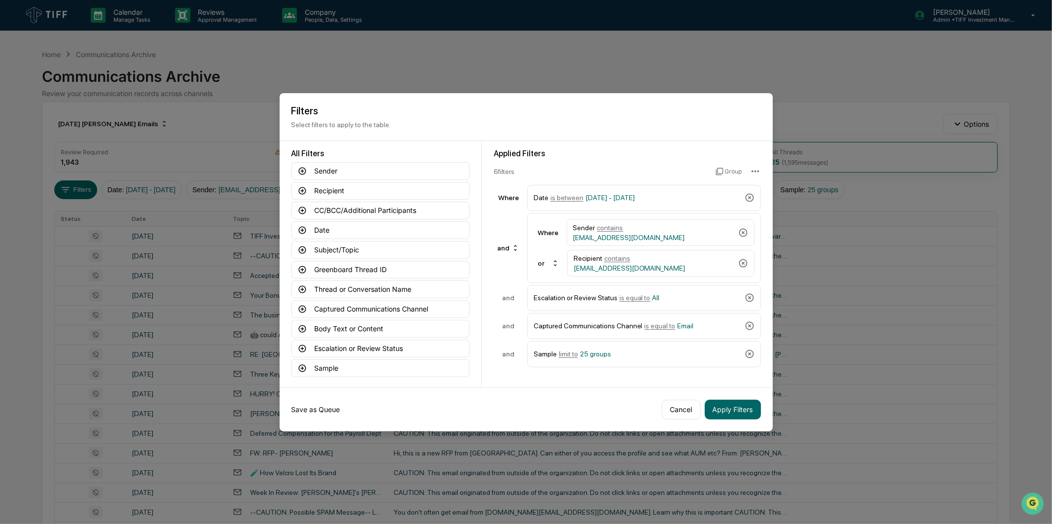
click at [322, 413] on button "Save as Queue" at bounding box center [315, 410] width 49 height 20
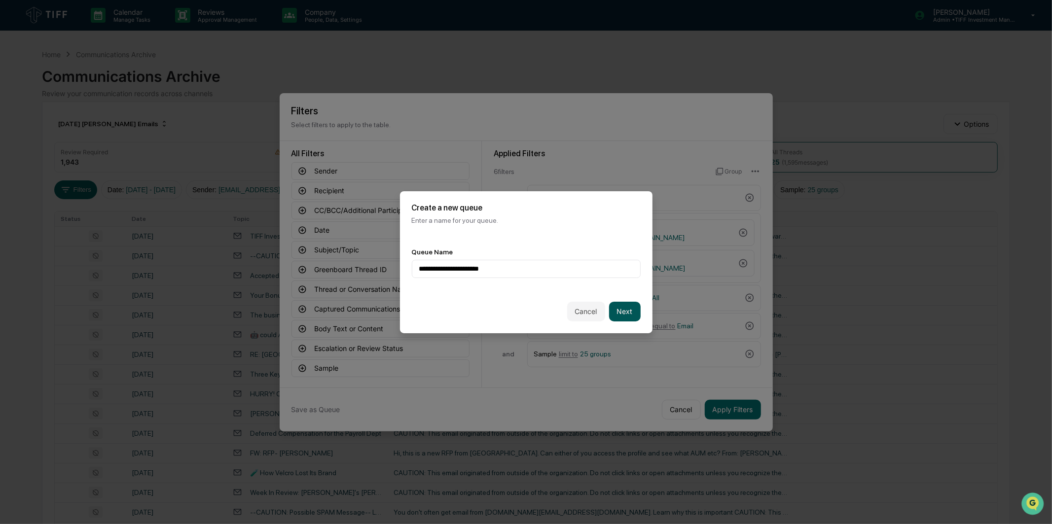
type input "**********"
click at [635, 316] on button "Next" at bounding box center [625, 312] width 32 height 20
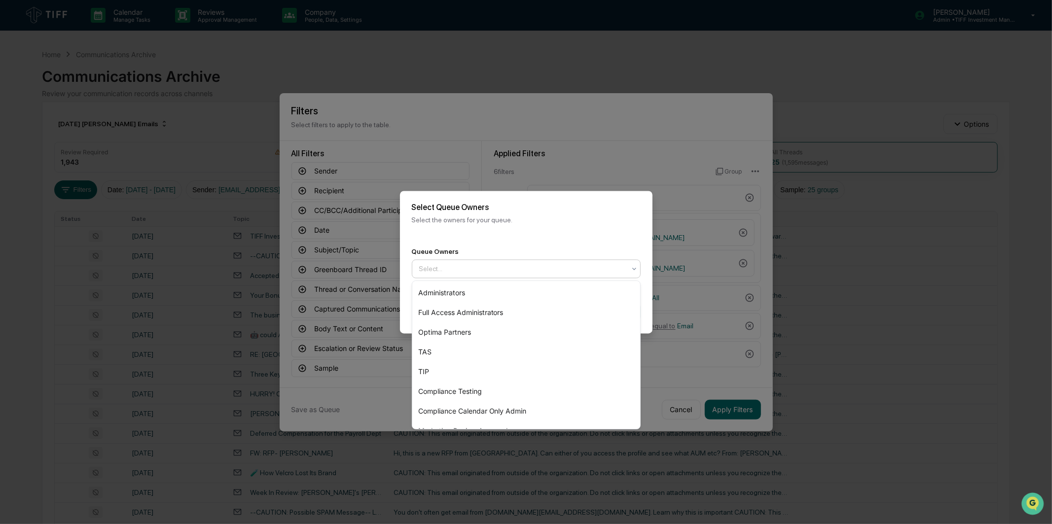
click at [595, 272] on div at bounding box center [522, 269] width 206 height 10
click at [507, 327] on div "Optima Partners" at bounding box center [526, 332] width 228 height 20
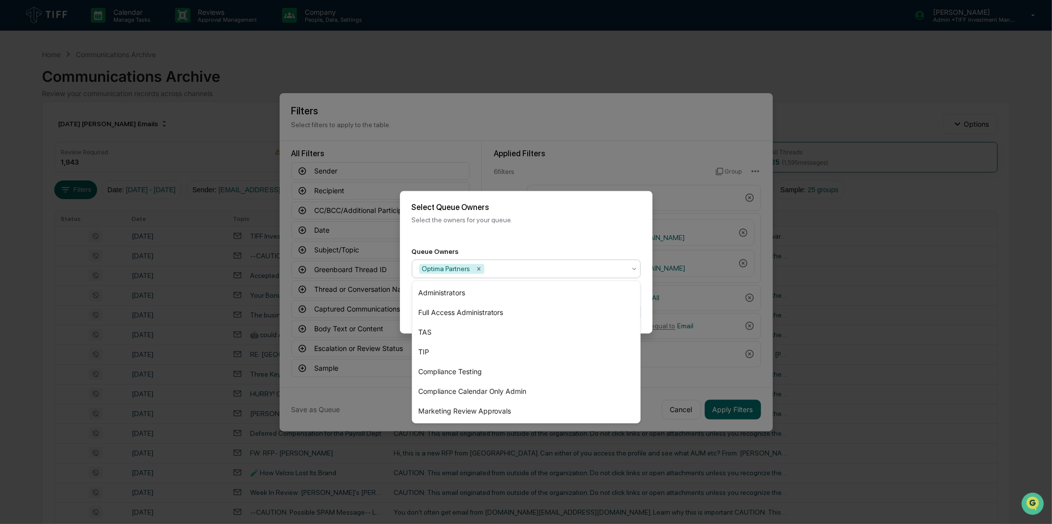
click at [525, 225] on div "Select Queue Owners Select the owners for your queue." at bounding box center [526, 213] width 252 height 45
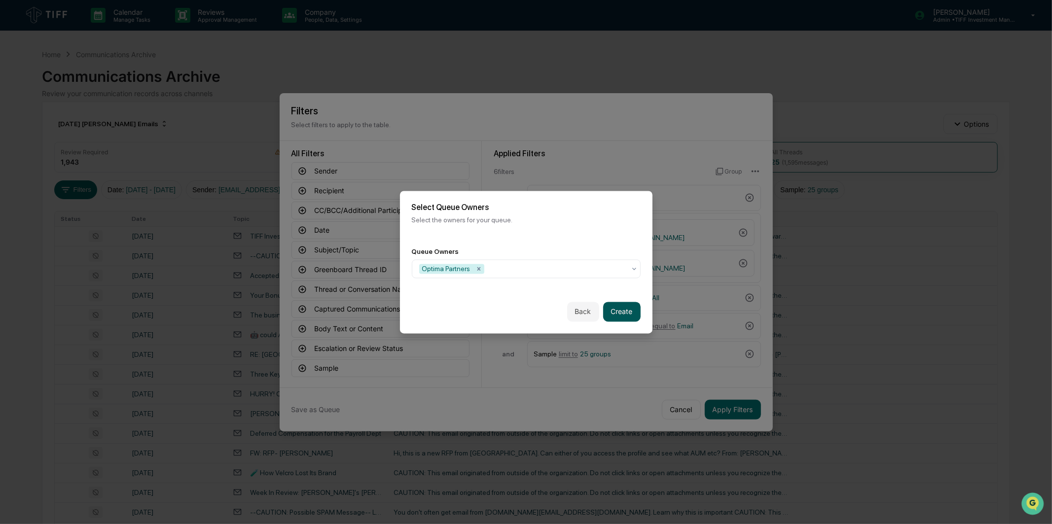
click at [619, 314] on button "Create" at bounding box center [621, 312] width 37 height 20
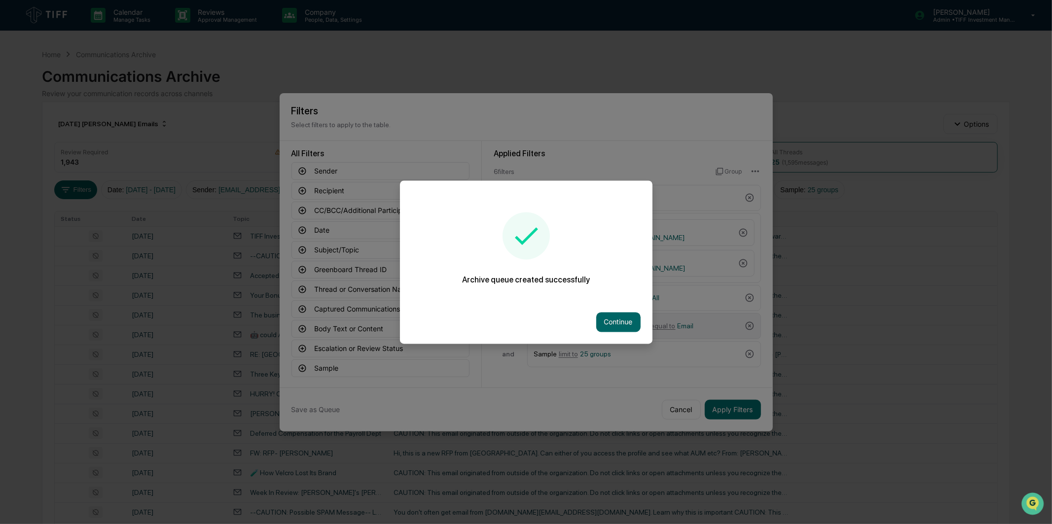
click at [609, 316] on button "Continue" at bounding box center [618, 322] width 44 height 20
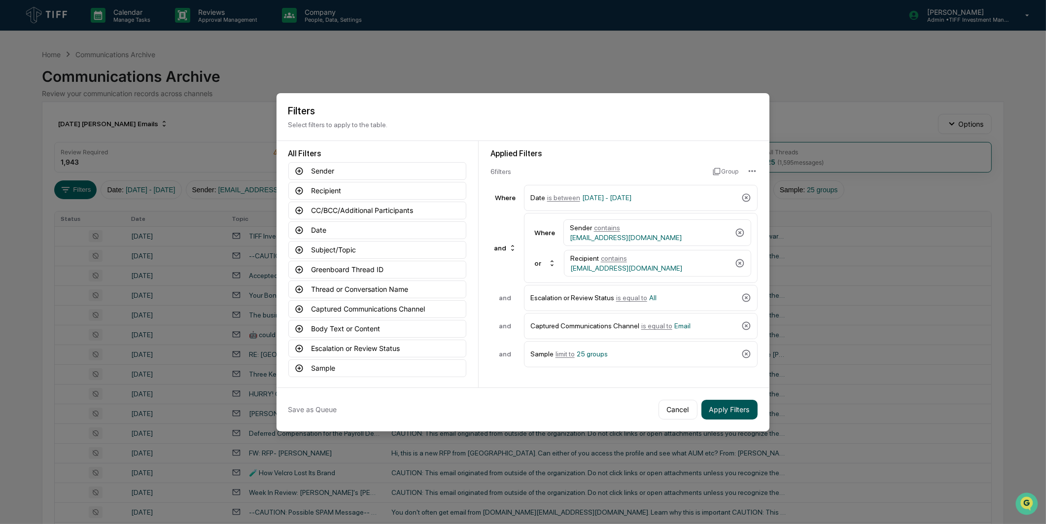
click at [732, 408] on button "Apply Filters" at bounding box center [730, 410] width 56 height 20
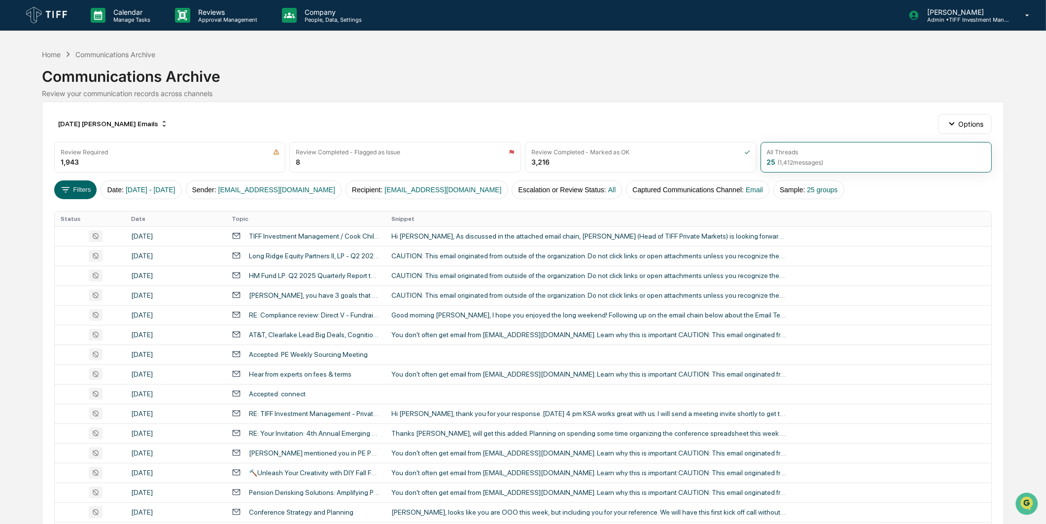
click at [479, 234] on div "Hi [PERSON_NAME], As discussed in the attached email chain, [PERSON_NAME] (Head…" at bounding box center [588, 236] width 394 height 8
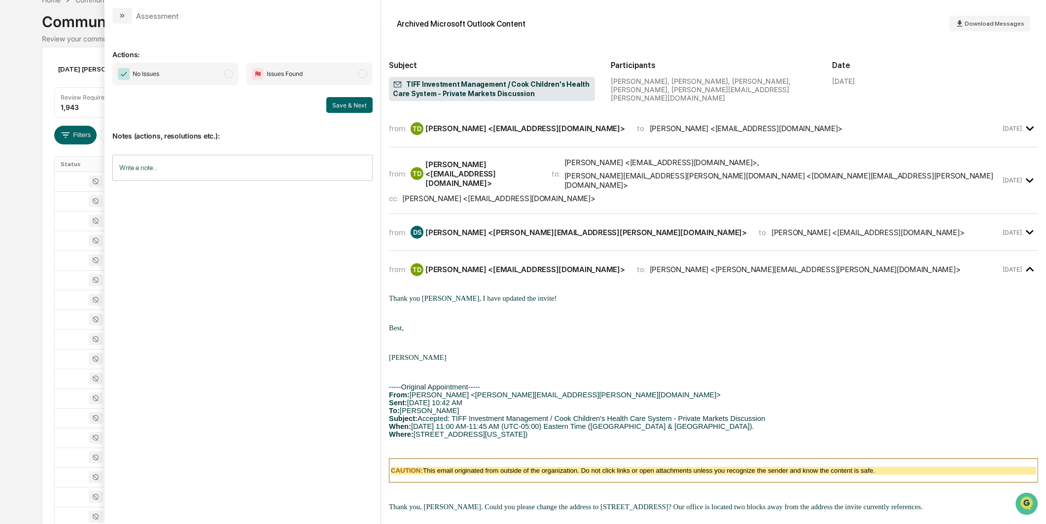
click at [213, 72] on span "No Issues" at bounding box center [175, 74] width 126 height 23
click at [336, 102] on button "Save & Next" at bounding box center [349, 105] width 46 height 16
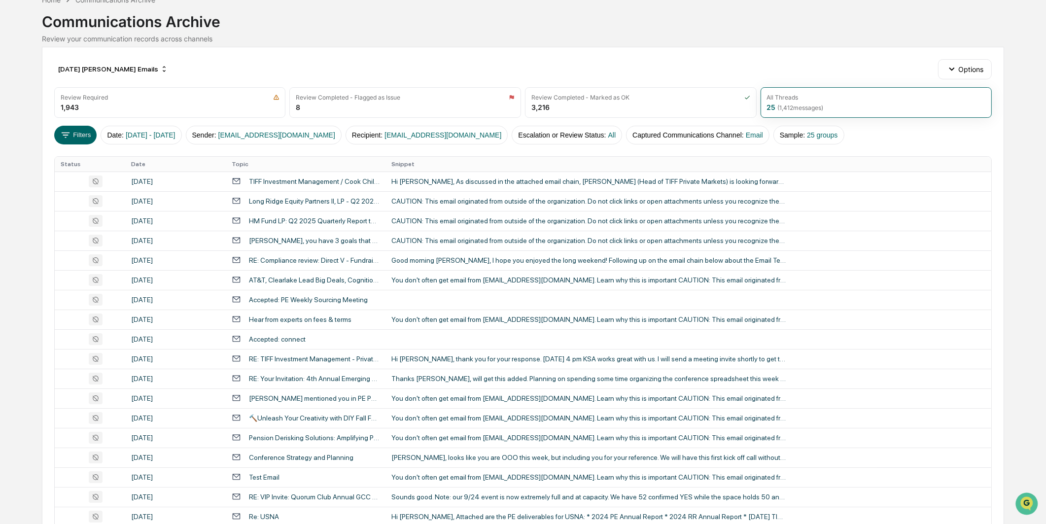
click at [45, 178] on div "[DATE] [PERSON_NAME] Emails Options Review Required 1,943 Review Completed - Fl…" at bounding box center [523, 384] width 962 height 674
click at [265, 202] on div "Long Ridge Equity Partners II, LP - Q2 2025 Reports TIFF Private Equity Partner…" at bounding box center [314, 201] width 131 height 8
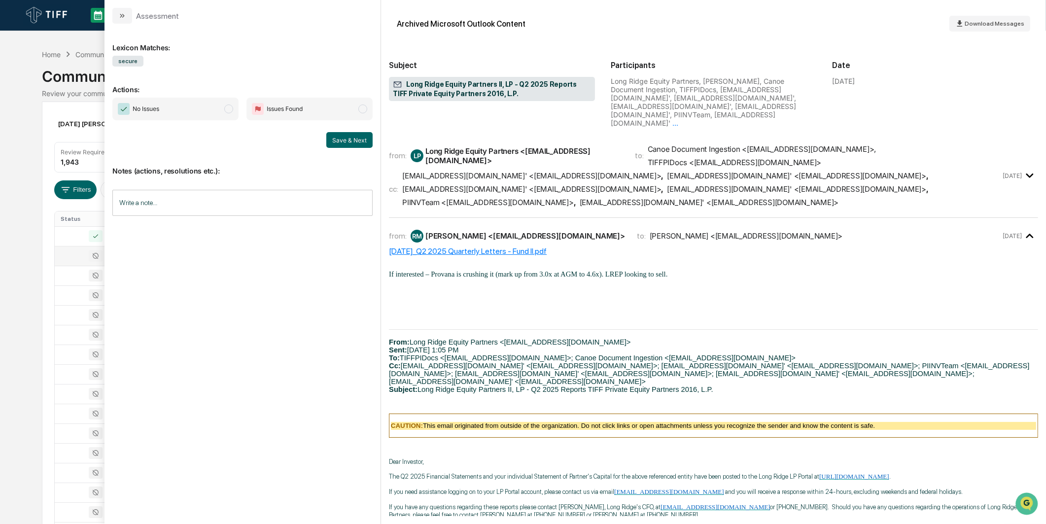
click at [184, 118] on span "No Issues" at bounding box center [175, 109] width 126 height 23
drag, startPoint x: 357, startPoint y: 135, endPoint x: 358, endPoint y: 141, distance: 7.1
click at [358, 141] on button "Save & Next" at bounding box center [349, 140] width 46 height 16
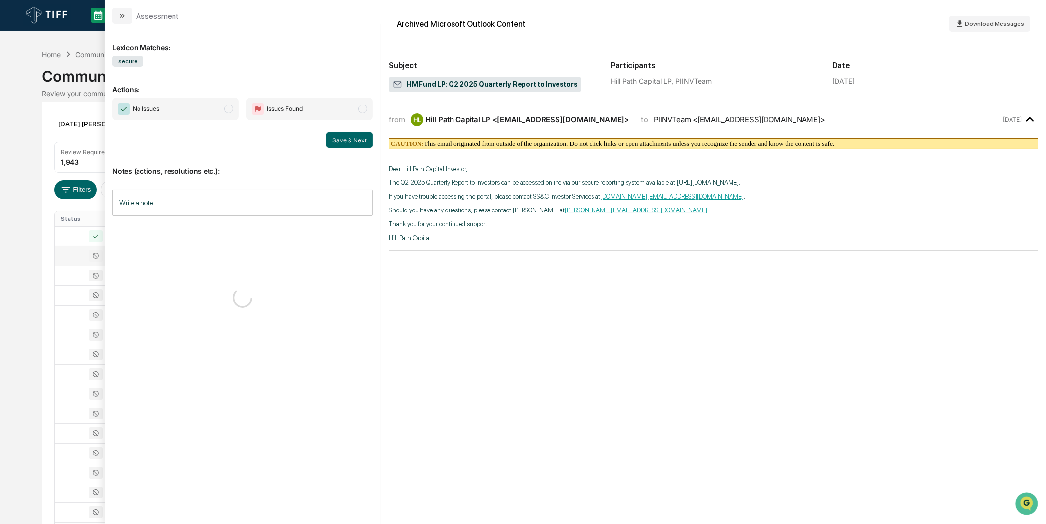
click at [206, 110] on span "No Issues" at bounding box center [175, 109] width 126 height 23
click at [328, 139] on button "Save & Next" at bounding box center [349, 140] width 46 height 16
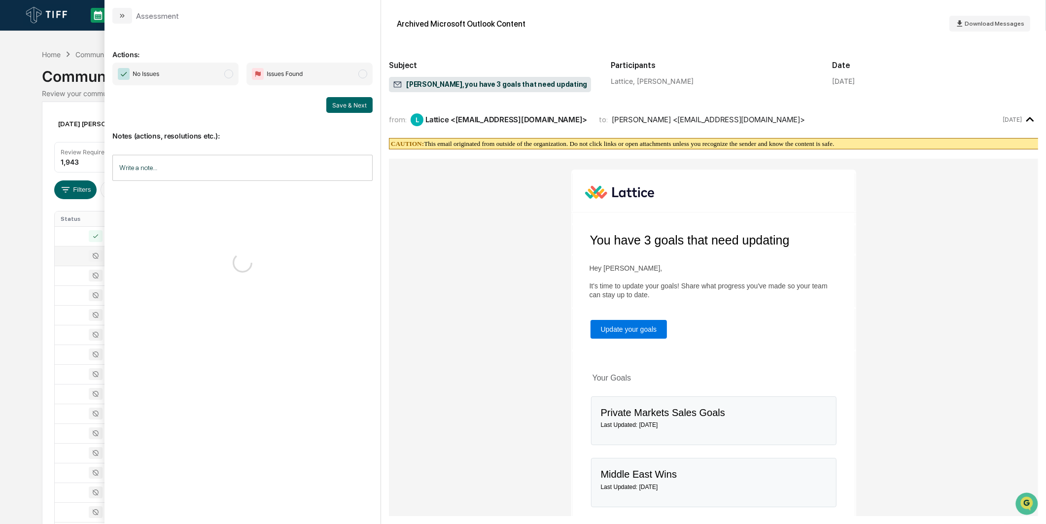
click at [215, 79] on span "No Issues" at bounding box center [175, 74] width 126 height 23
click at [328, 104] on button "Save & Next" at bounding box center [349, 105] width 46 height 16
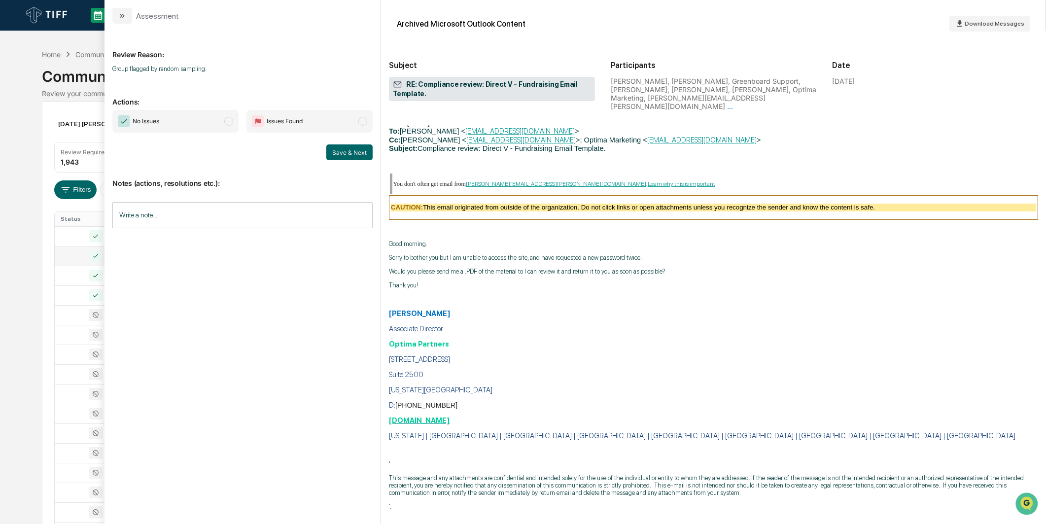
scroll to position [4543, 0]
click at [224, 118] on span "modal" at bounding box center [228, 121] width 9 height 9
click at [338, 156] on button "Save & Next" at bounding box center [349, 152] width 46 height 16
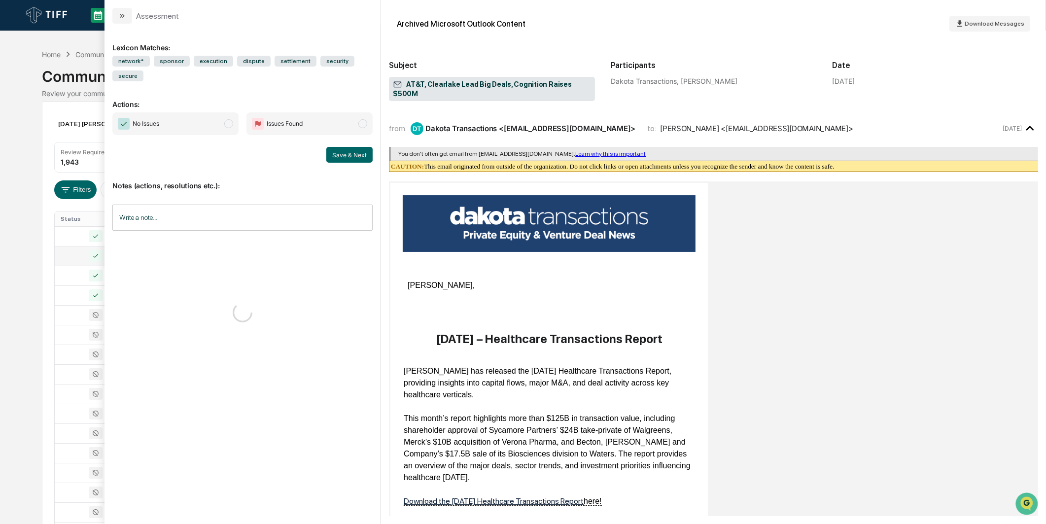
click at [221, 116] on span "No Issues" at bounding box center [175, 123] width 126 height 23
click at [339, 147] on button "Save & Next" at bounding box center [349, 155] width 46 height 16
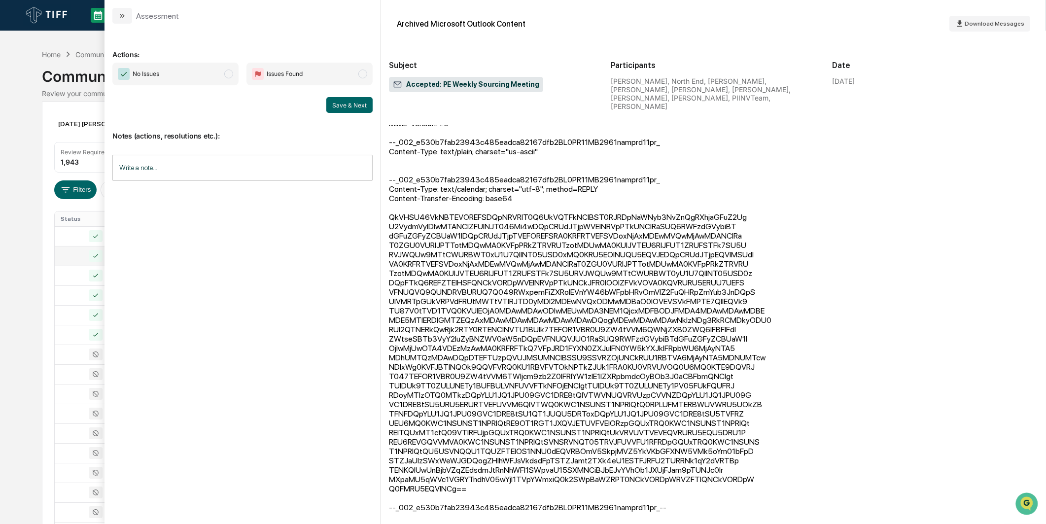
scroll to position [1227, 0]
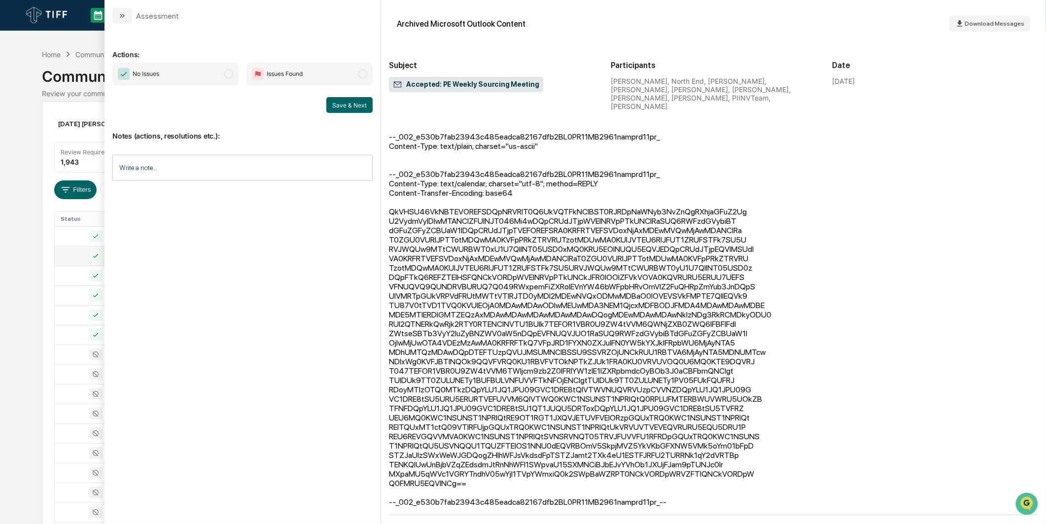
click at [191, 76] on span "No Issues" at bounding box center [175, 74] width 126 height 23
click at [357, 109] on button "Save & Next" at bounding box center [349, 105] width 46 height 16
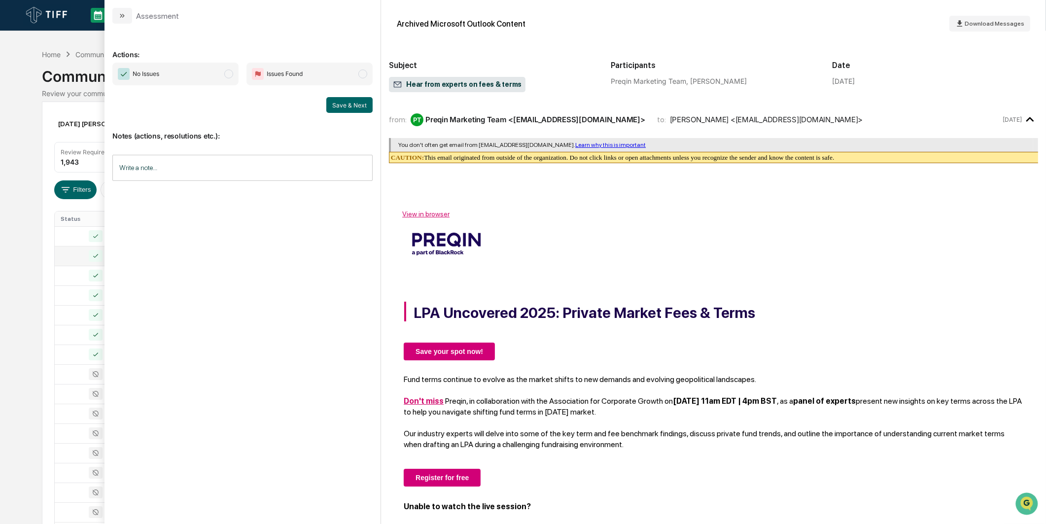
click at [218, 82] on span "No Issues" at bounding box center [175, 74] width 126 height 23
click at [364, 104] on button "Save & Next" at bounding box center [349, 105] width 46 height 16
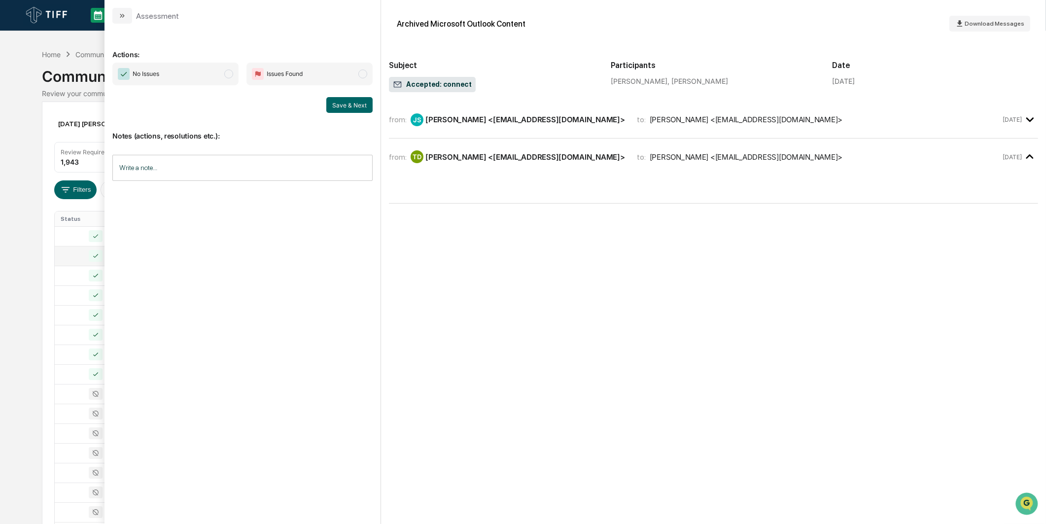
click at [234, 78] on span "No Issues" at bounding box center [175, 74] width 126 height 23
click at [338, 113] on div "Notes (actions, resolutions etc.): Write a note... Write a note..." at bounding box center [242, 153] width 260 height 80
click at [342, 109] on button "Save & Next" at bounding box center [349, 105] width 46 height 16
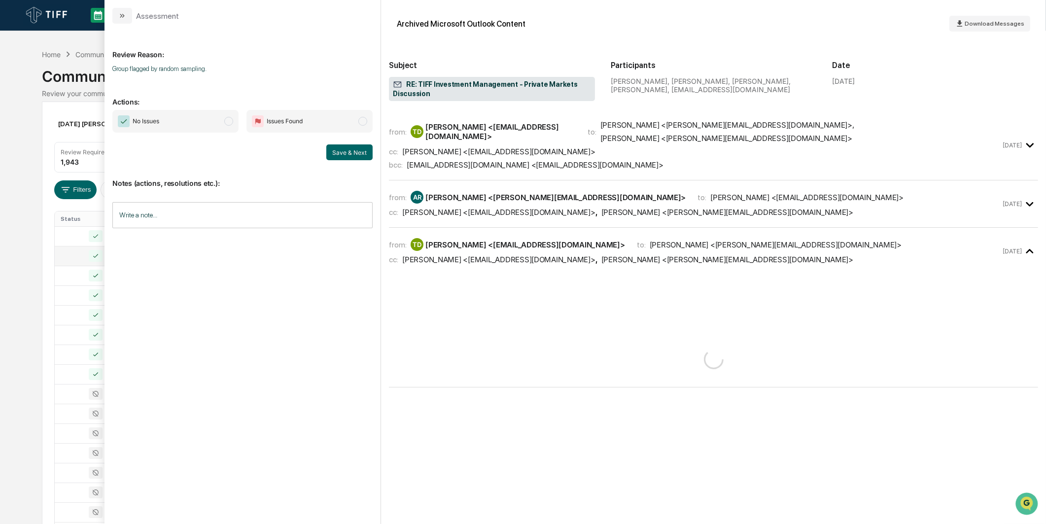
click at [215, 105] on p "Actions:" at bounding box center [242, 96] width 260 height 20
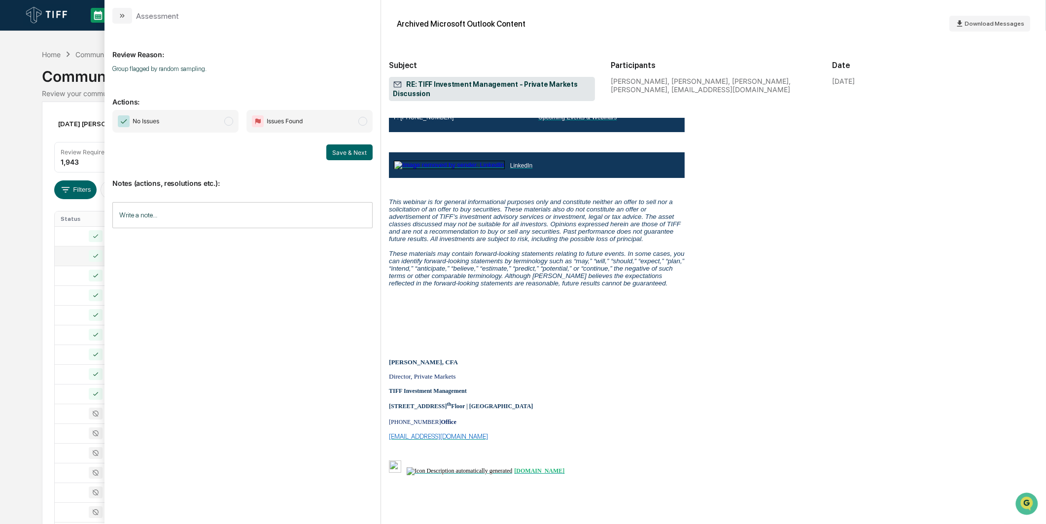
scroll to position [821, 0]
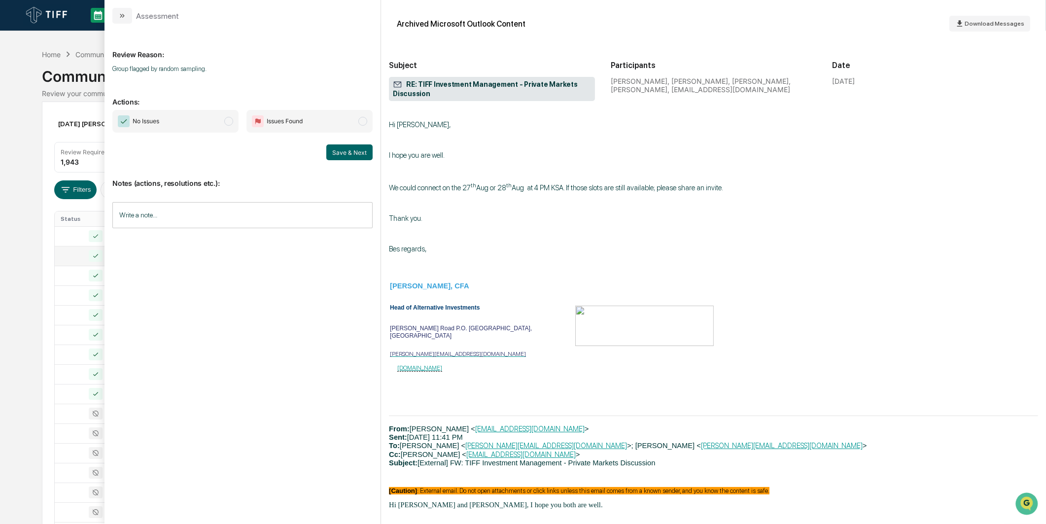
click at [220, 123] on span "No Issues" at bounding box center [175, 121] width 126 height 23
click at [358, 160] on div "Review Reason: Group flagged by random sampling. Actions: No Issues Issues Foun…" at bounding box center [242, 269] width 260 height 475
click at [357, 154] on button "Save & Next" at bounding box center [349, 152] width 46 height 16
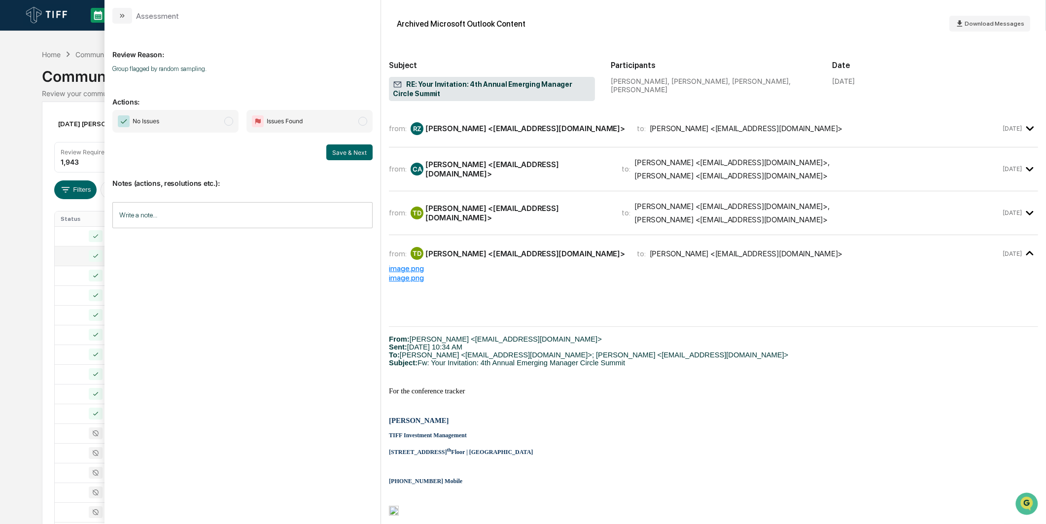
click at [198, 119] on span "No Issues" at bounding box center [175, 121] width 126 height 23
click at [363, 157] on button "Save & Next" at bounding box center [349, 152] width 46 height 16
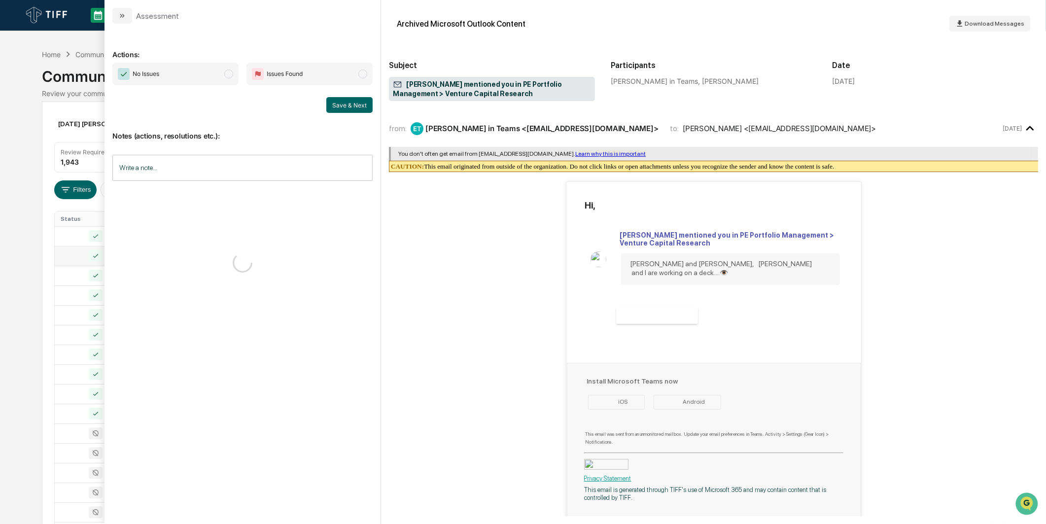
click at [220, 66] on span "No Issues" at bounding box center [175, 74] width 126 height 23
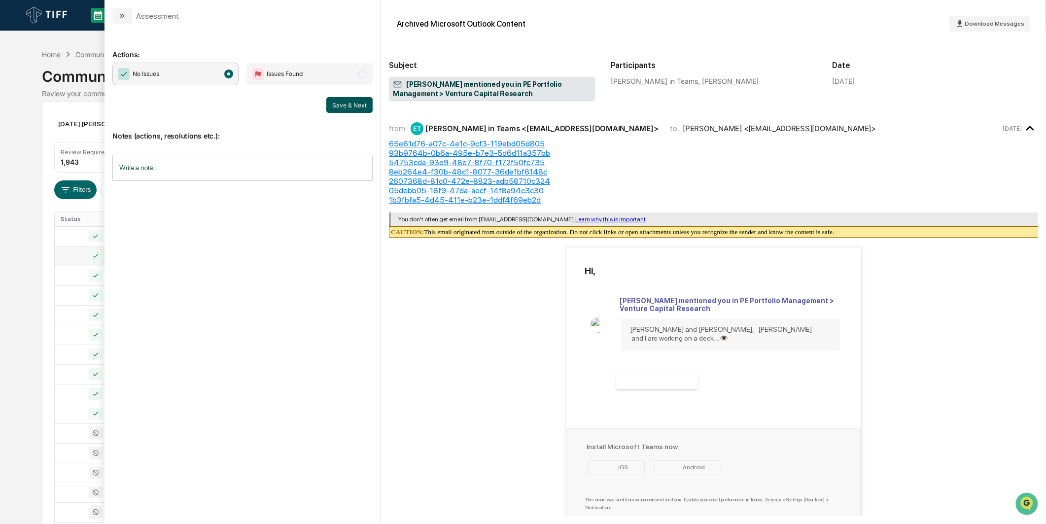
click at [361, 105] on button "Save & Next" at bounding box center [349, 105] width 46 height 16
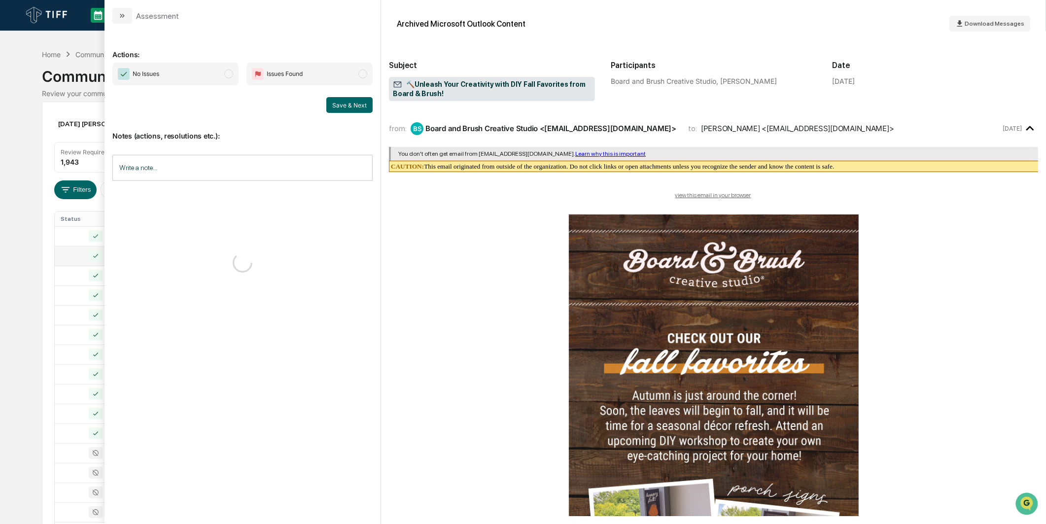
click at [186, 81] on span "No Issues" at bounding box center [175, 74] width 126 height 23
click at [357, 109] on button "Save & Next" at bounding box center [349, 105] width 46 height 16
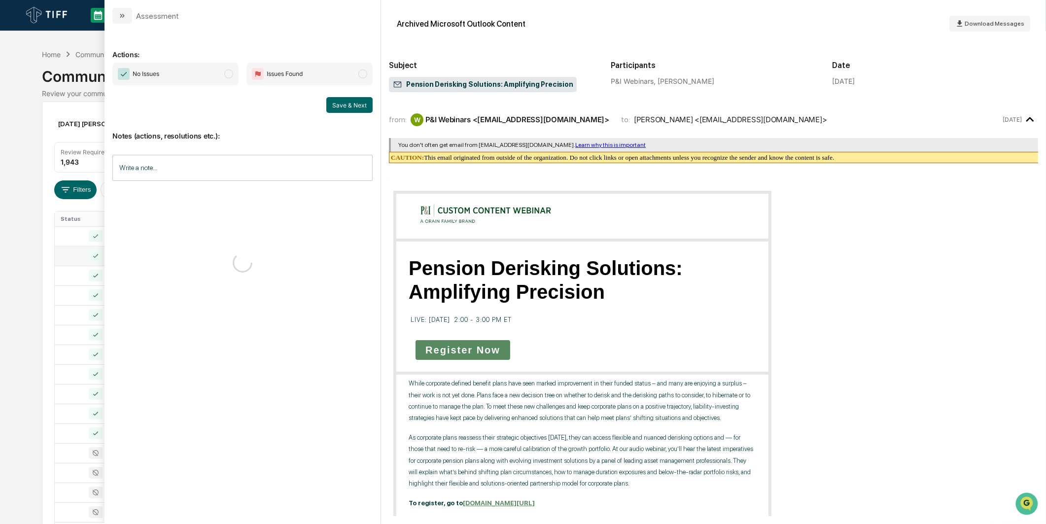
click at [194, 73] on span "No Issues" at bounding box center [175, 74] width 126 height 23
click at [382, 106] on div "Archived Microsoft Outlook Content Download Messages Subject Pension Derisking …" at bounding box center [713, 262] width 665 height 524
click at [365, 106] on button "Save & Next" at bounding box center [349, 105] width 46 height 16
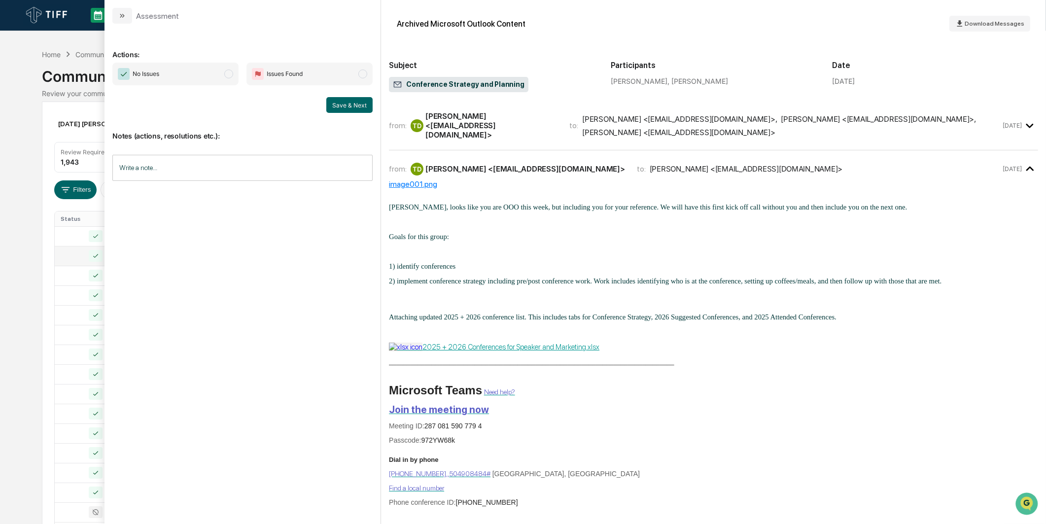
click at [216, 76] on span "No Issues" at bounding box center [175, 74] width 126 height 23
click at [347, 117] on div "Notes (actions, resolutions etc.): Write a note... Write a note..." at bounding box center [242, 153] width 260 height 80
click at [347, 106] on button "Save & Next" at bounding box center [349, 105] width 46 height 16
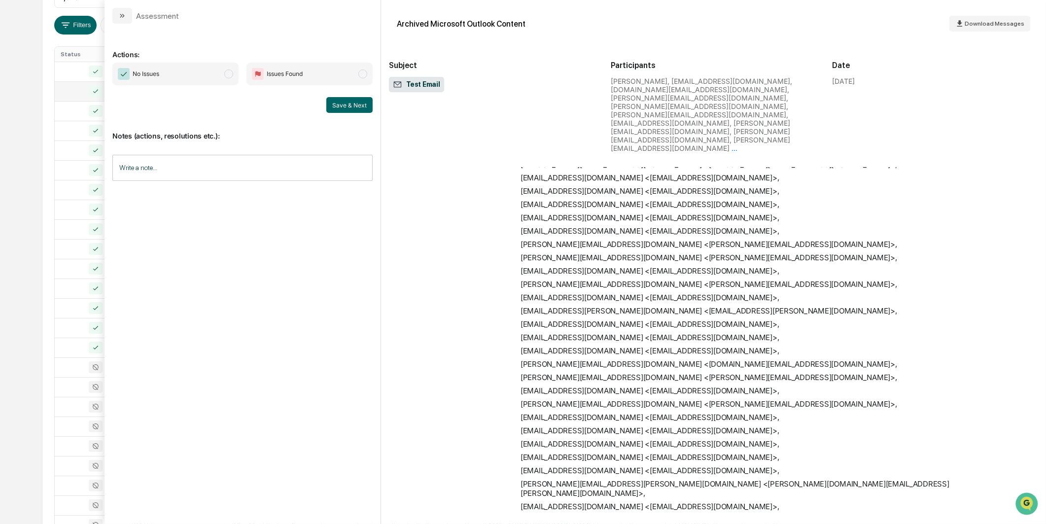
scroll to position [86, 0]
click at [200, 76] on span "No Issues" at bounding box center [175, 74] width 126 height 23
click at [348, 116] on div "Notes (actions, resolutions etc.): Write a note... Write a note..." at bounding box center [242, 153] width 260 height 80
click at [348, 109] on button "Save & Next" at bounding box center [349, 105] width 46 height 16
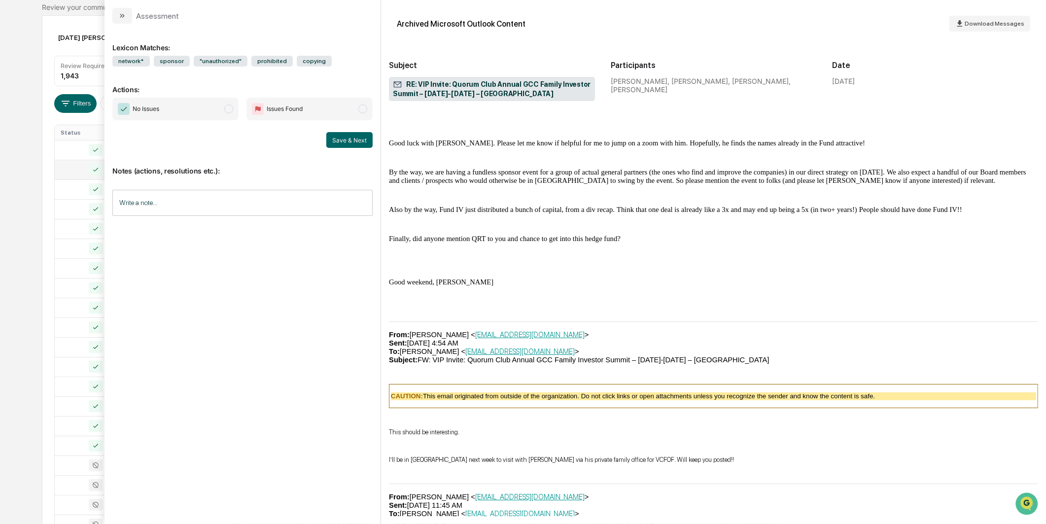
scroll to position [1534, 0]
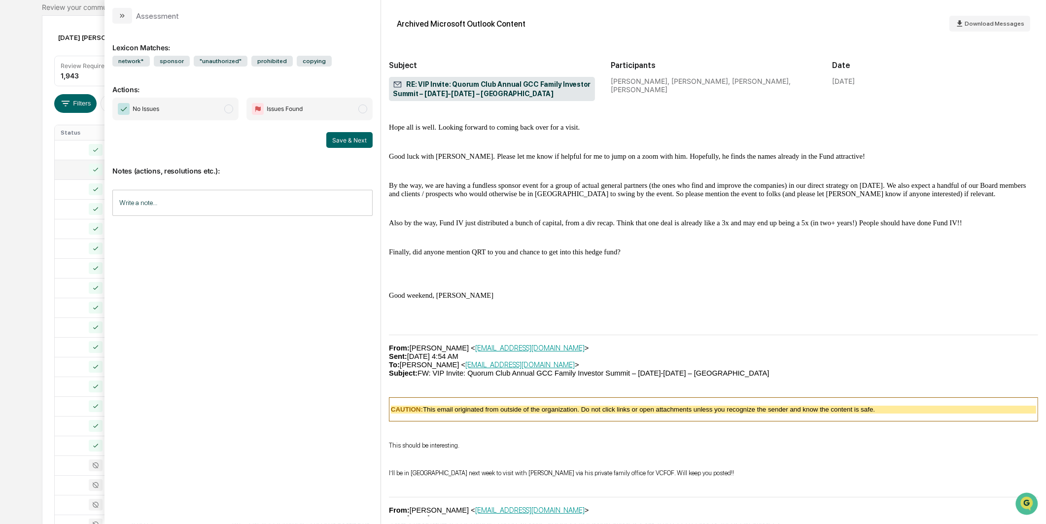
click at [188, 120] on span "No Issues" at bounding box center [175, 109] width 126 height 23
click at [331, 136] on button "Save & Next" at bounding box center [349, 140] width 46 height 16
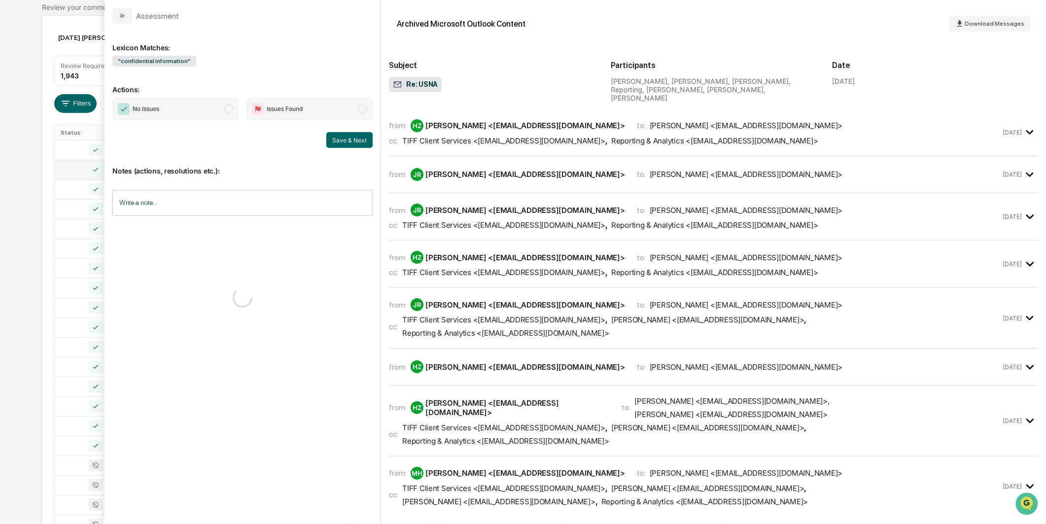
click at [212, 109] on span "No Issues" at bounding box center [175, 109] width 126 height 23
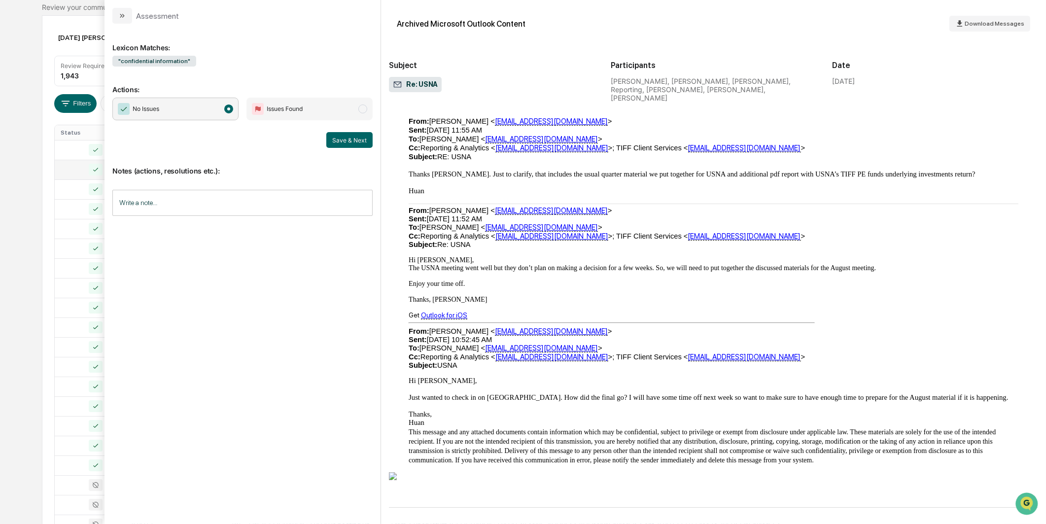
scroll to position [3316, 0]
click at [361, 140] on button "Save & Next" at bounding box center [349, 140] width 46 height 16
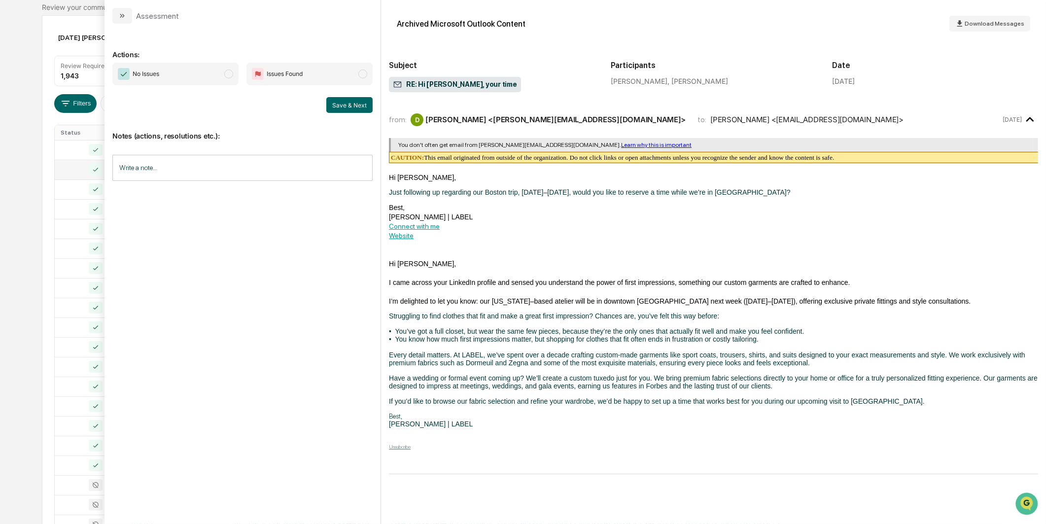
click at [169, 79] on span "No Issues" at bounding box center [175, 74] width 126 height 23
click at [355, 111] on button "Save & Next" at bounding box center [349, 105] width 46 height 16
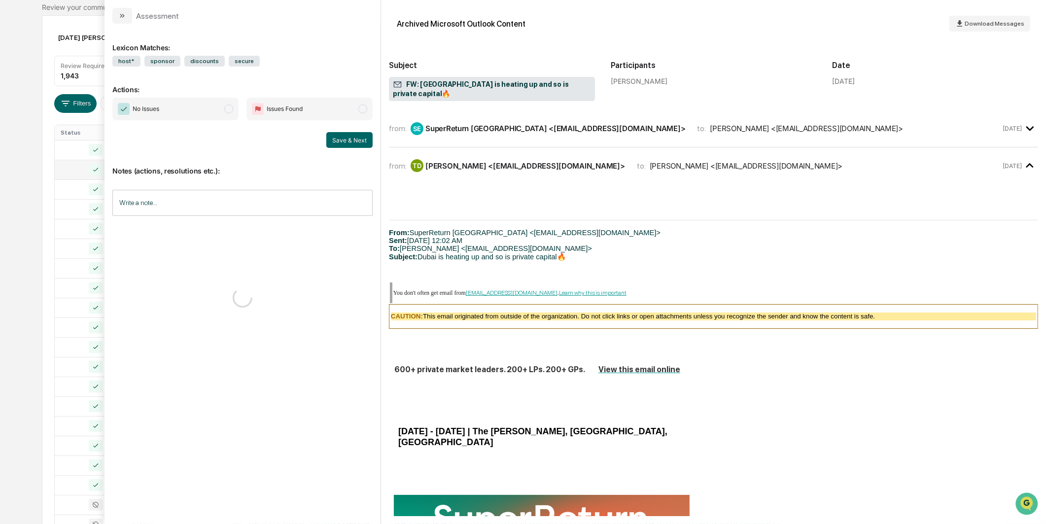
click at [188, 104] on span "No Issues" at bounding box center [175, 109] width 126 height 23
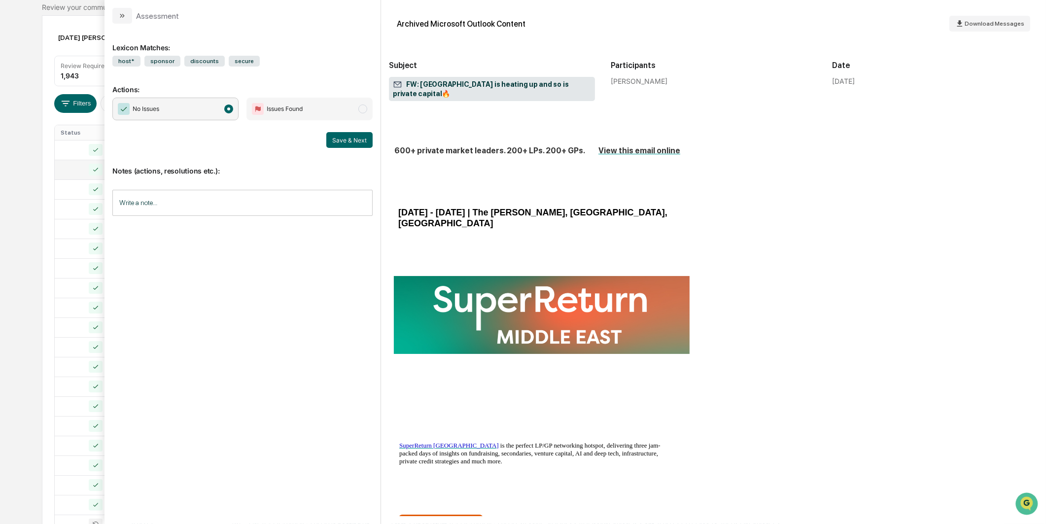
scroll to position [438, 0]
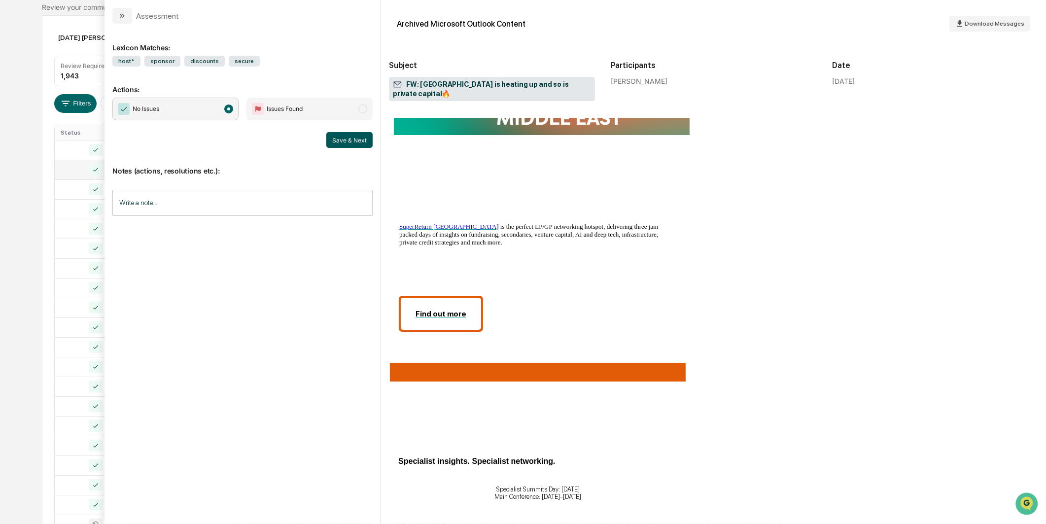
click at [338, 145] on button "Save & Next" at bounding box center [349, 140] width 46 height 16
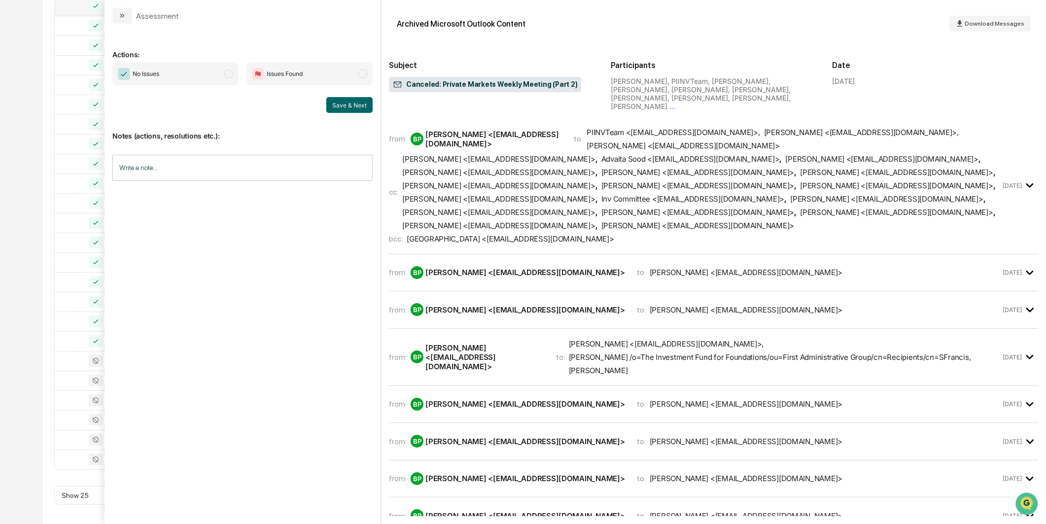
scroll to position [250, 0]
click at [219, 77] on span "No Issues" at bounding box center [175, 74] width 126 height 23
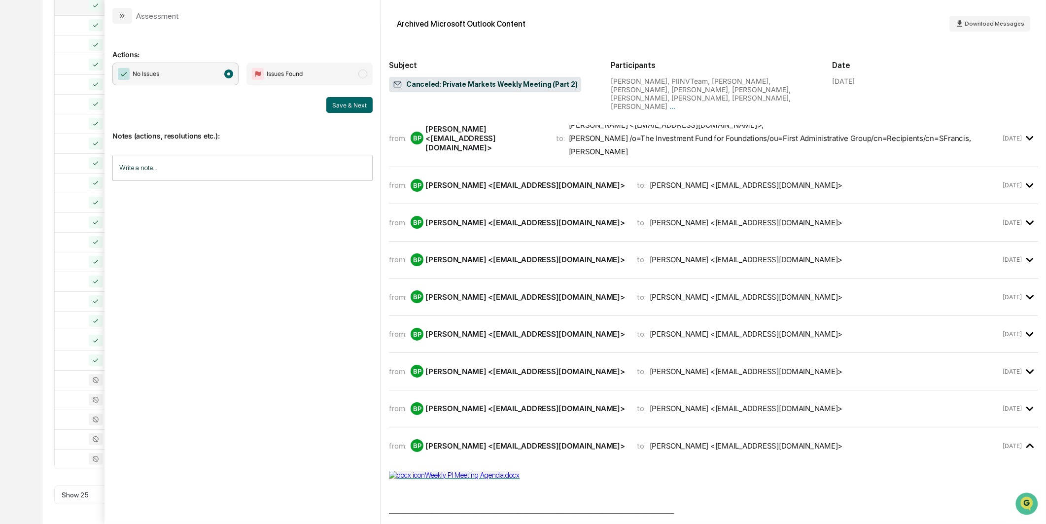
scroll to position [427, 0]
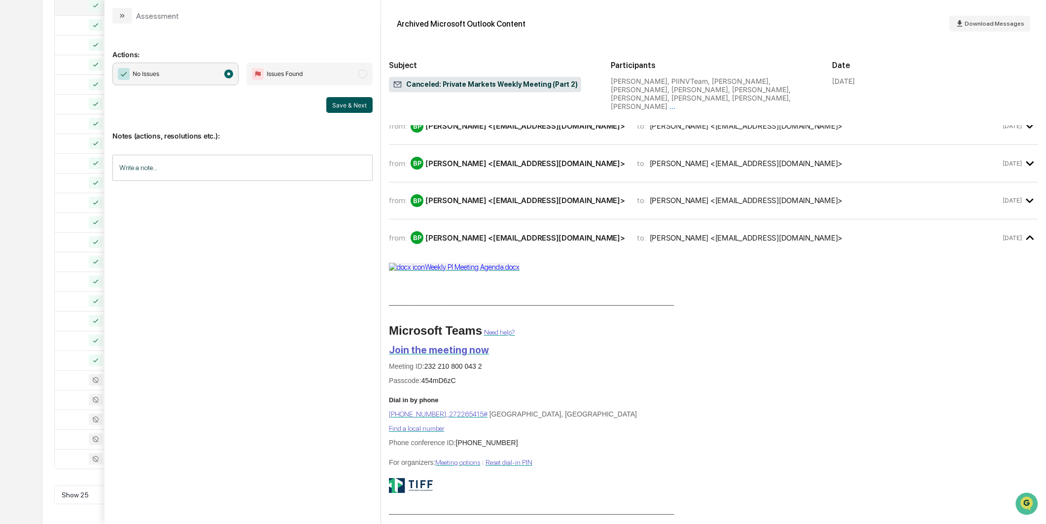
click at [344, 101] on button "Save & Next" at bounding box center [349, 105] width 46 height 16
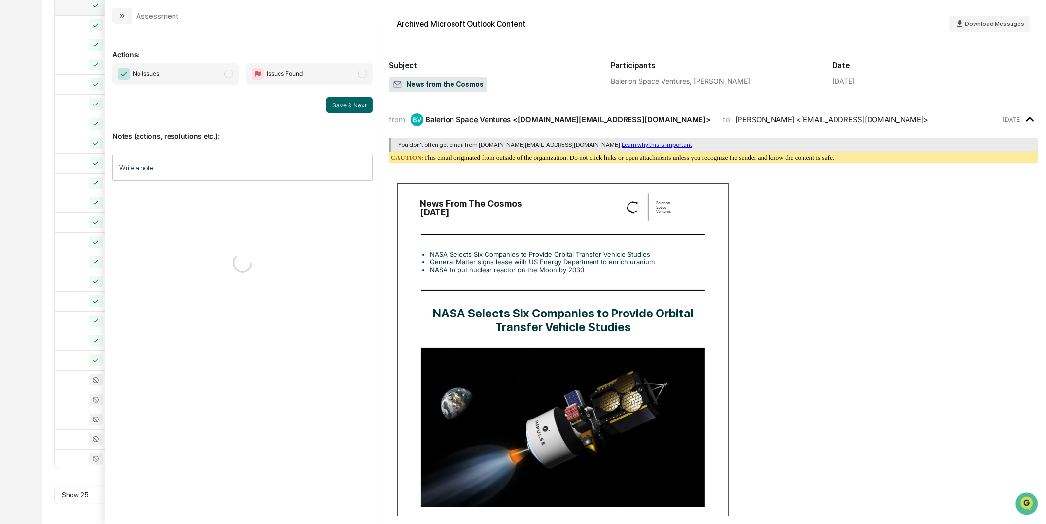
click at [233, 76] on span "No Issues" at bounding box center [175, 74] width 126 height 23
click at [363, 102] on button "Save & Next" at bounding box center [349, 105] width 46 height 16
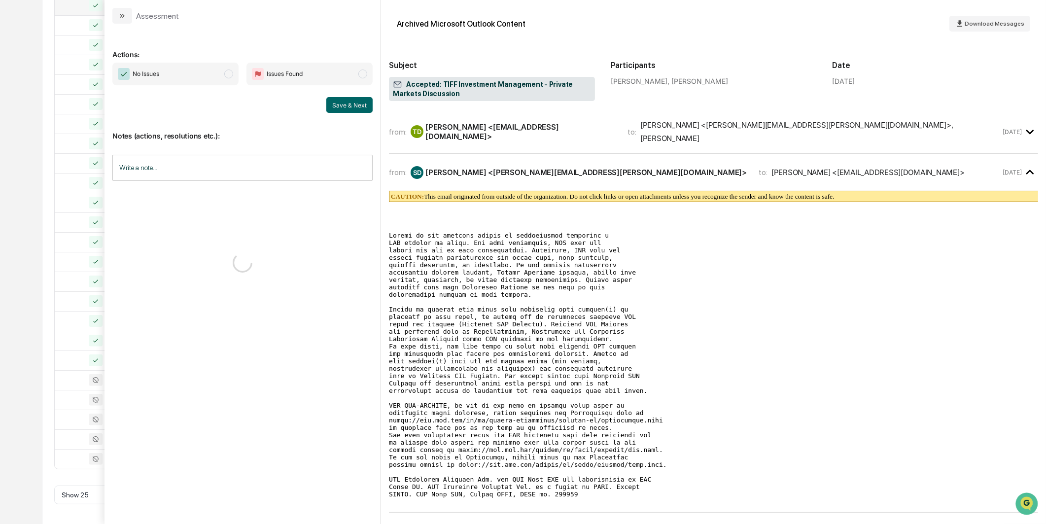
click at [221, 73] on span "No Issues" at bounding box center [175, 74] width 126 height 23
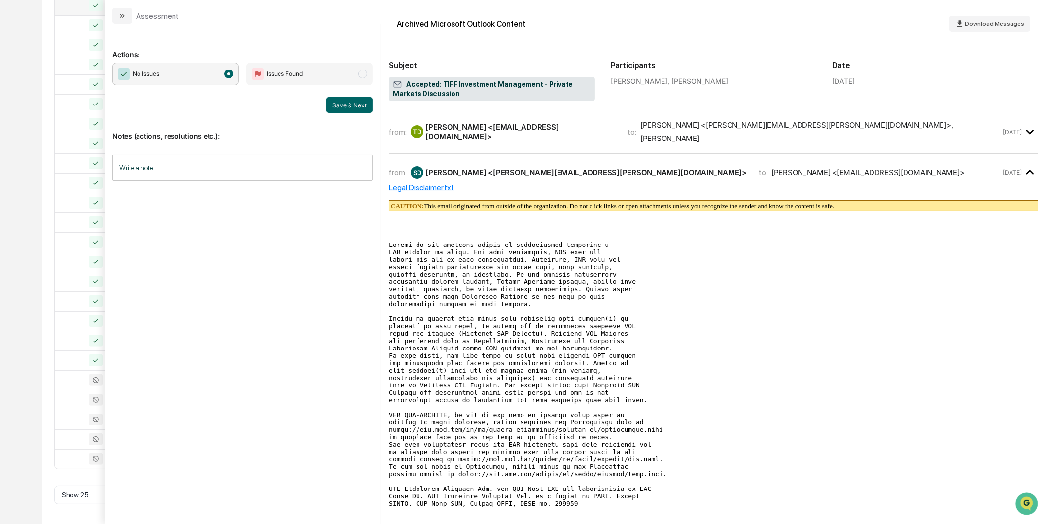
click at [356, 113] on div "Notes (actions, resolutions etc.): Write a note... Write a note..." at bounding box center [242, 153] width 260 height 80
click at [353, 100] on button "Save & Next" at bounding box center [349, 105] width 46 height 16
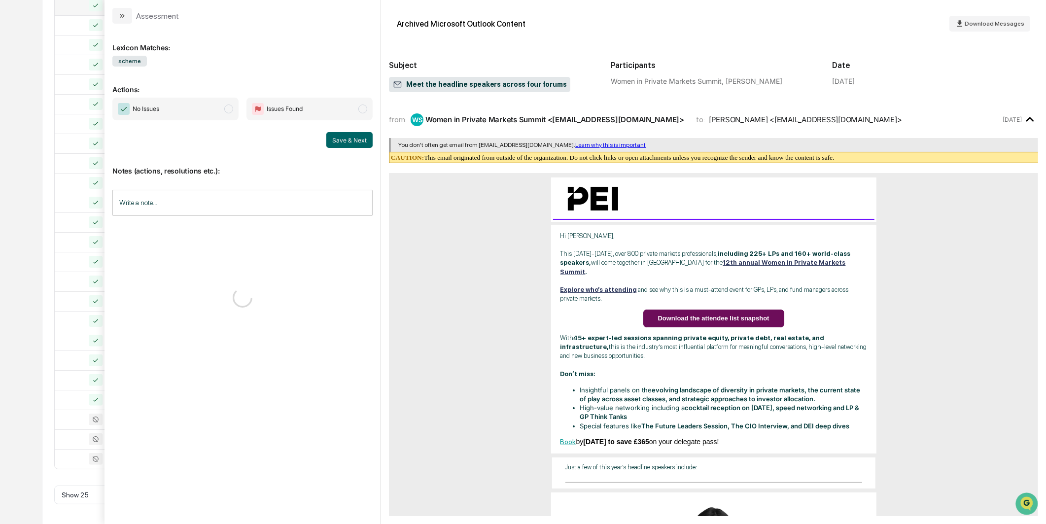
click at [210, 102] on span "No Issues" at bounding box center [175, 109] width 126 height 23
click at [340, 143] on button "Save & Next" at bounding box center [349, 140] width 46 height 16
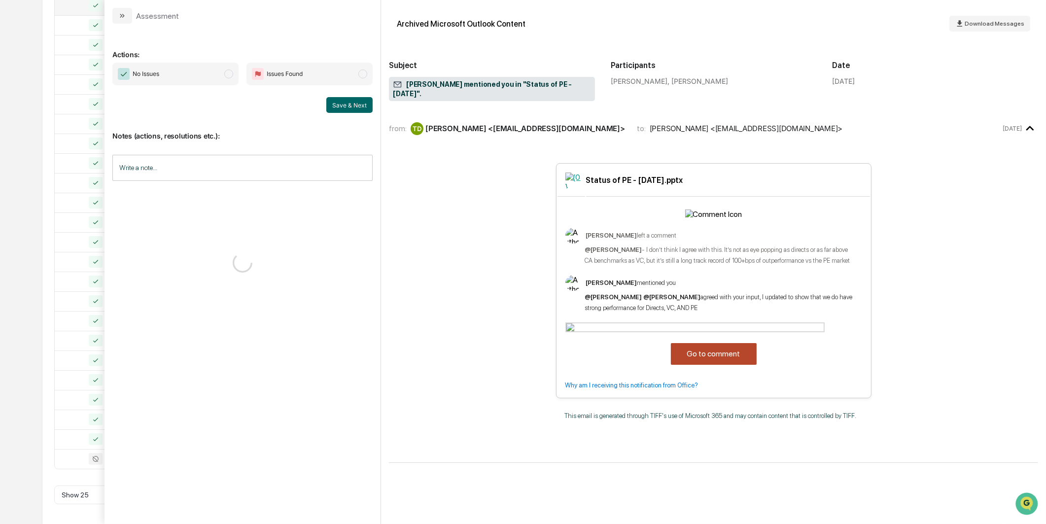
click at [217, 68] on span "No Issues" at bounding box center [175, 74] width 126 height 23
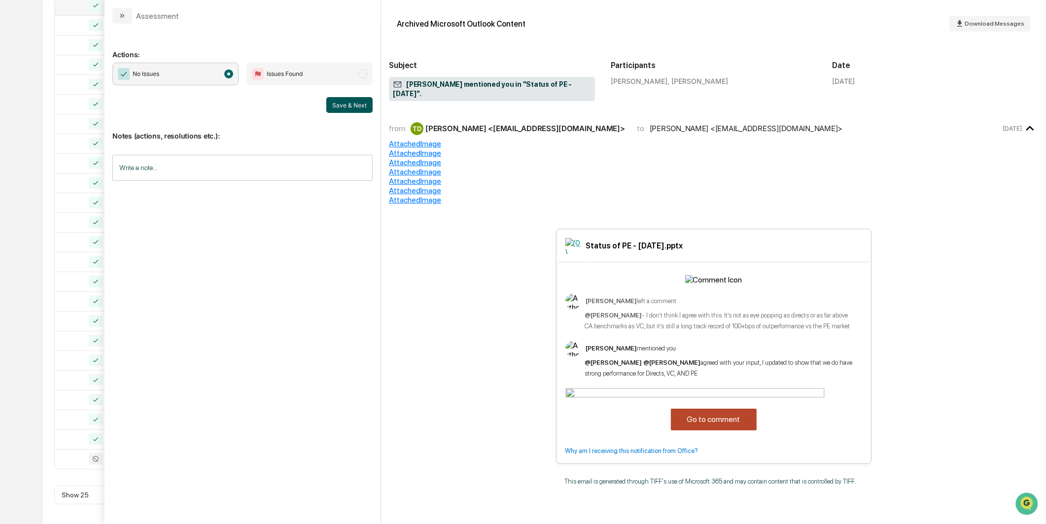
click at [346, 111] on button "Save & Next" at bounding box center [349, 105] width 46 height 16
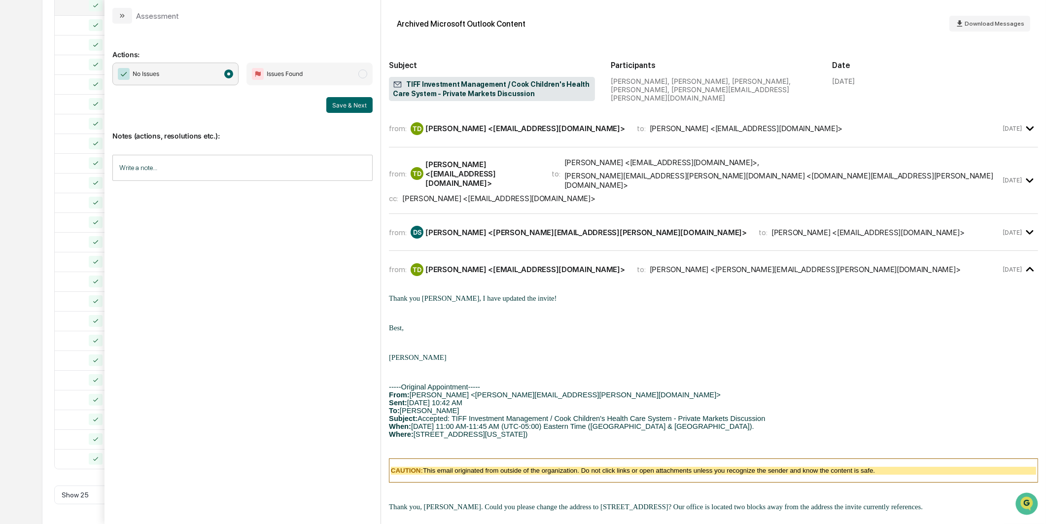
scroll to position [25, 0]
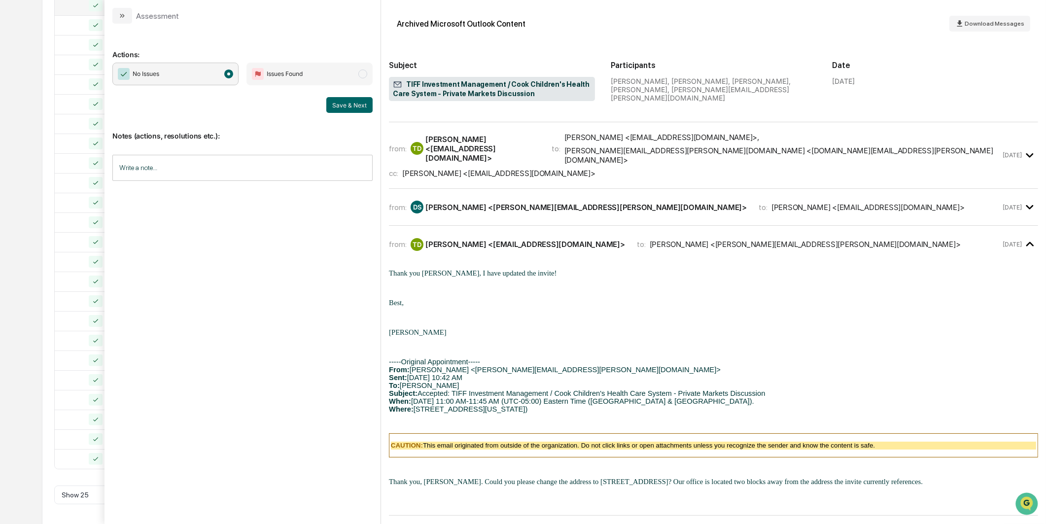
click at [28, 192] on div "Calendar Manage Tasks Reviews Approval Management Company People, Data, Setting…" at bounding box center [523, 137] width 1046 height 775
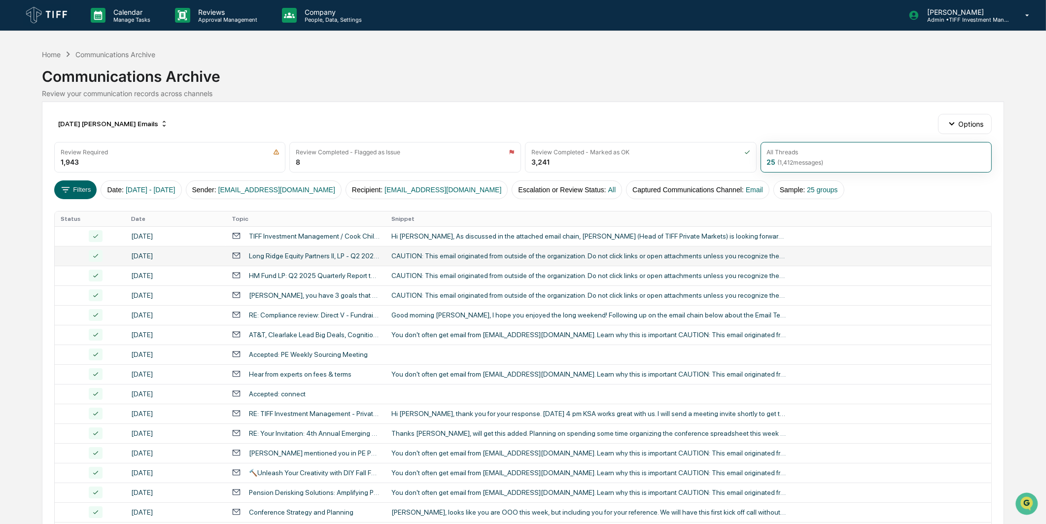
click at [141, 115] on div "[DATE] [PERSON_NAME] Emails Options" at bounding box center [523, 124] width 938 height 20
click at [137, 119] on div "[DATE] [PERSON_NAME] Emails" at bounding box center [113, 124] width 118 height 16
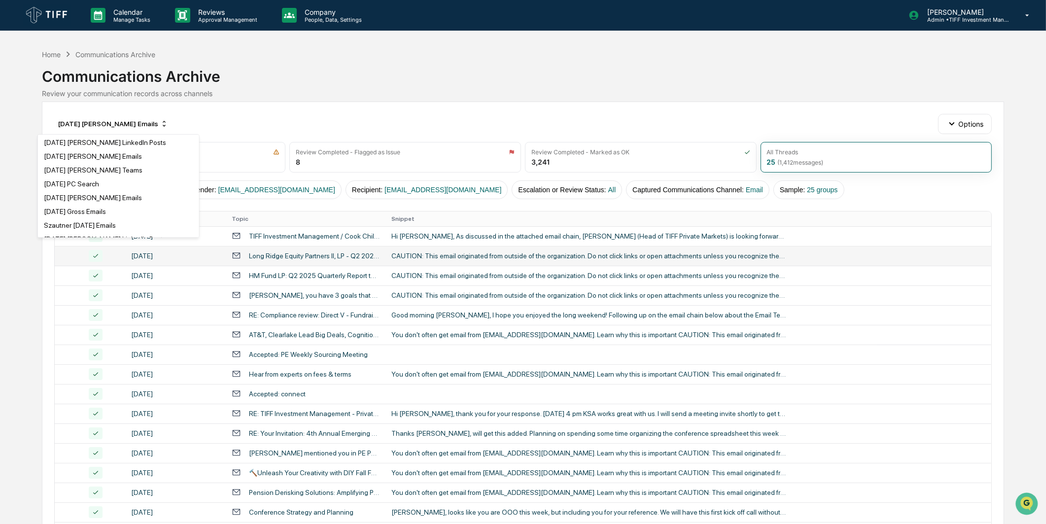
click at [143, 96] on div "Review your communication records across channels" at bounding box center [523, 93] width 962 height 8
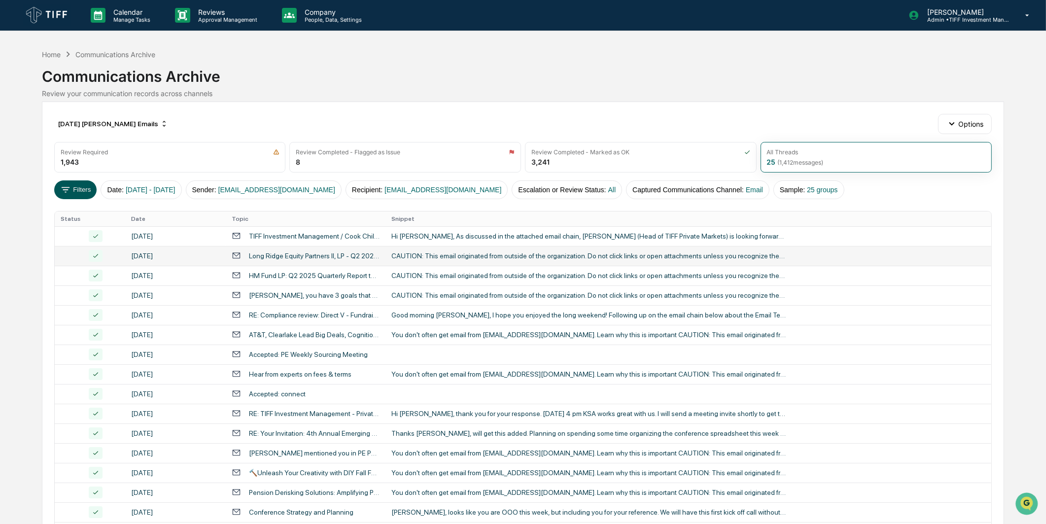
click at [77, 190] on button "Filters" at bounding box center [75, 189] width 43 height 19
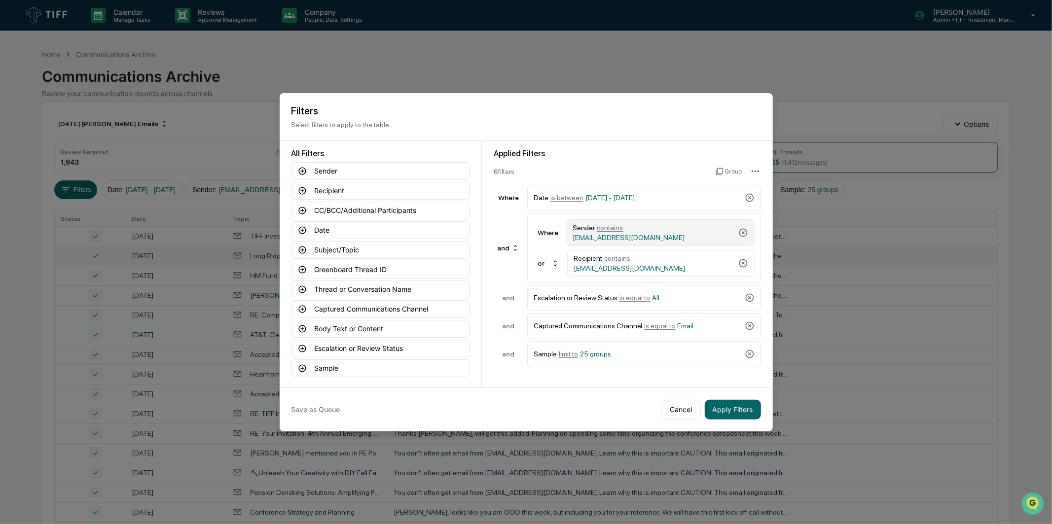
click at [652, 234] on span "[EMAIL_ADDRESS][DOMAIN_NAME]" at bounding box center [629, 238] width 112 height 8
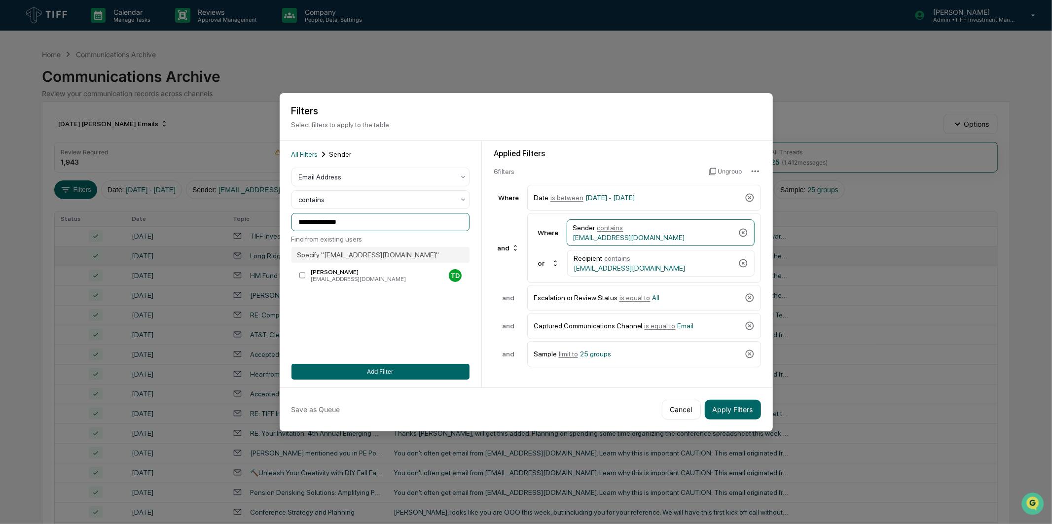
drag, startPoint x: 361, startPoint y: 224, endPoint x: 241, endPoint y: 223, distance: 120.3
click at [241, 223] on body "Calendar Manage Tasks Reviews Approval Management Company People, Data, Setting…" at bounding box center [526, 387] width 1052 height 775
click at [351, 269] on label "[PERSON_NAME] [EMAIL_ADDRESS][DOMAIN_NAME] MD" at bounding box center [380, 276] width 178 height 18
type input "**********"
click at [436, 367] on button "Add Filter" at bounding box center [380, 372] width 178 height 16
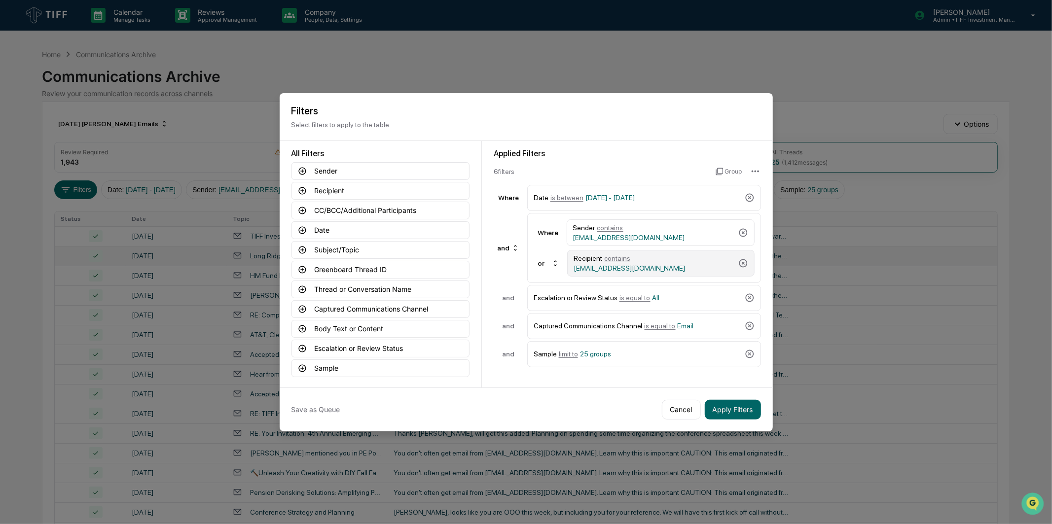
click at [658, 271] on div "Recipient contains [EMAIL_ADDRESS][DOMAIN_NAME]" at bounding box center [653, 263] width 161 height 18
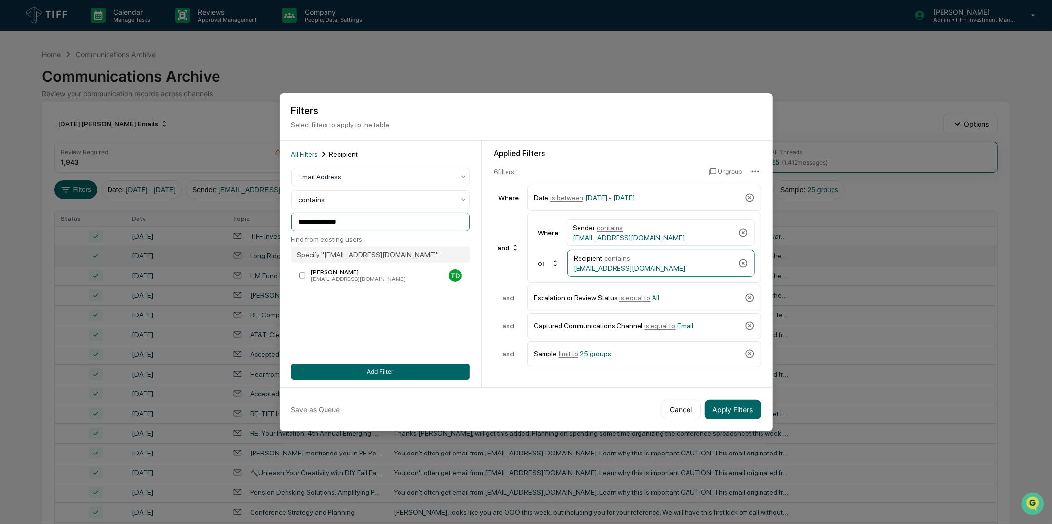
drag, startPoint x: 367, startPoint y: 217, endPoint x: 154, endPoint y: 217, distance: 213.0
click at [154, 217] on body "Calendar Manage Tasks Reviews Approval Management Company People, Data, Setting…" at bounding box center [526, 387] width 1052 height 775
click at [352, 284] on label "[PERSON_NAME] [EMAIL_ADDRESS][DOMAIN_NAME] MD" at bounding box center [380, 276] width 178 height 18
type input "**********"
click at [384, 332] on div "**********" at bounding box center [380, 264] width 178 height 231
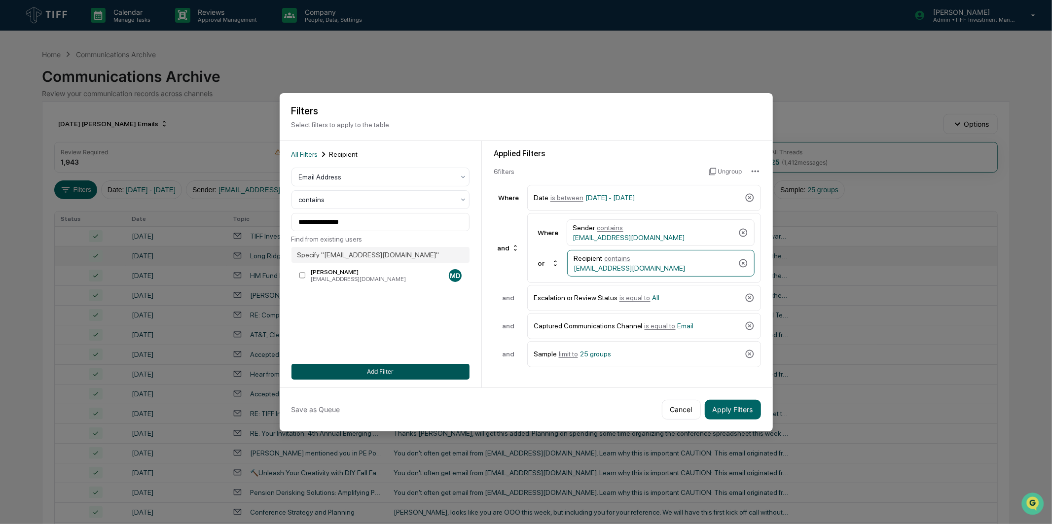
click at [405, 372] on button "Add Filter" at bounding box center [380, 372] width 178 height 16
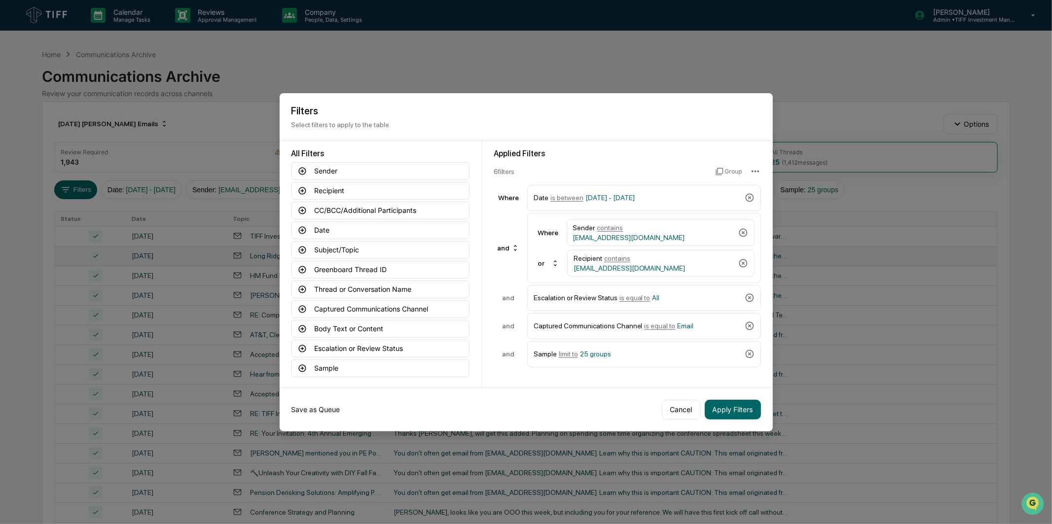
click at [323, 405] on button "Save as Queue" at bounding box center [315, 410] width 49 height 20
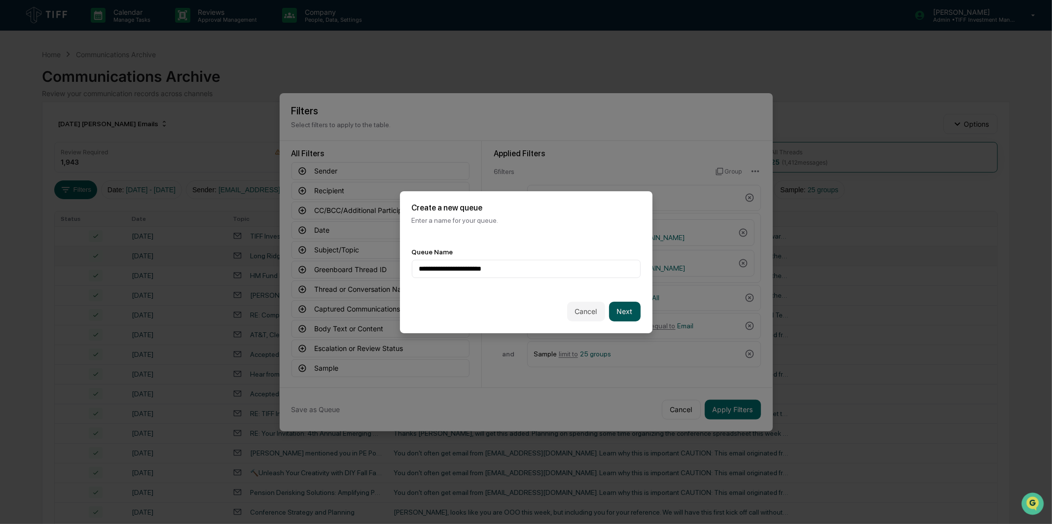
type input "**********"
click at [625, 309] on button "Next" at bounding box center [625, 312] width 32 height 20
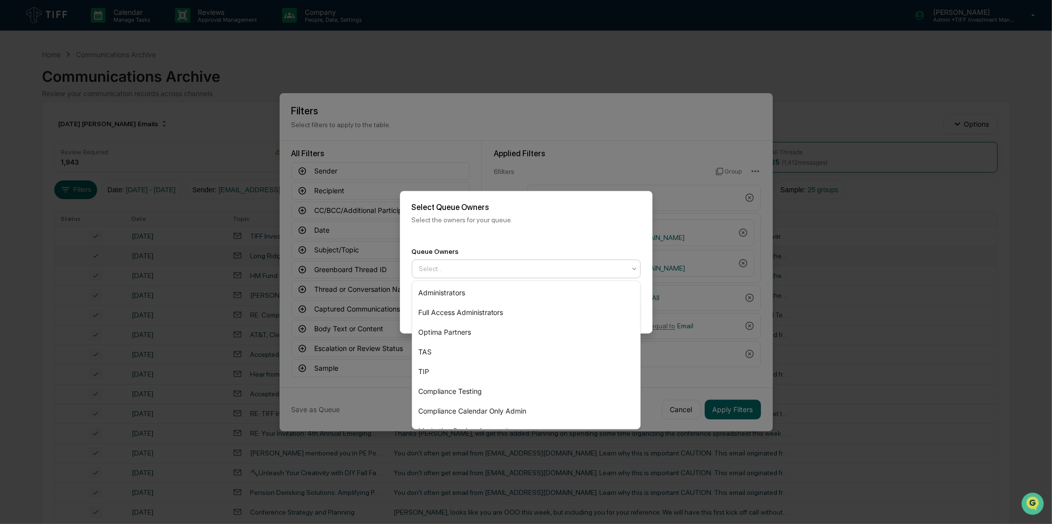
click at [542, 270] on div at bounding box center [522, 269] width 206 height 10
click at [480, 333] on div "Optima Partners" at bounding box center [526, 332] width 228 height 20
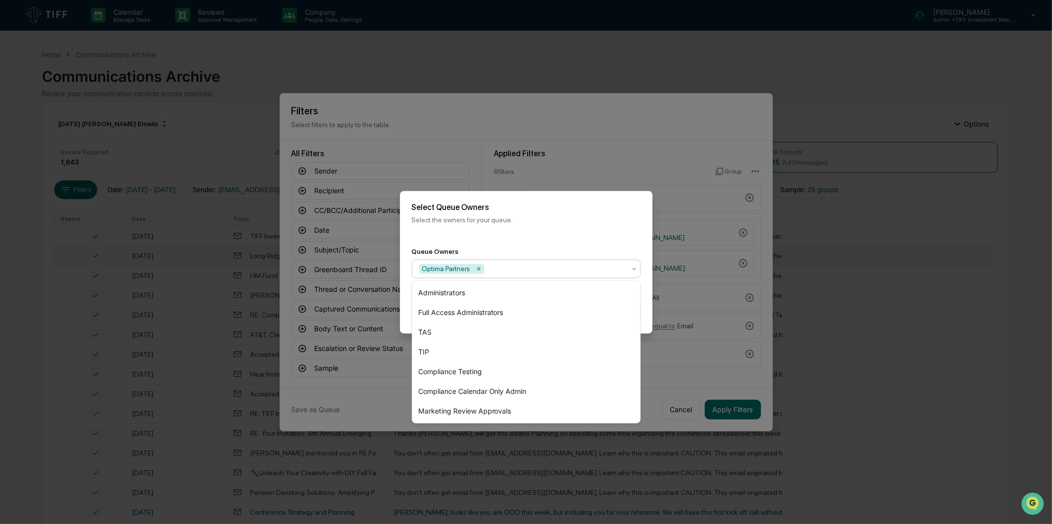
click at [558, 218] on p "Select the owners for your queue." at bounding box center [526, 220] width 229 height 8
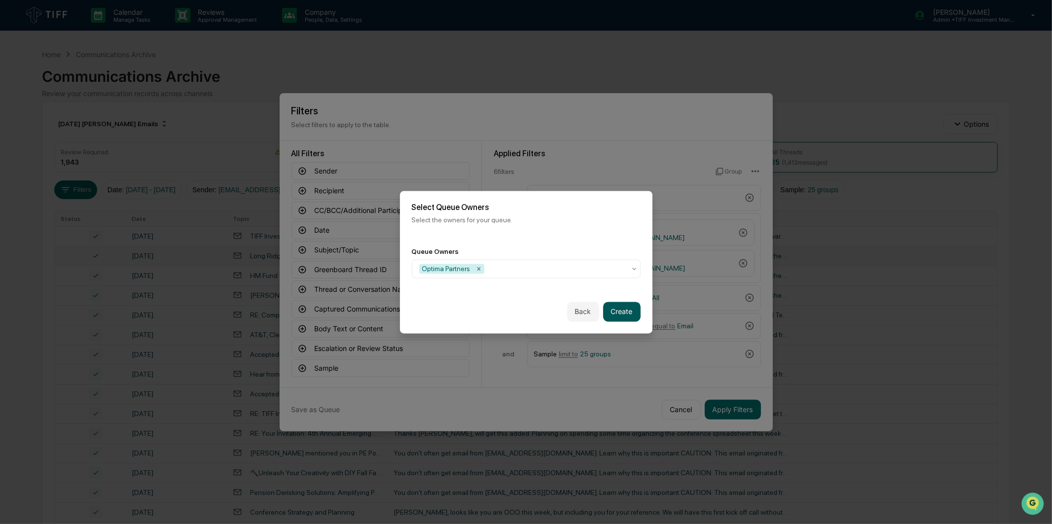
click at [622, 318] on button "Create" at bounding box center [621, 312] width 37 height 20
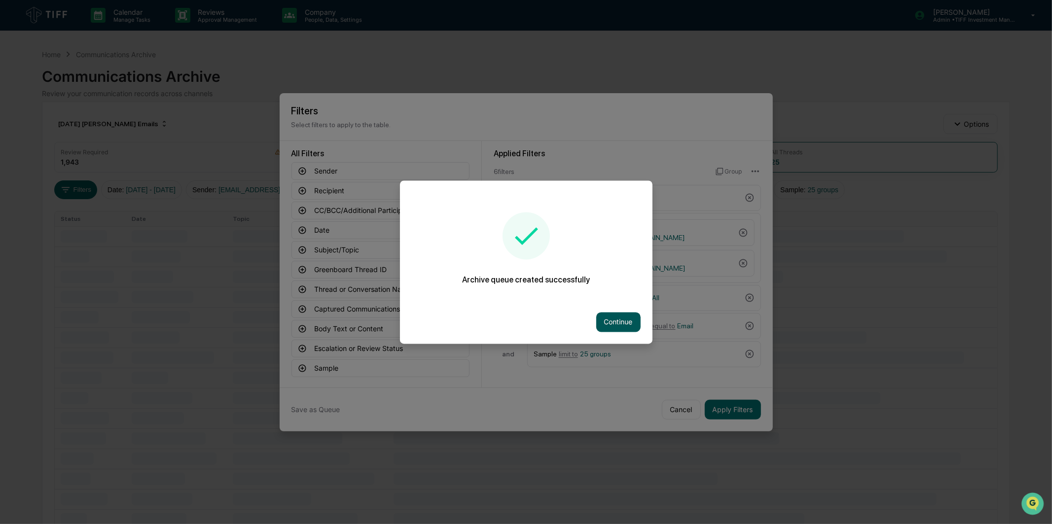
click at [616, 317] on button "Continue" at bounding box center [618, 322] width 44 height 20
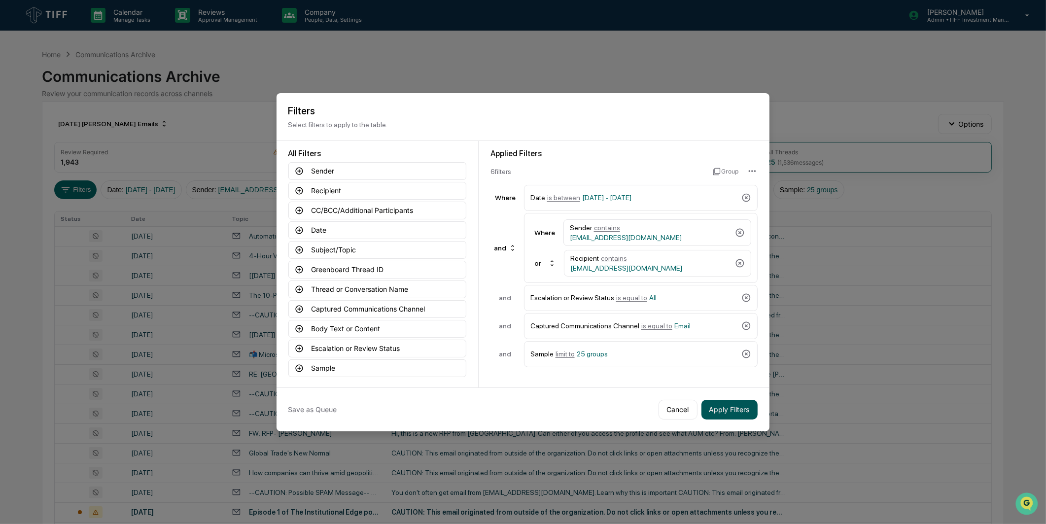
click at [722, 409] on button "Apply Filters" at bounding box center [730, 410] width 56 height 20
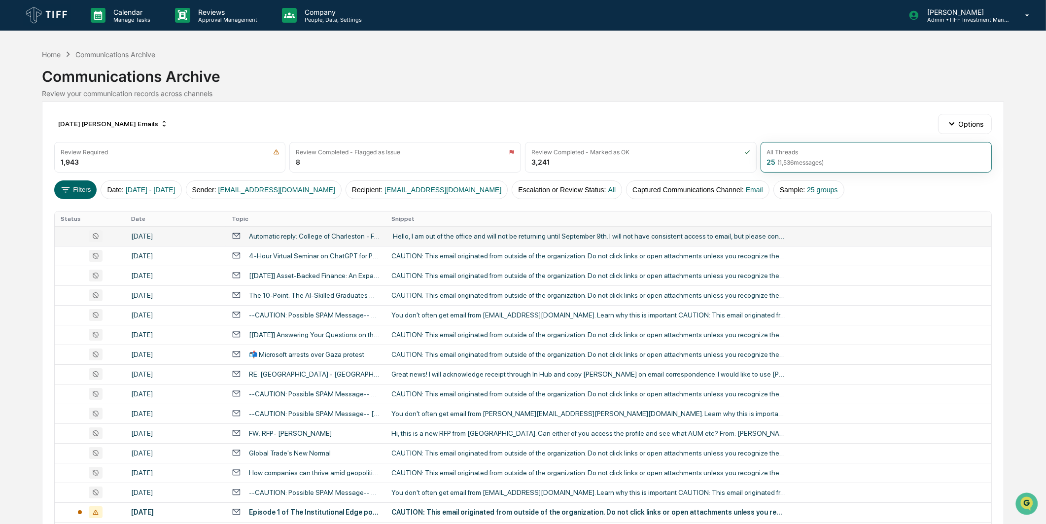
click at [409, 240] on div "﻿ ﻿Hello, I am out of the office and will not be returning until [DATE]. I will…" at bounding box center [588, 236] width 394 height 8
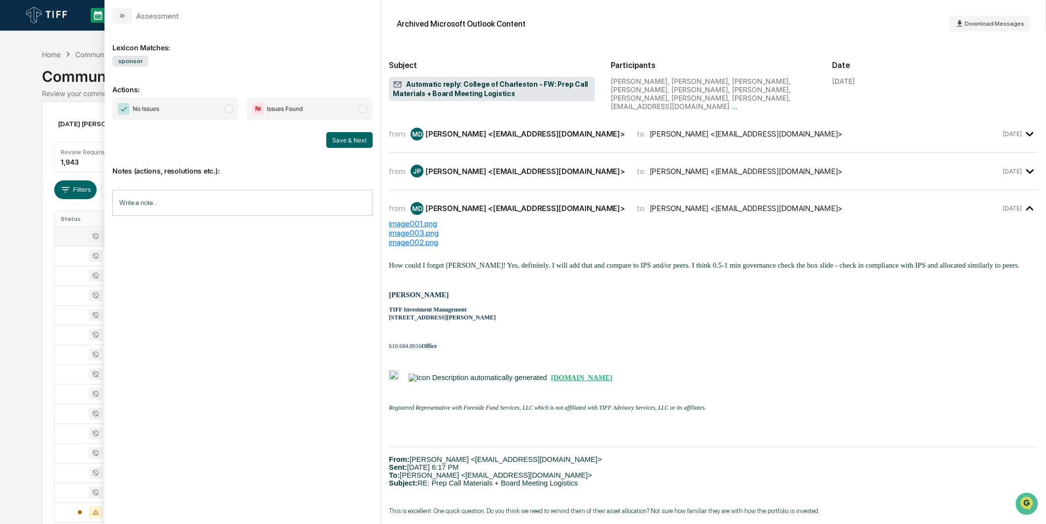
scroll to position [821, 0]
